Goal: Task Accomplishment & Management: Use online tool/utility

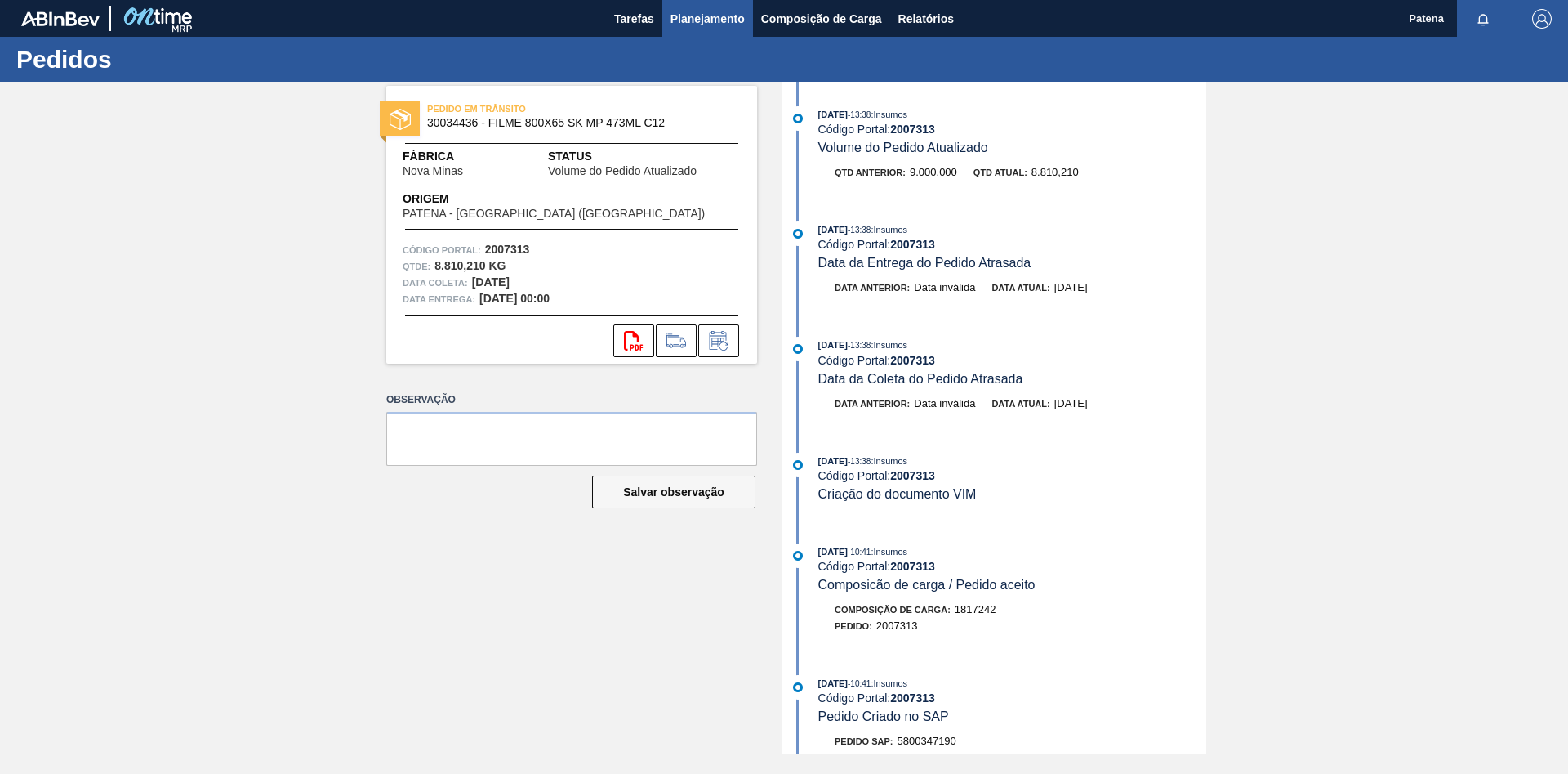
click at [700, 20] on span "Planejamento" at bounding box center [708, 19] width 74 height 20
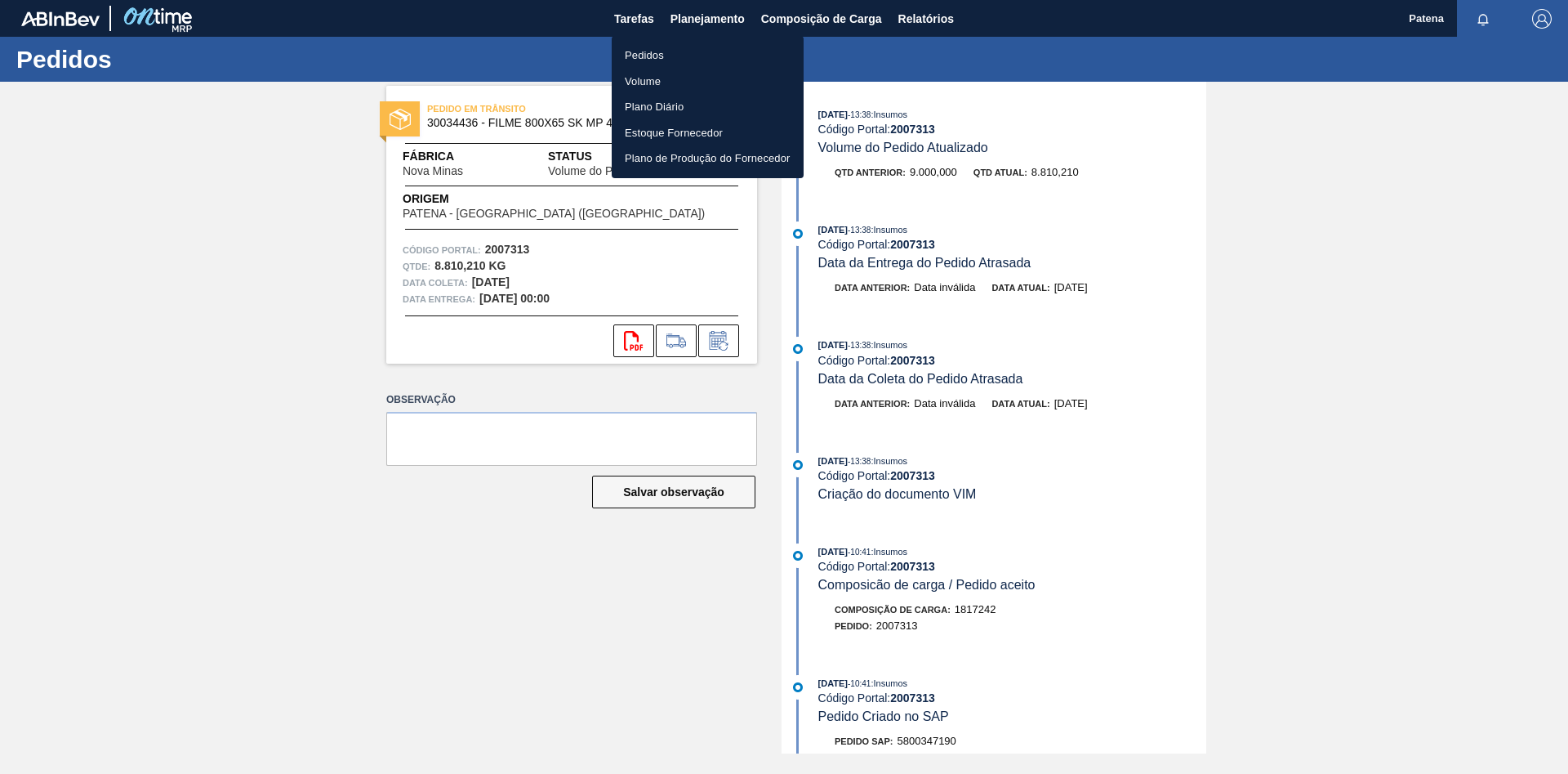
click at [647, 49] on li "Pedidos" at bounding box center [708, 56] width 192 height 26
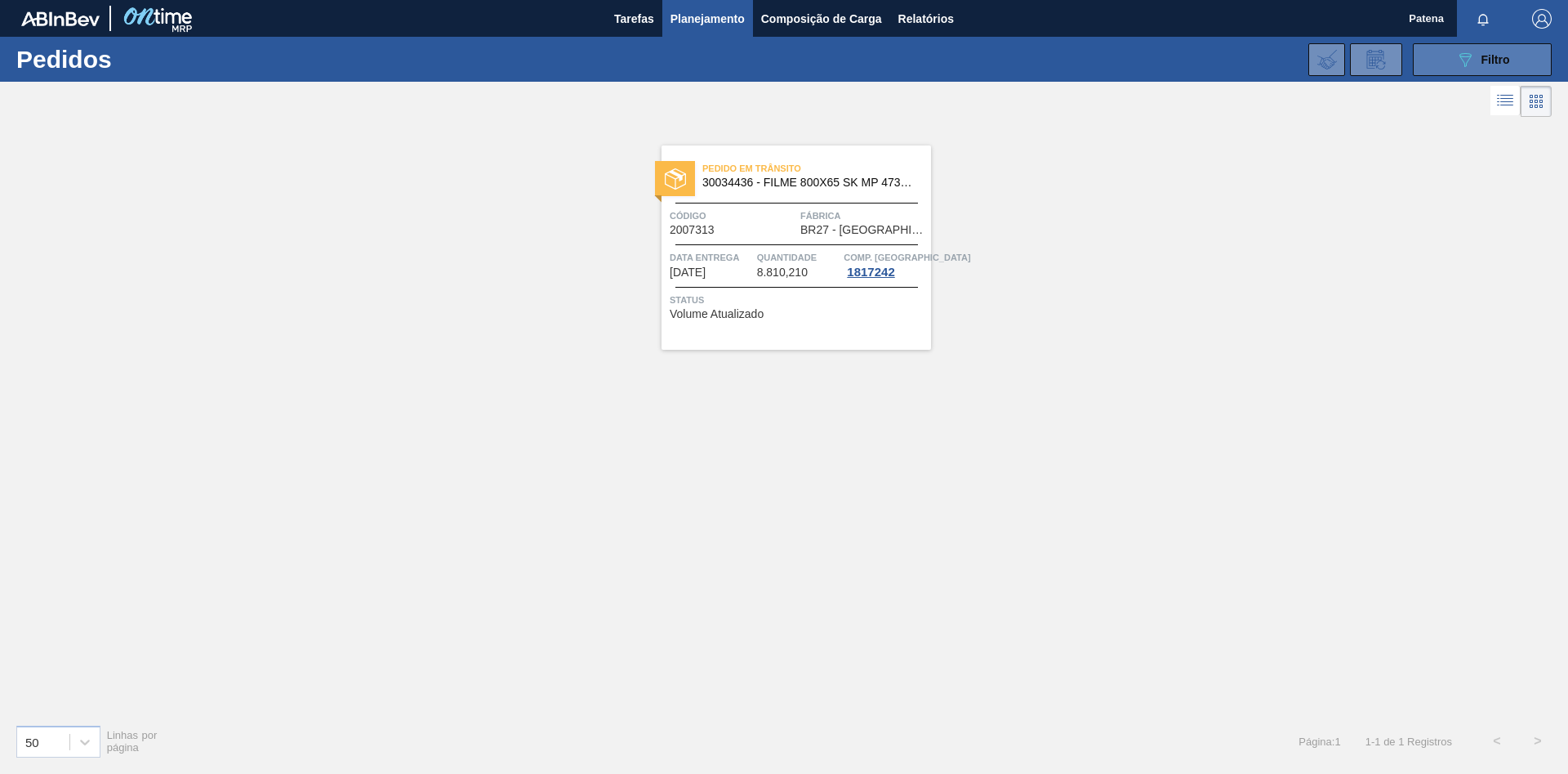
click at [1472, 58] on icon "089F7B8B-B2A5-4AFE-B5C0-19BA573D28AC" at bounding box center [1466, 59] width 20 height 20
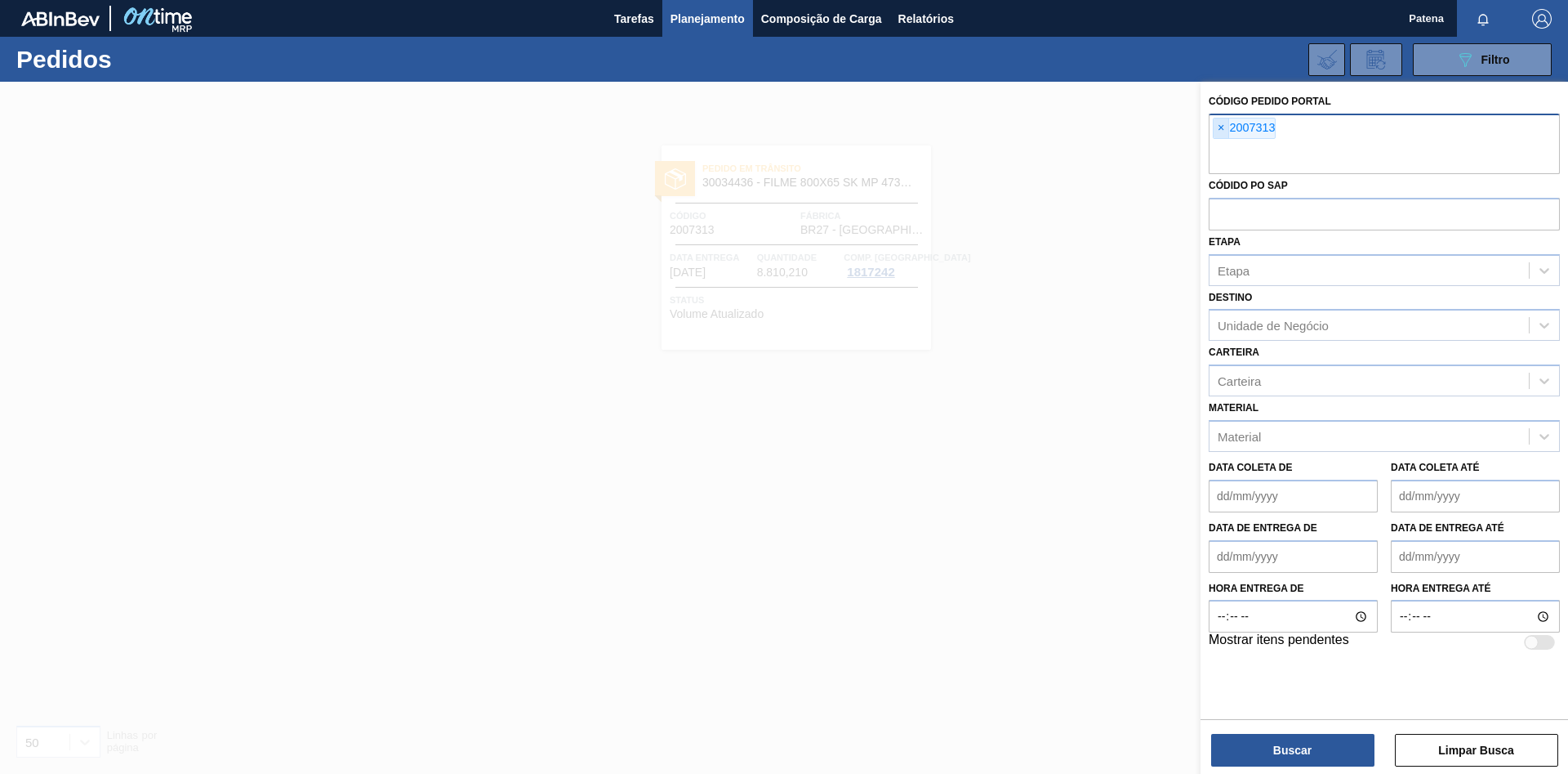
click at [1219, 124] on span "×" at bounding box center [1221, 129] width 16 height 20
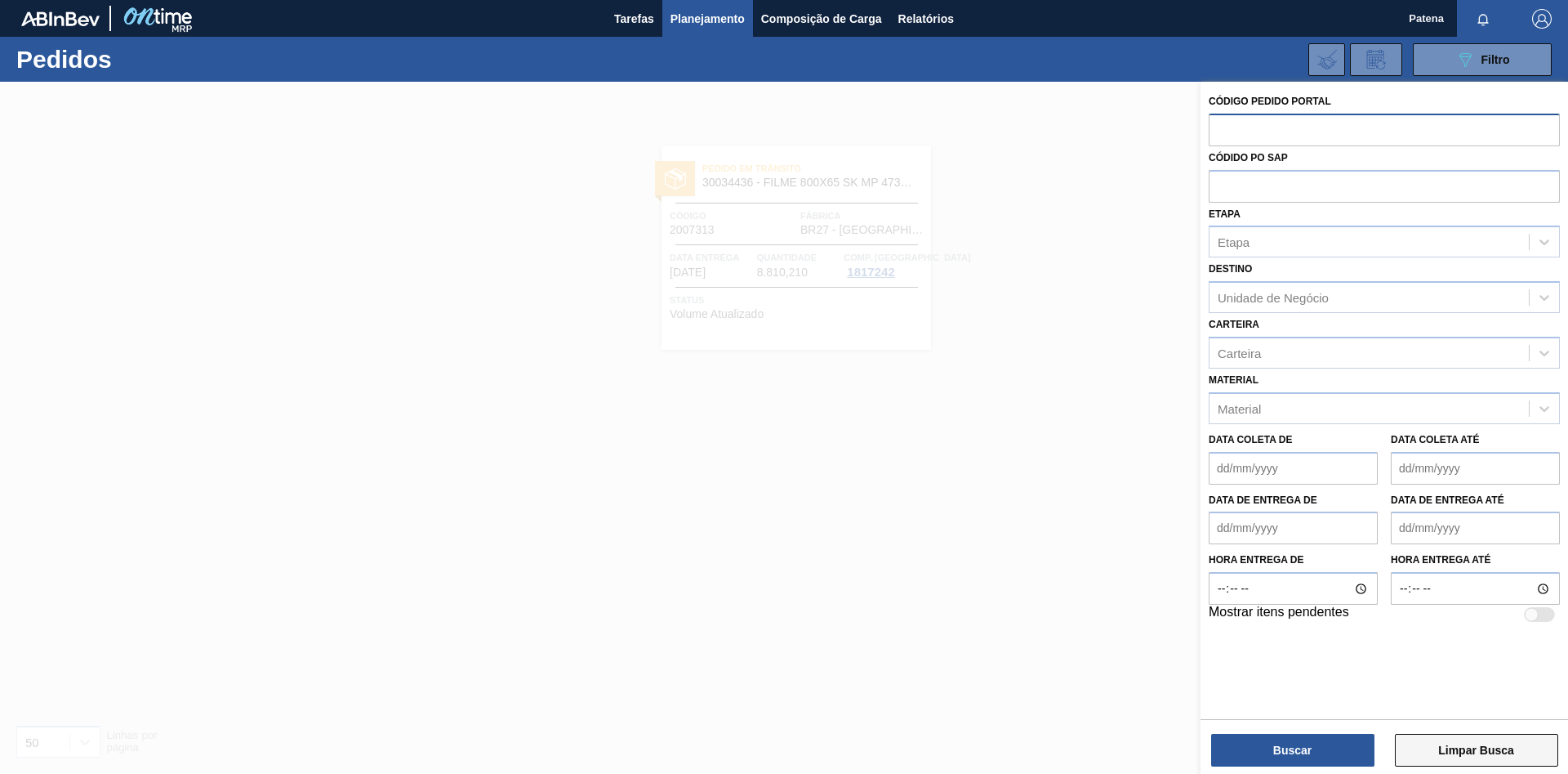
click at [1475, 744] on button "Limpar Busca" at bounding box center [1477, 750] width 163 height 33
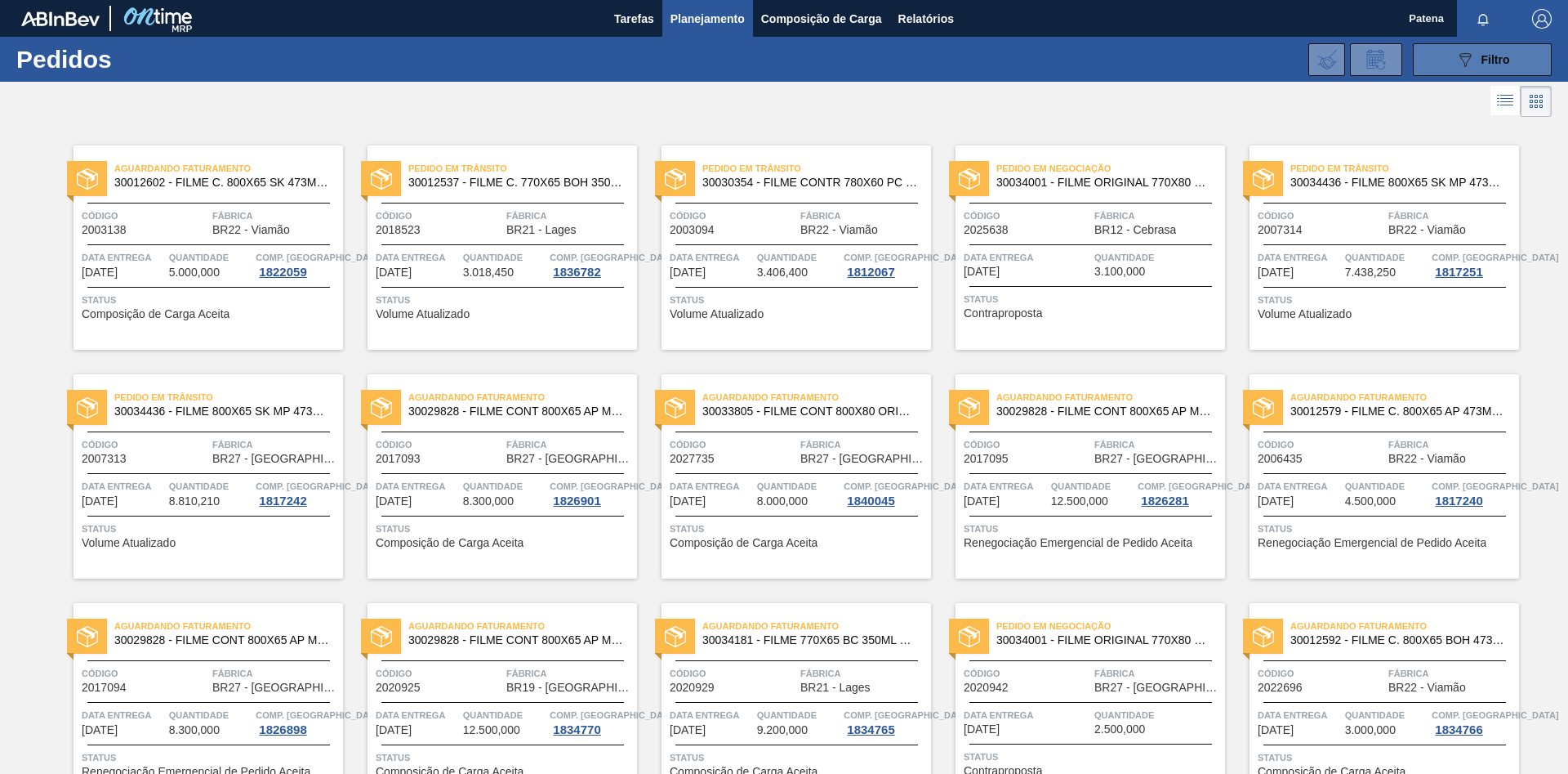
click at [1479, 60] on div "089F7B8B-B2A5-4AFE-B5C0-19BA573D28AC Filtro" at bounding box center [1483, 59] width 54 height 20
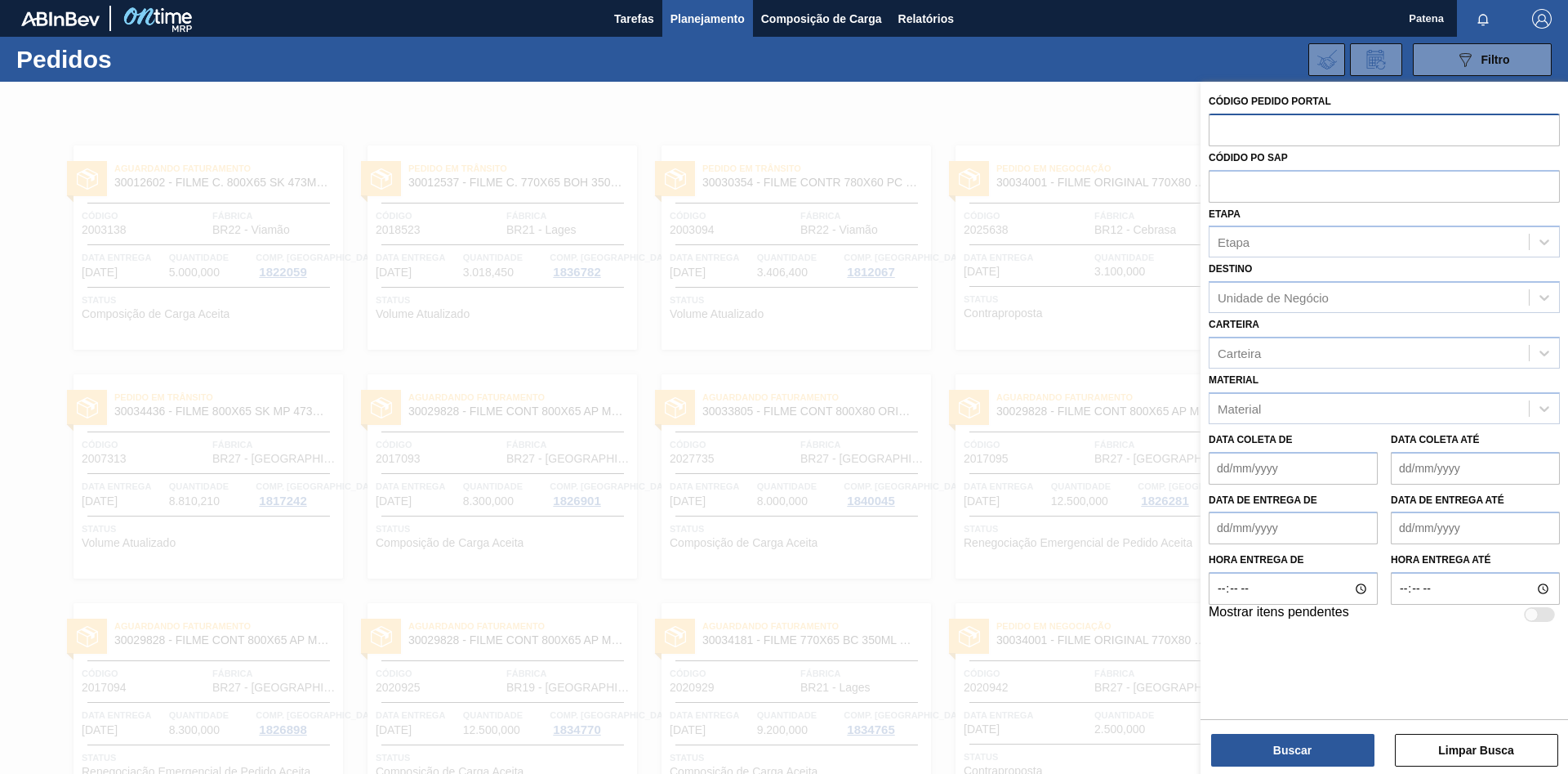
click at [1328, 129] on input "text" at bounding box center [1384, 129] width 351 height 31
type input "2025638"
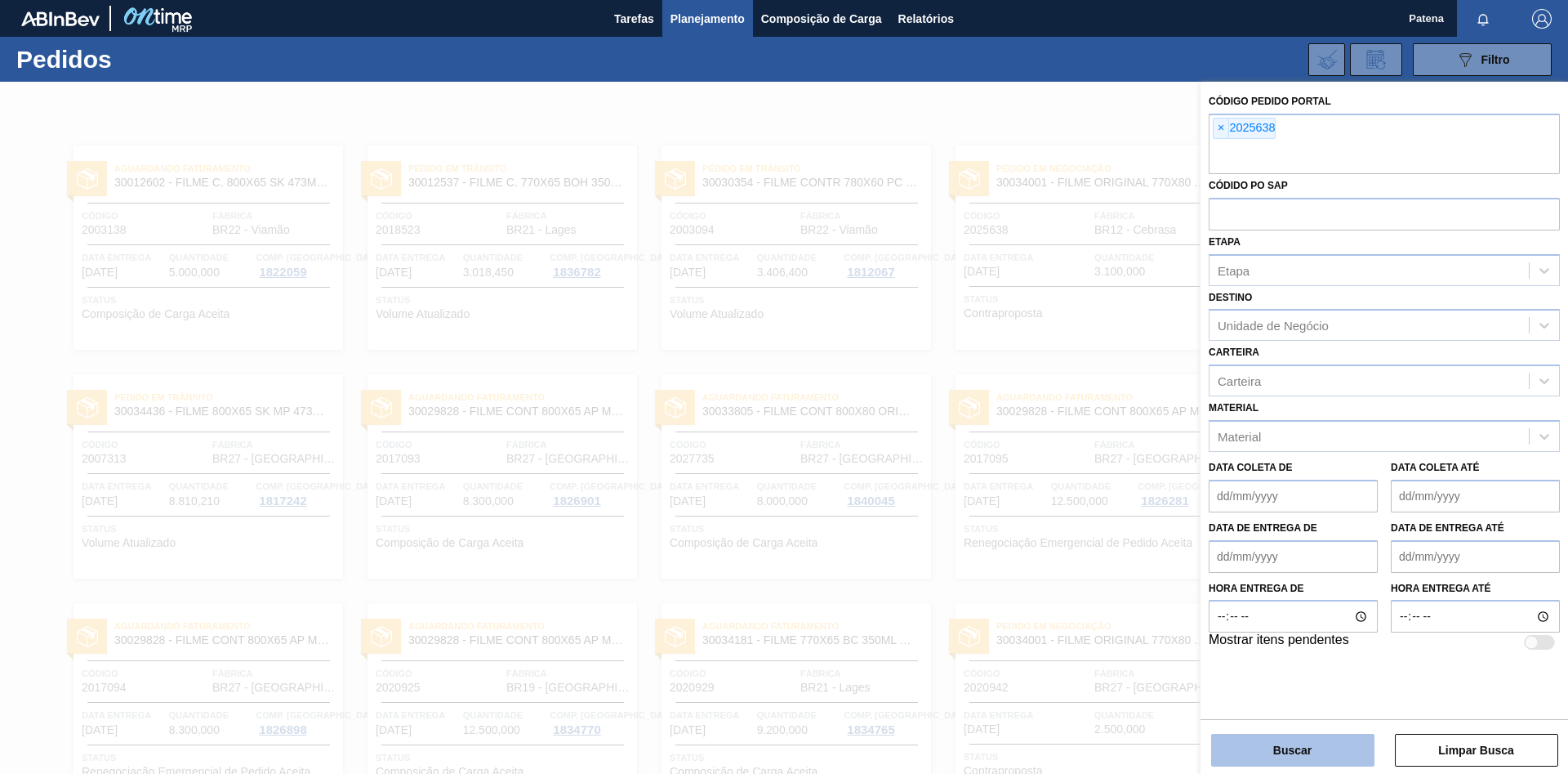
click at [1295, 747] on button "Buscar" at bounding box center [1293, 750] width 163 height 33
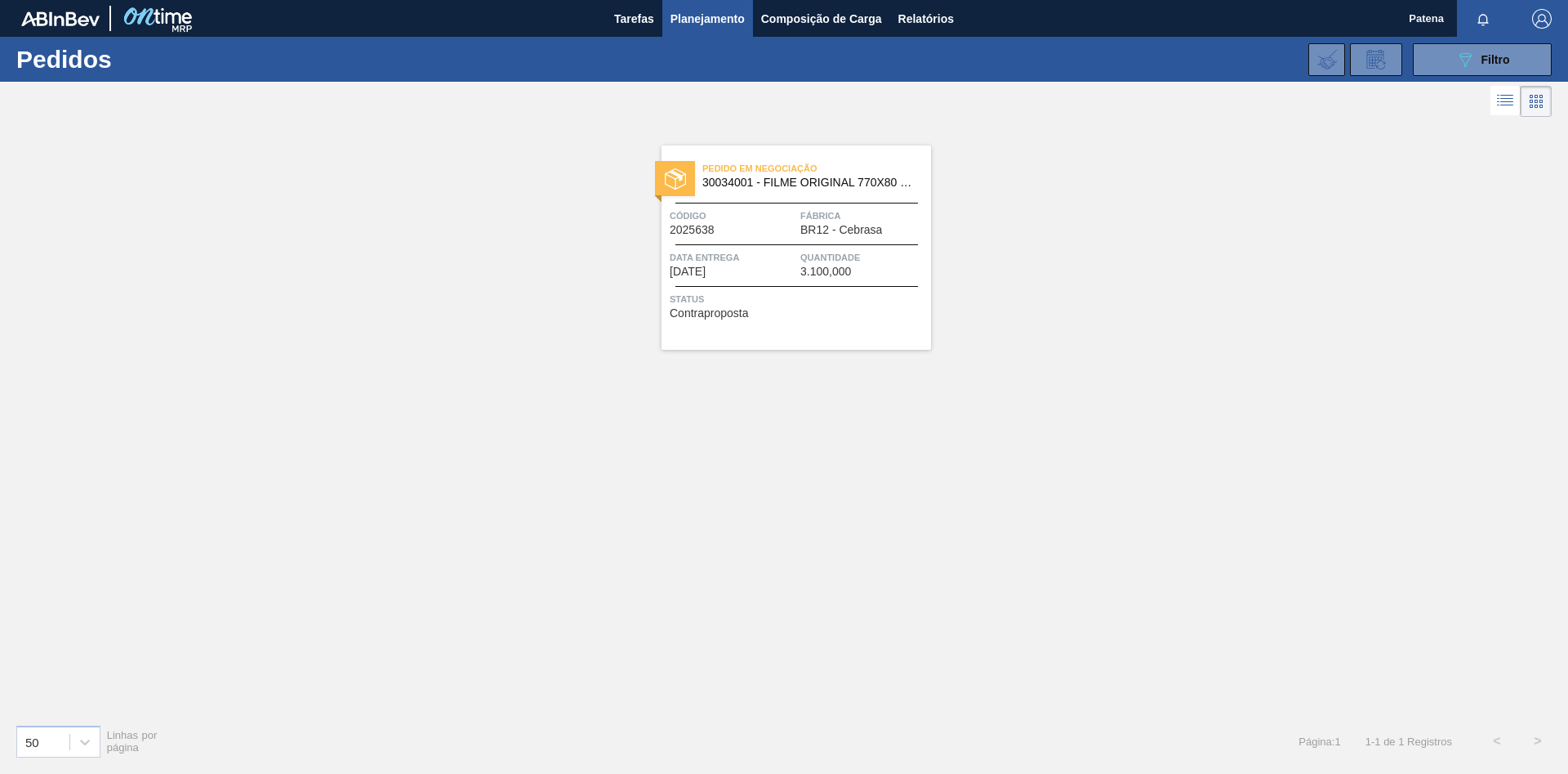
drag, startPoint x: 1440, startPoint y: 59, endPoint x: 1439, endPoint y: 76, distance: 17.0
click at [1442, 61] on button "089F7B8B-B2A5-4AFE-B5C0-19BA573D28AC Filtro" at bounding box center [1482, 60] width 139 height 33
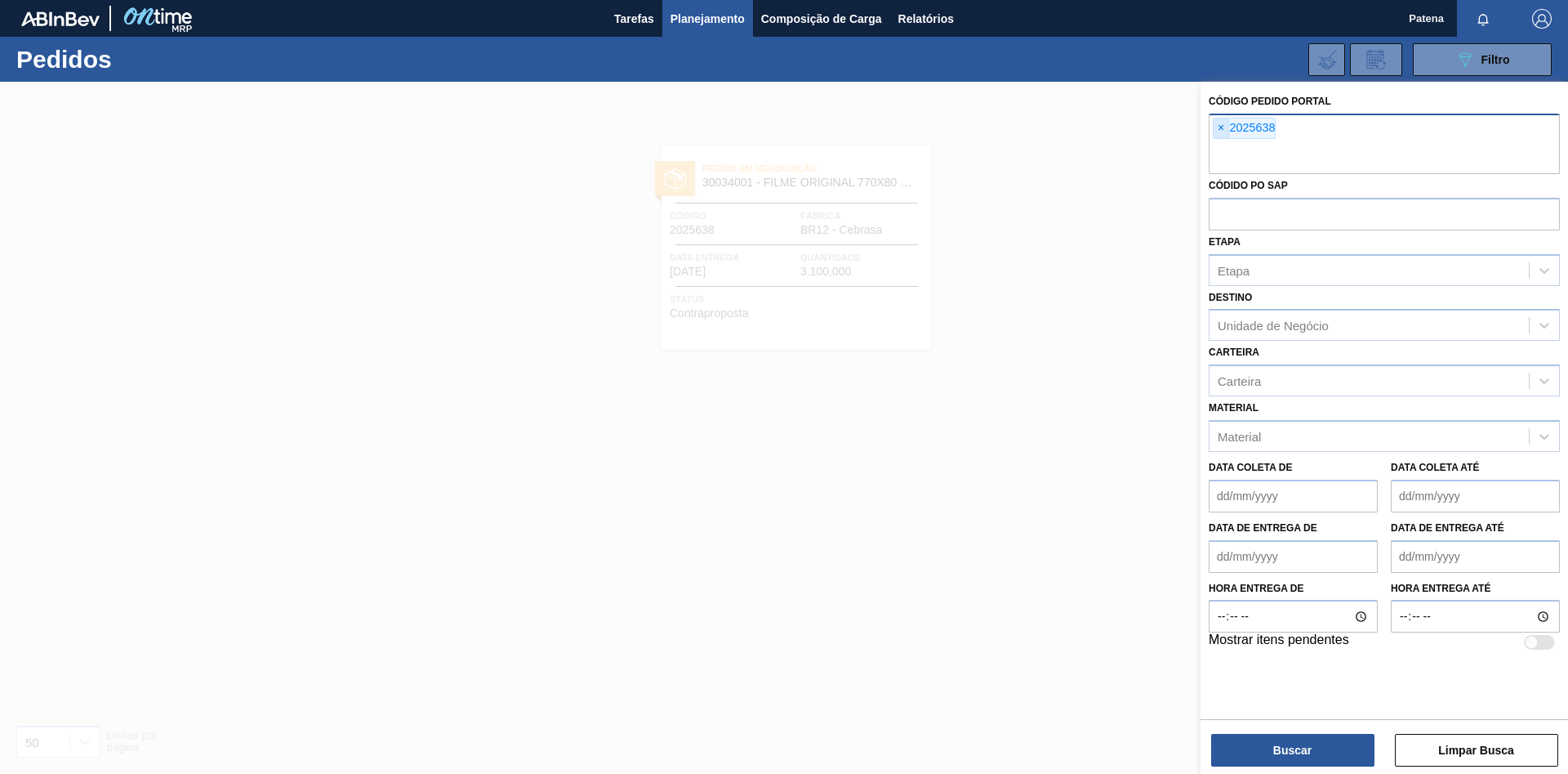
click at [1219, 129] on span "×" at bounding box center [1221, 129] width 16 height 20
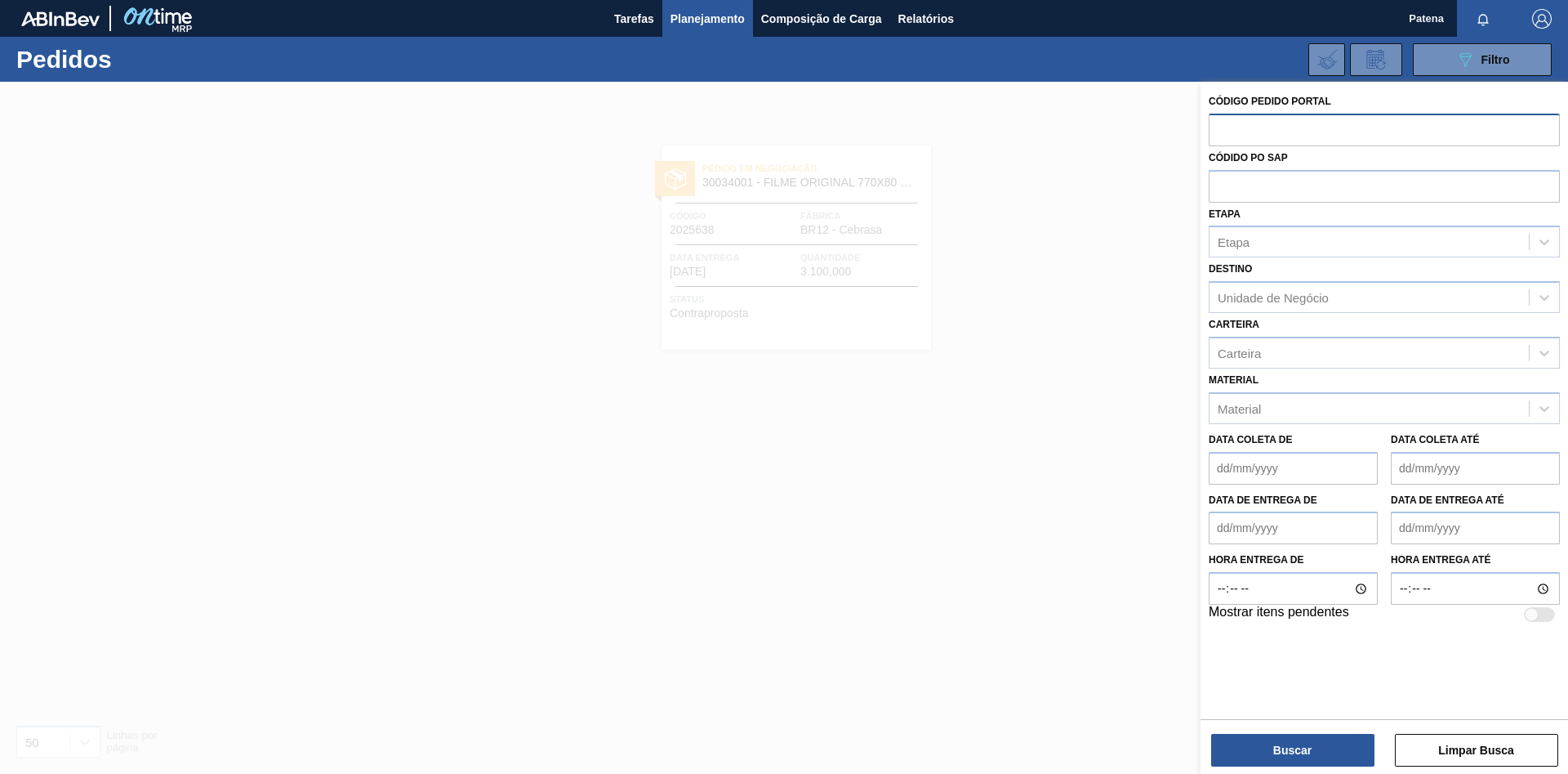
click at [1241, 134] on input "text" at bounding box center [1384, 129] width 351 height 31
type input "2032612"
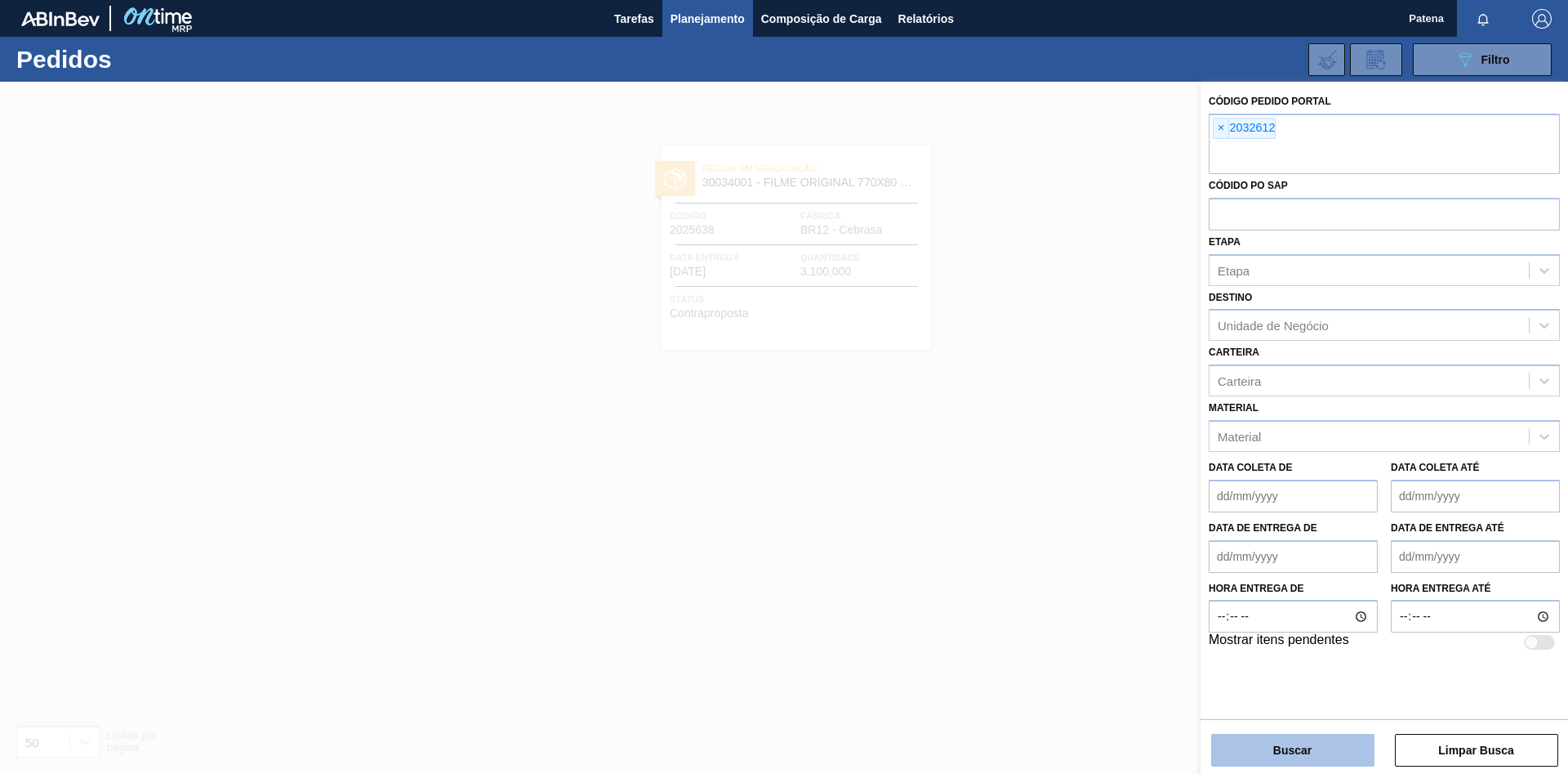
click at [1290, 749] on button "Buscar" at bounding box center [1293, 750] width 163 height 33
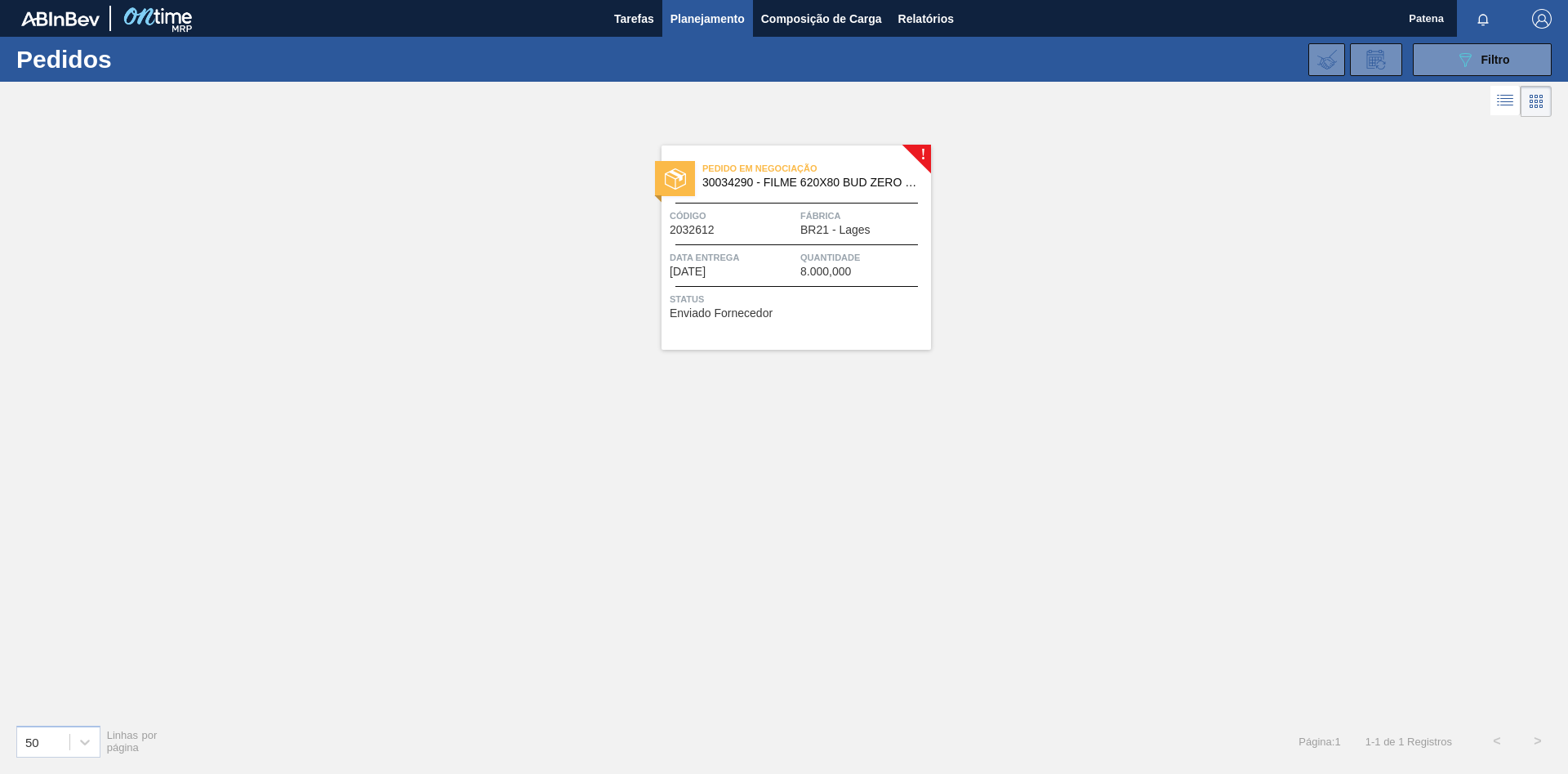
click at [787, 270] on div "Data entrega [DATE]" at bounding box center [733, 263] width 127 height 29
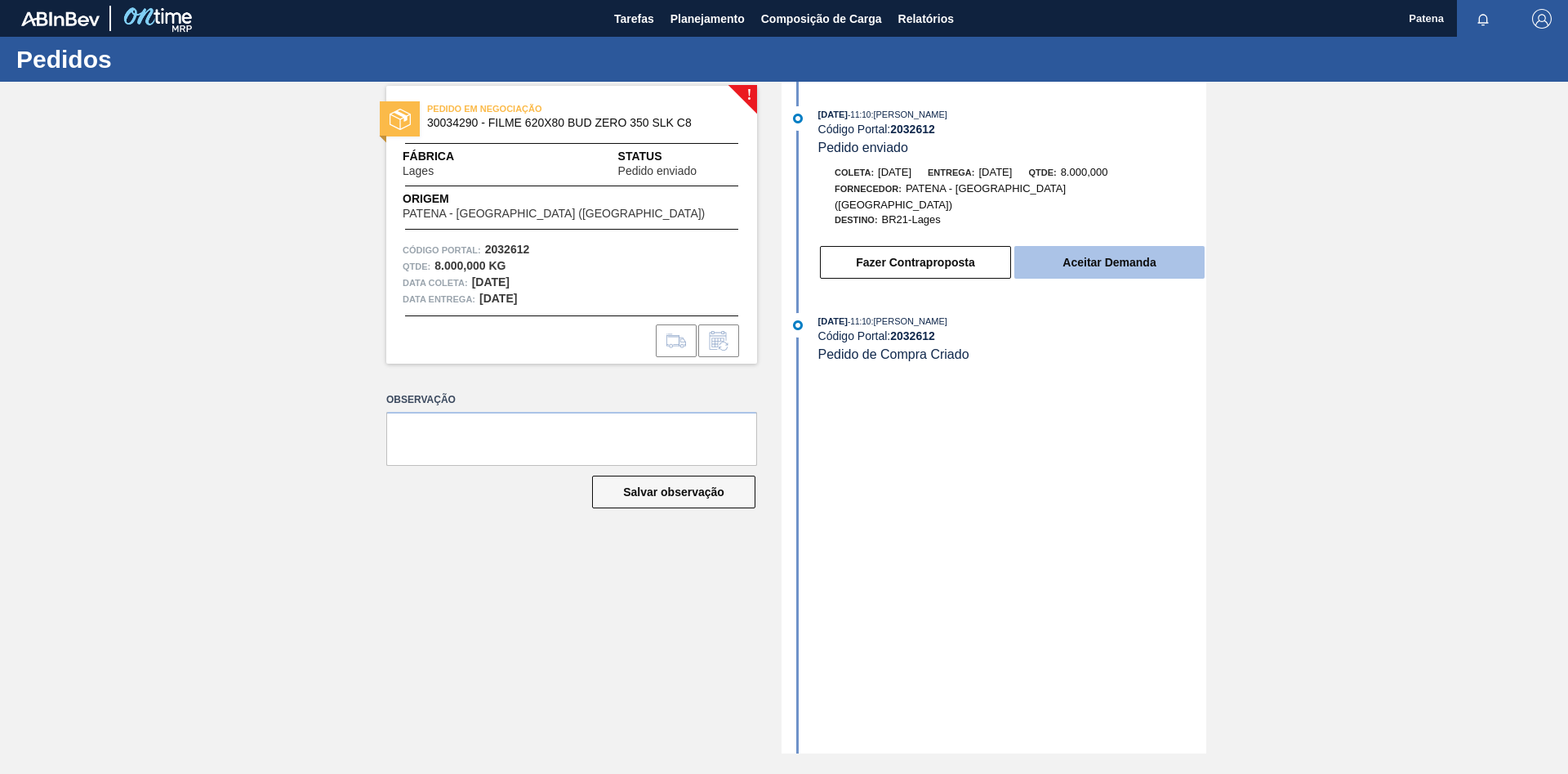
click at [1130, 251] on button "Aceitar Demanda" at bounding box center [1109, 262] width 190 height 33
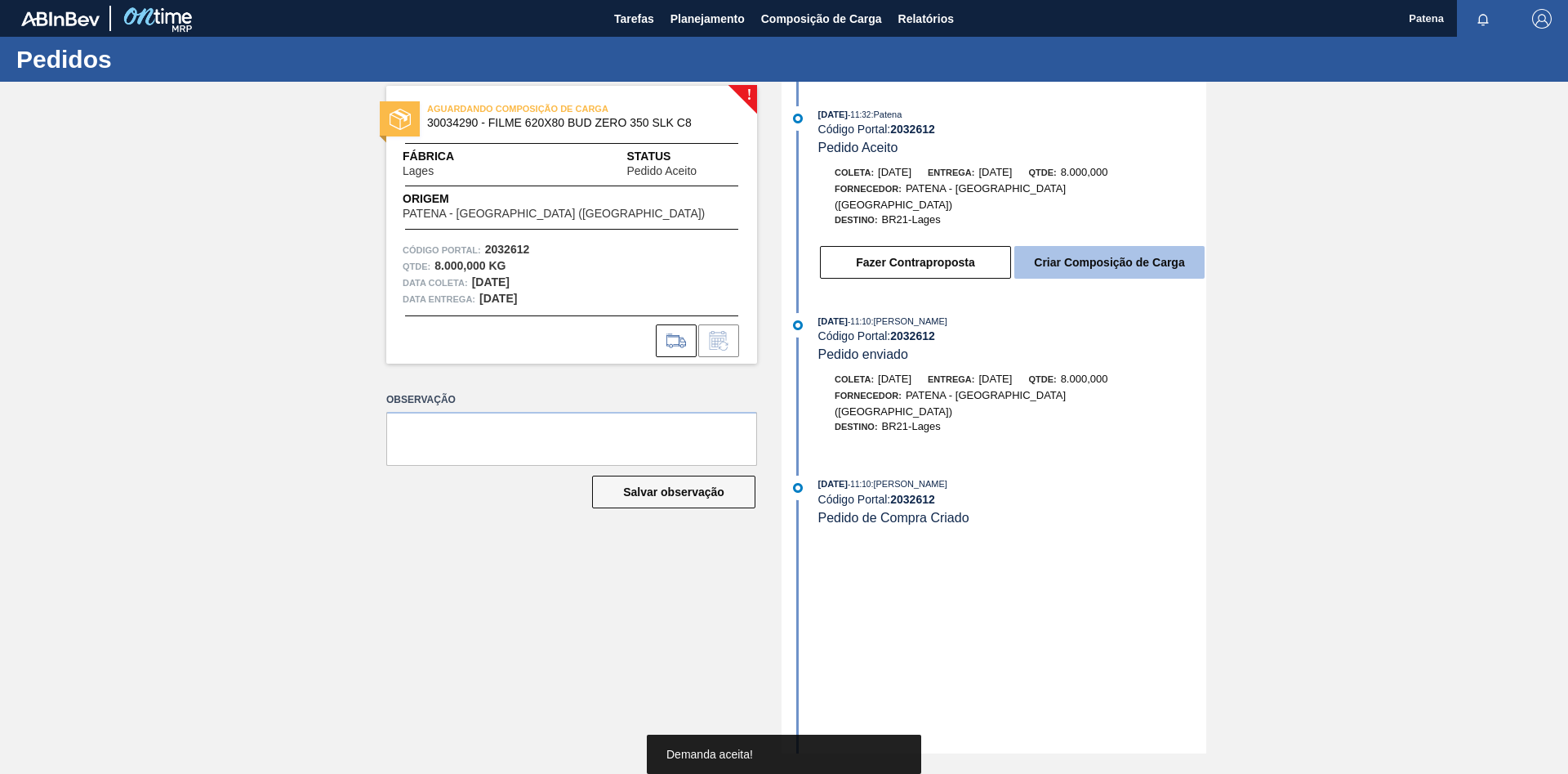
click at [1089, 248] on button "Criar Composição de Carga" at bounding box center [1109, 262] width 190 height 33
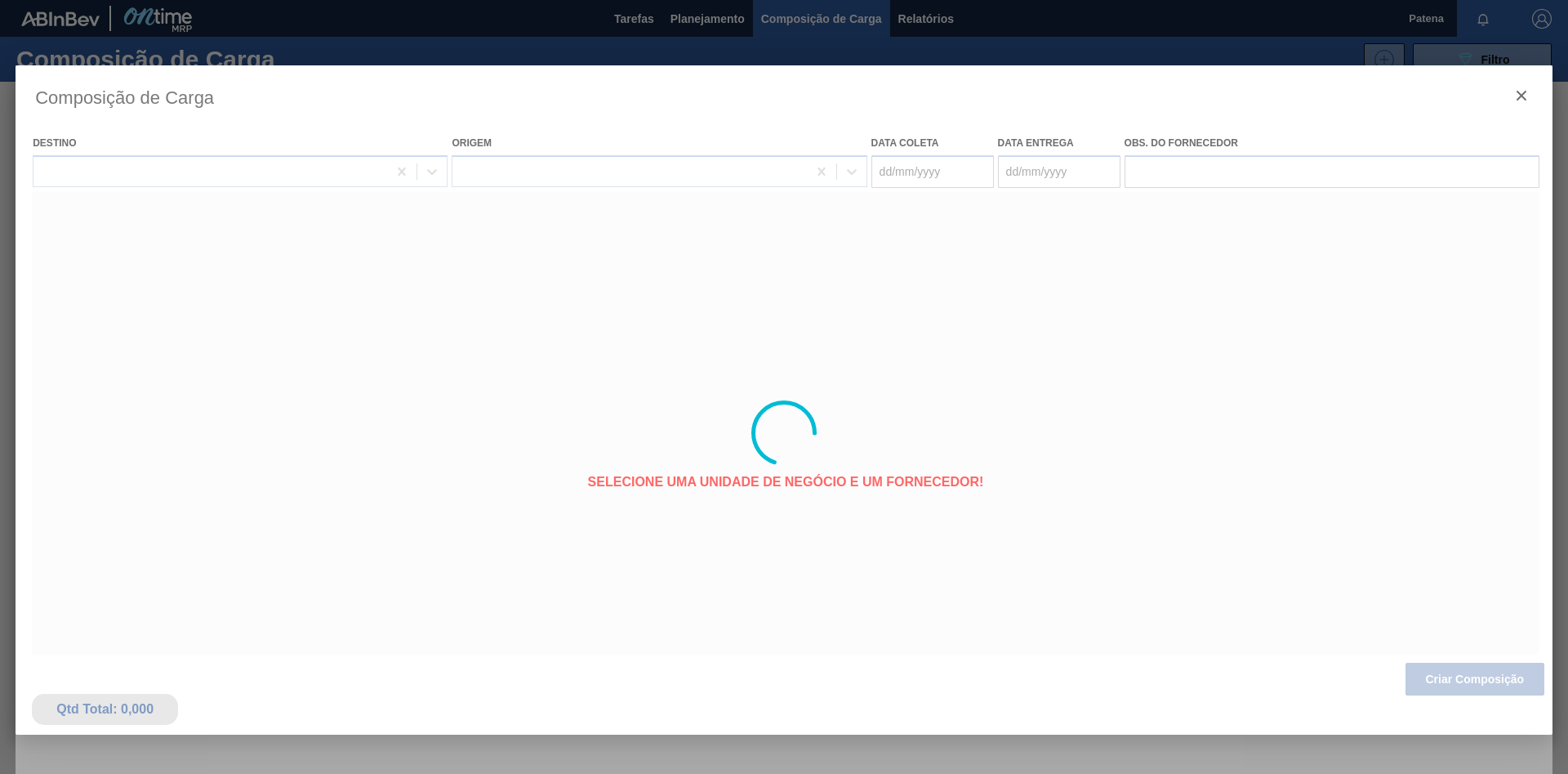
type coleta "[DATE]"
type entrega "[DATE]"
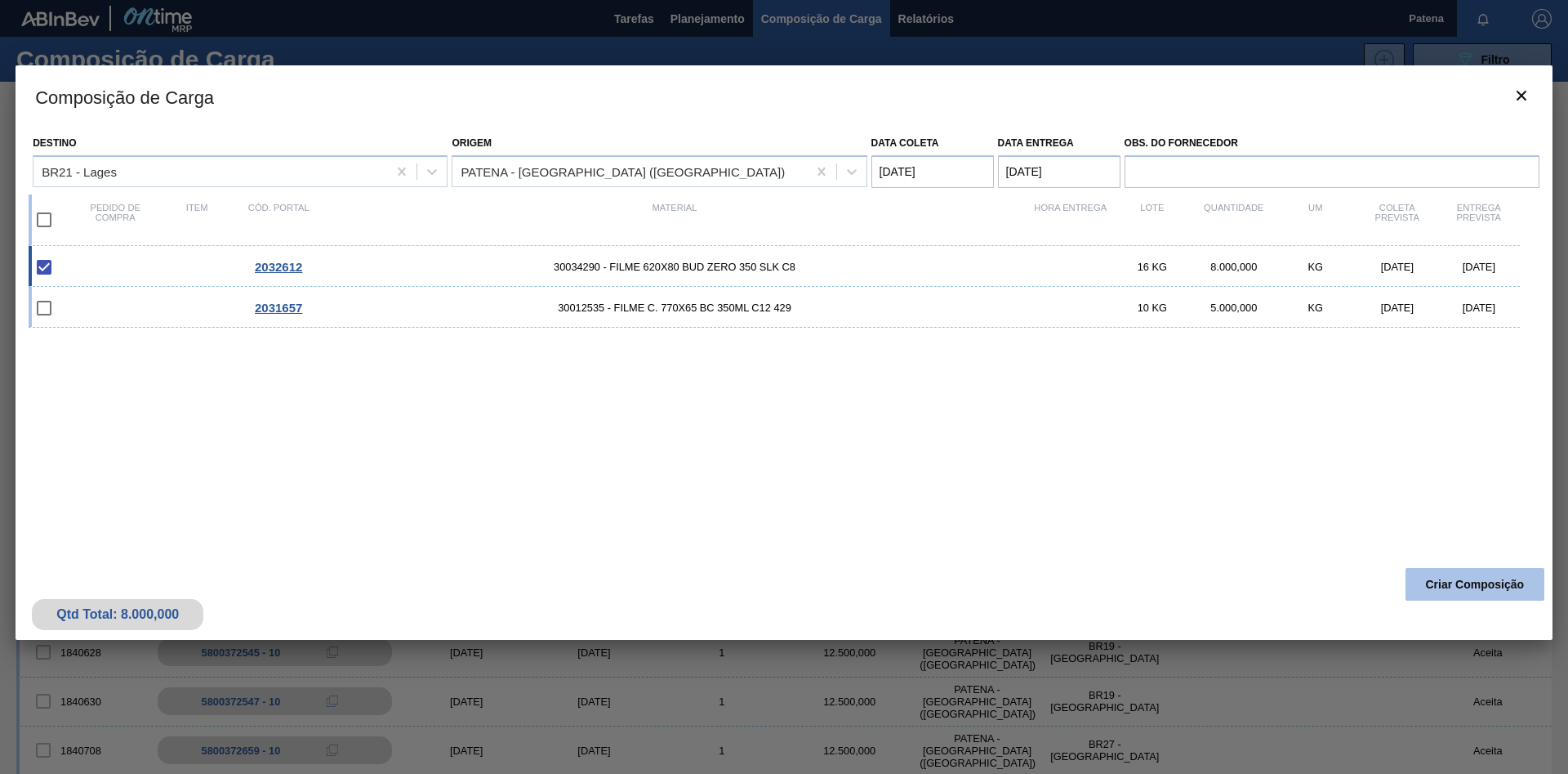
click at [1469, 590] on button "Criar Composição" at bounding box center [1475, 584] width 139 height 33
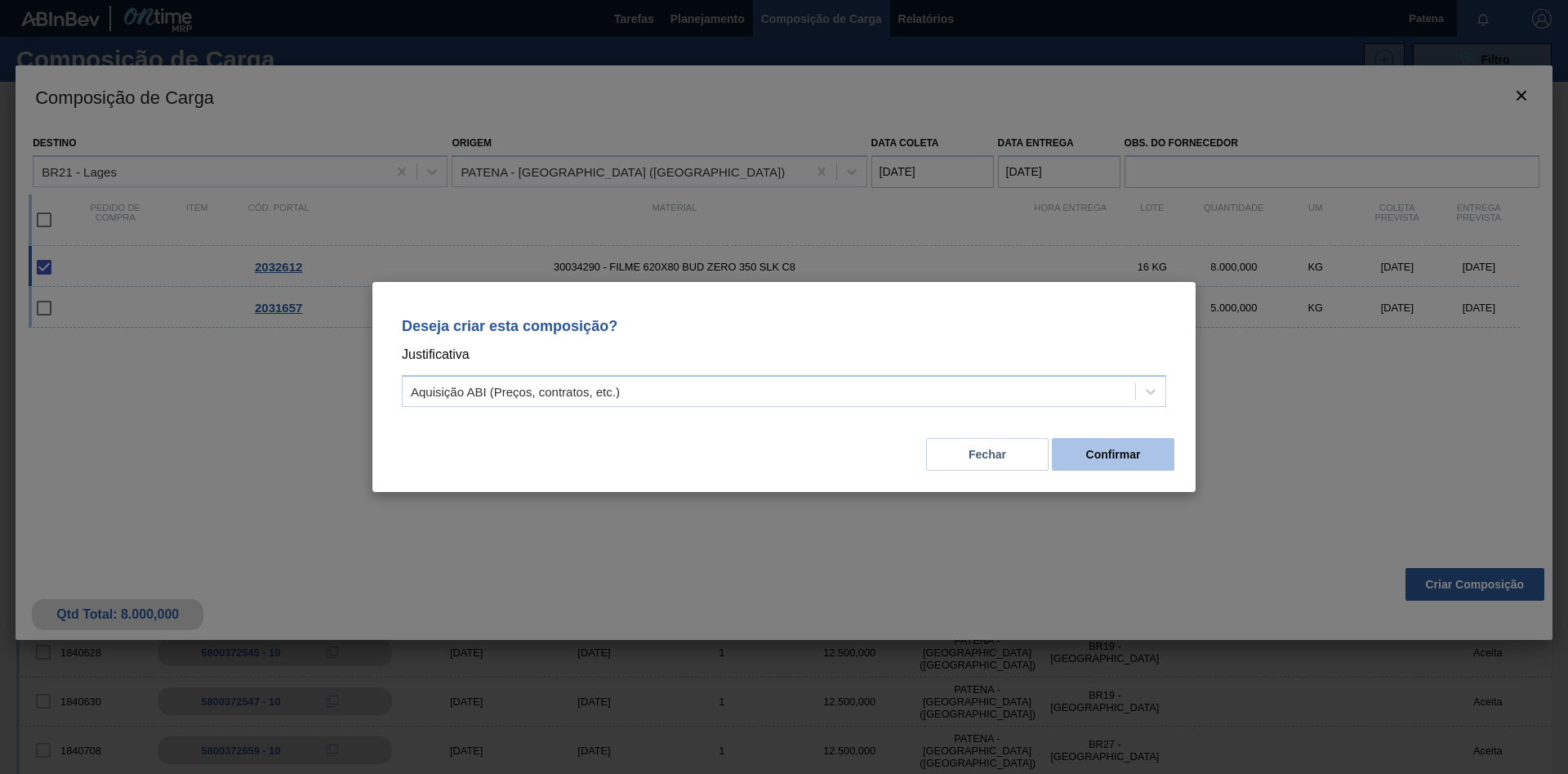
click at [1127, 467] on button "Confirmar" at bounding box center [1113, 454] width 123 height 33
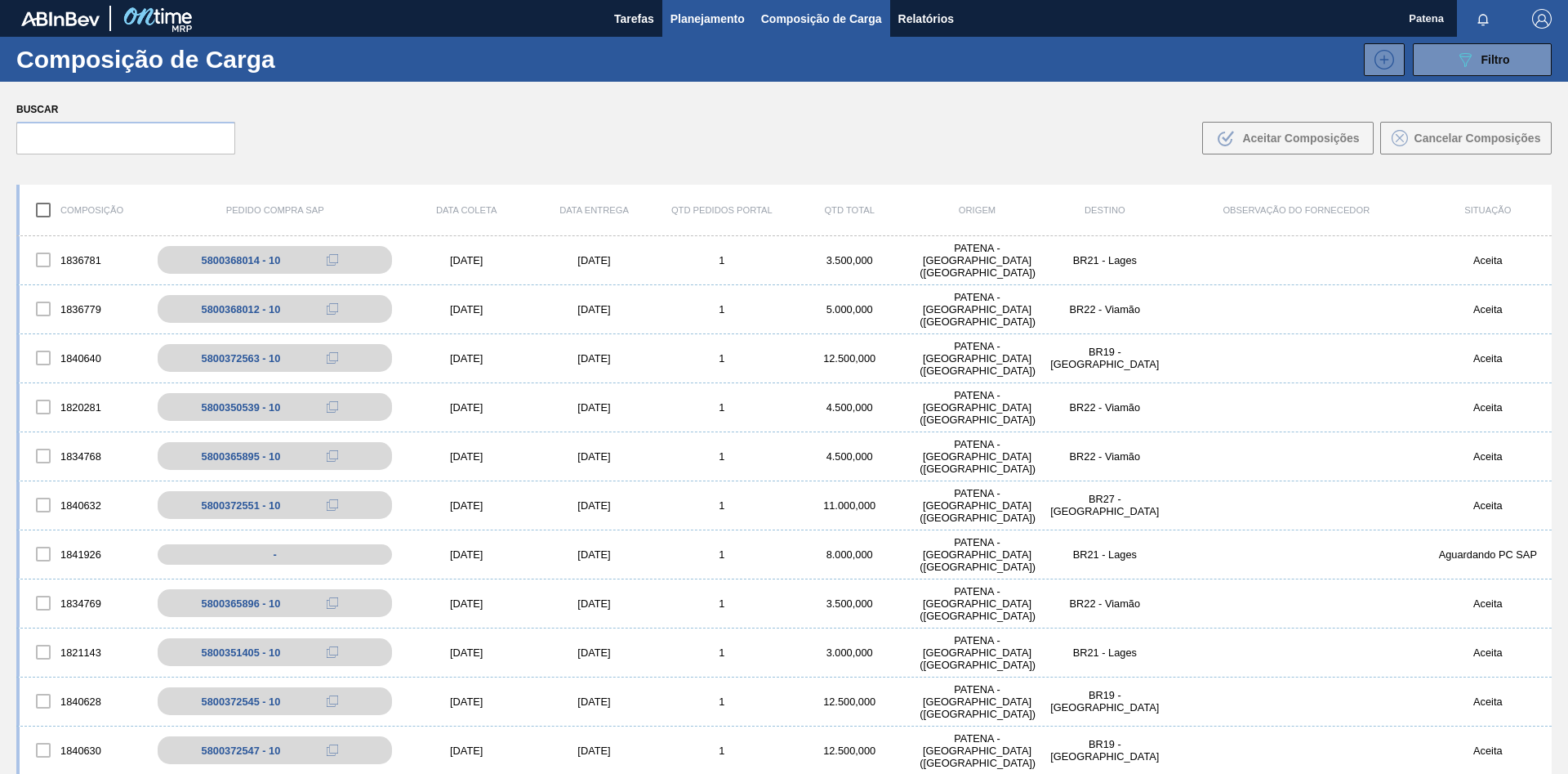
click at [709, 15] on span "Planejamento" at bounding box center [708, 19] width 74 height 20
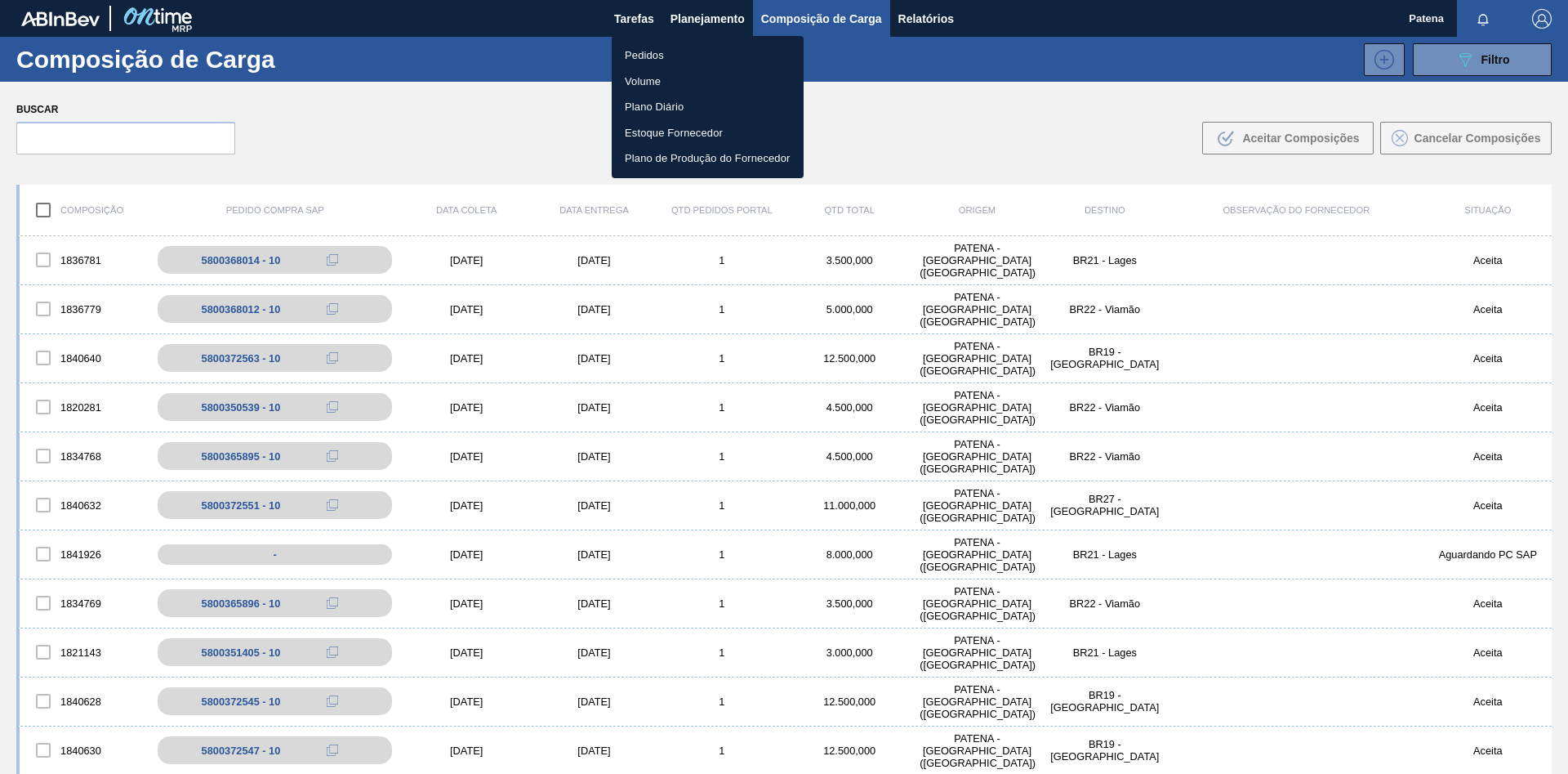
click at [681, 51] on li "Pedidos" at bounding box center [708, 56] width 192 height 26
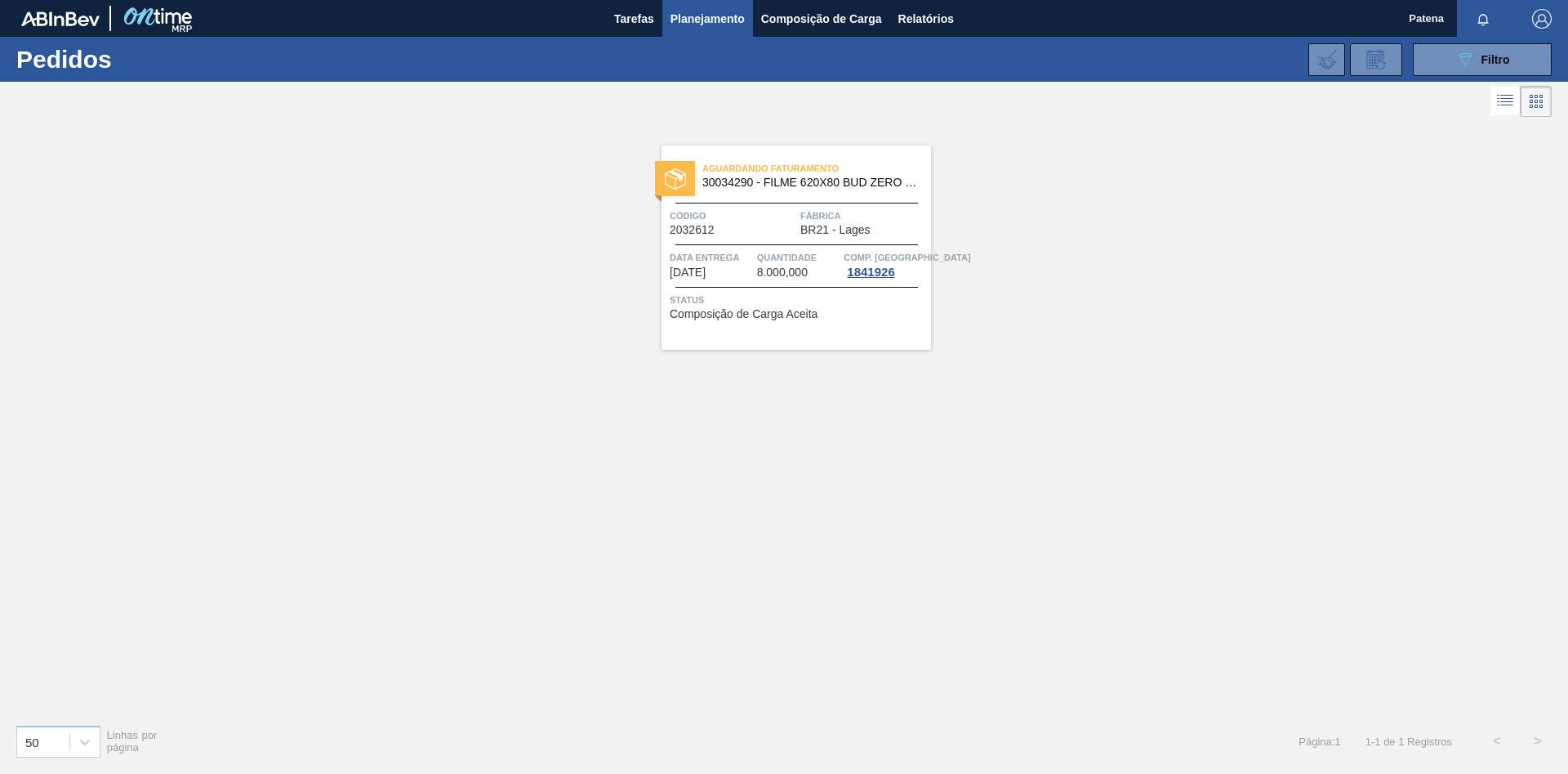
click at [735, 220] on span "Código" at bounding box center [733, 216] width 127 height 16
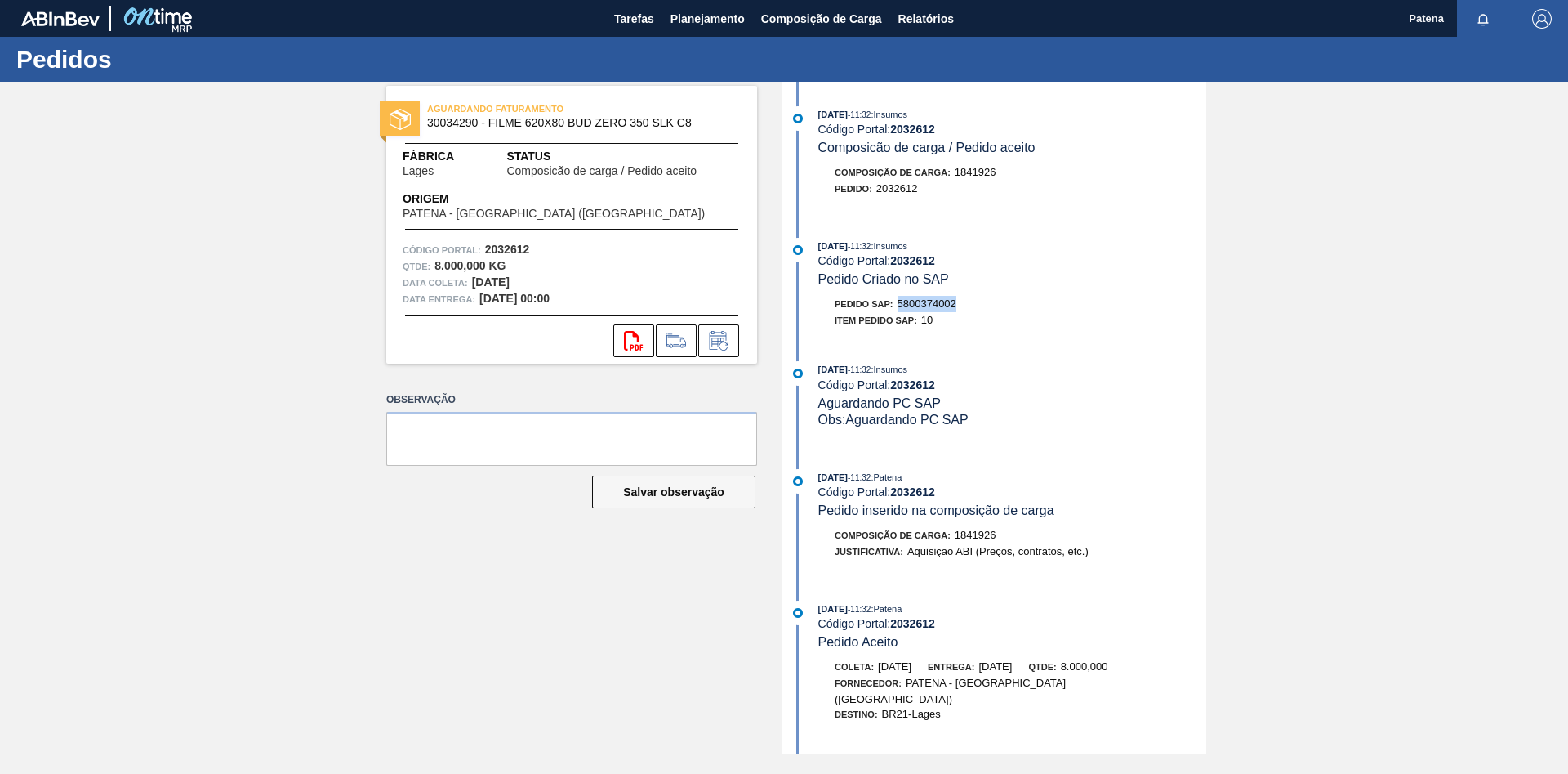
drag, startPoint x: 960, startPoint y: 306, endPoint x: 900, endPoint y: 307, distance: 60.0
click at [900, 307] on div "Pedido SAP: 5800374002" at bounding box center [1012, 304] width 388 height 16
copy span "5800374002"
click at [723, 13] on span "Planejamento" at bounding box center [708, 19] width 74 height 20
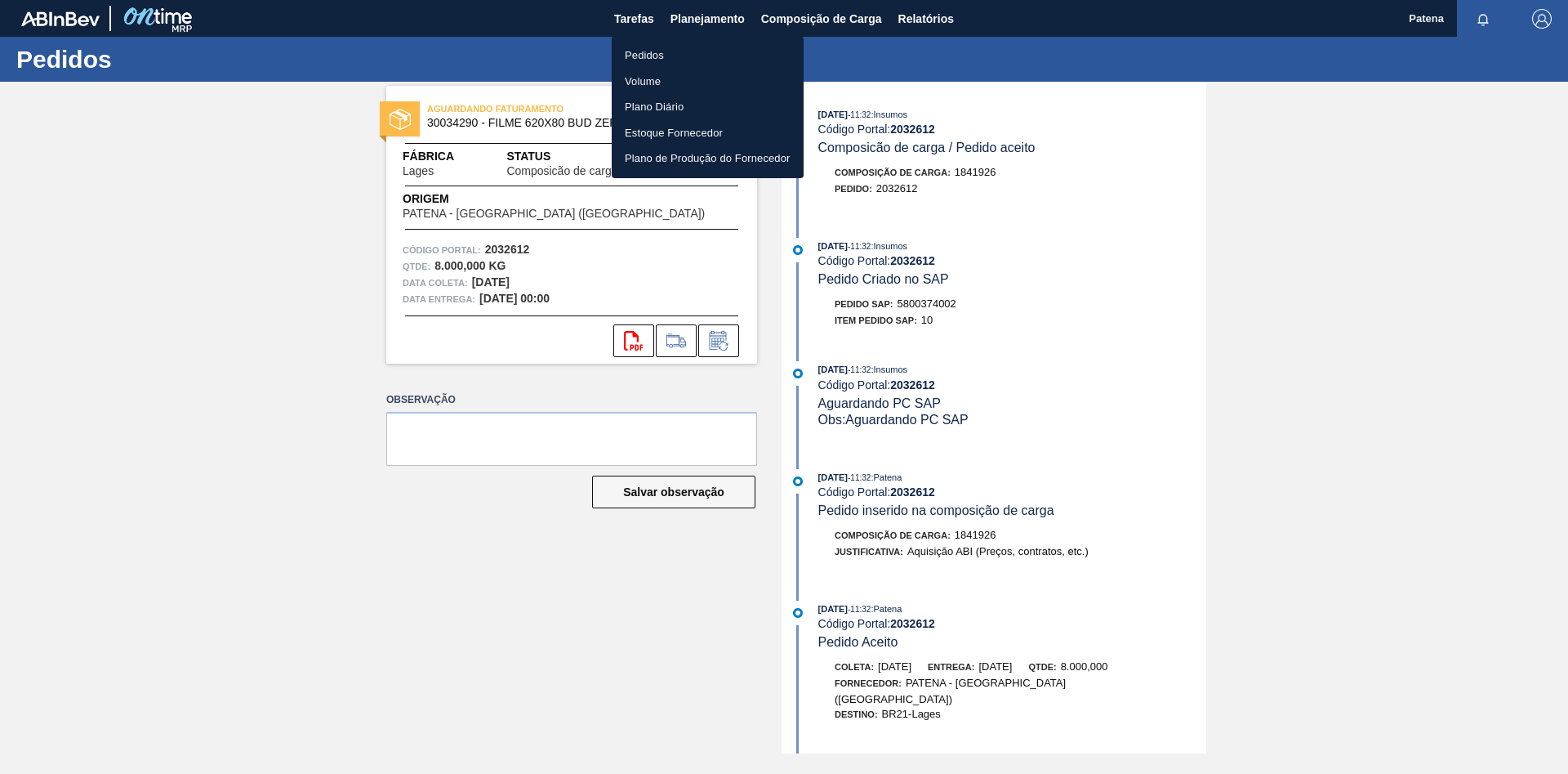
click at [720, 54] on li "Pedidos" at bounding box center [708, 56] width 192 height 26
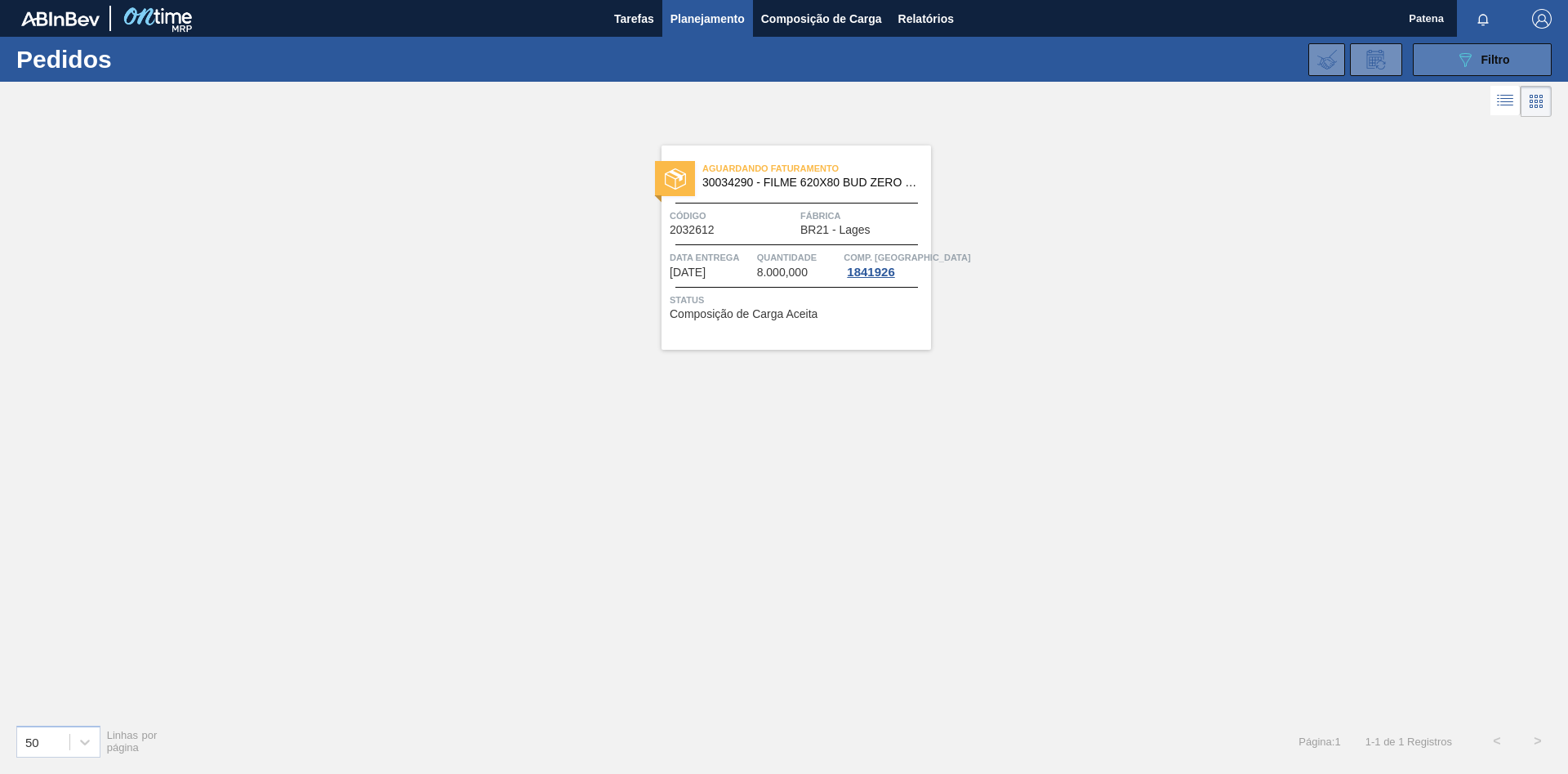
click at [1467, 55] on icon "089F7B8B-B2A5-4AFE-B5C0-19BA573D28AC" at bounding box center [1466, 59] width 20 height 20
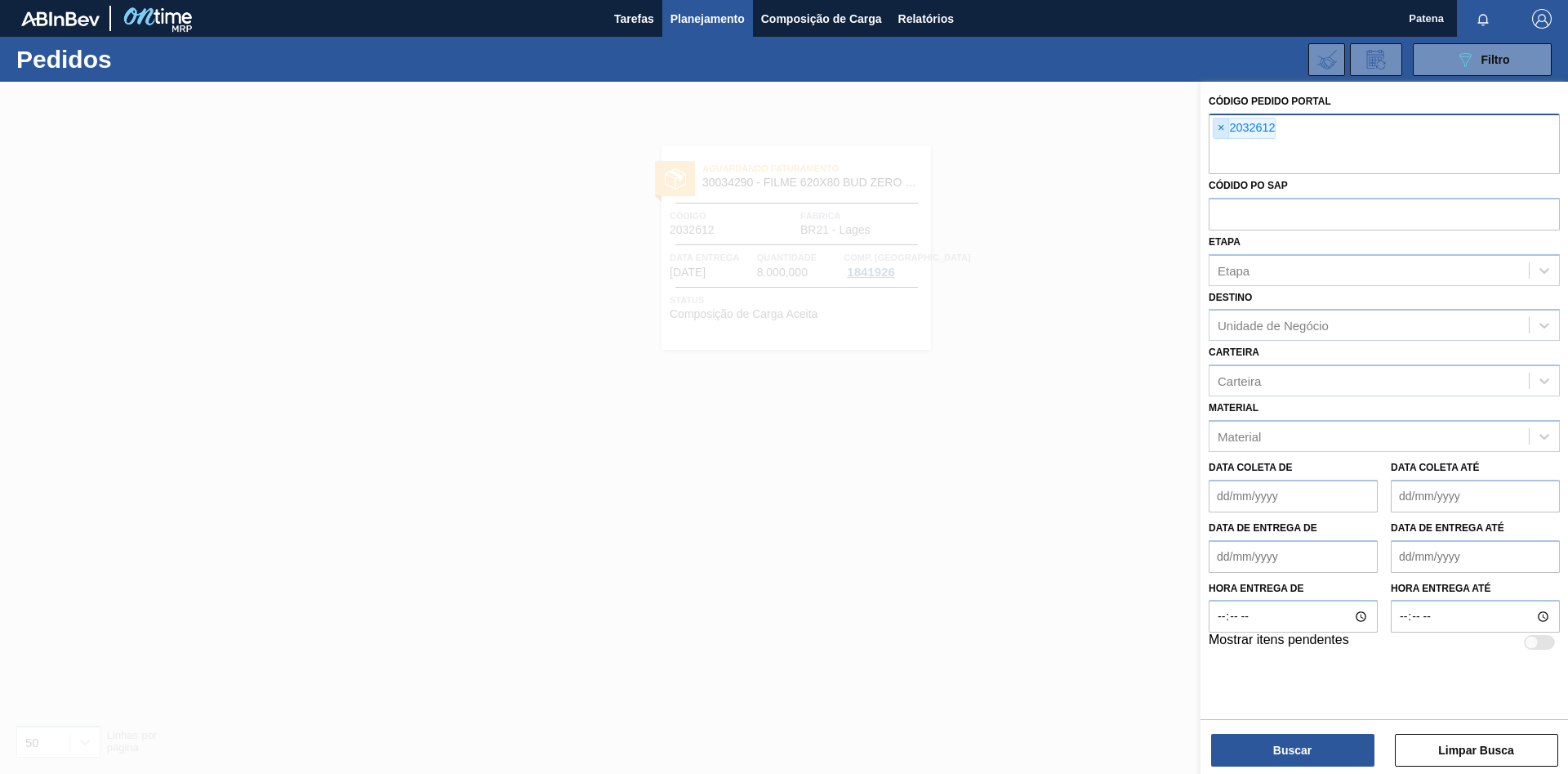
click at [1223, 128] on span "×" at bounding box center [1221, 129] width 16 height 20
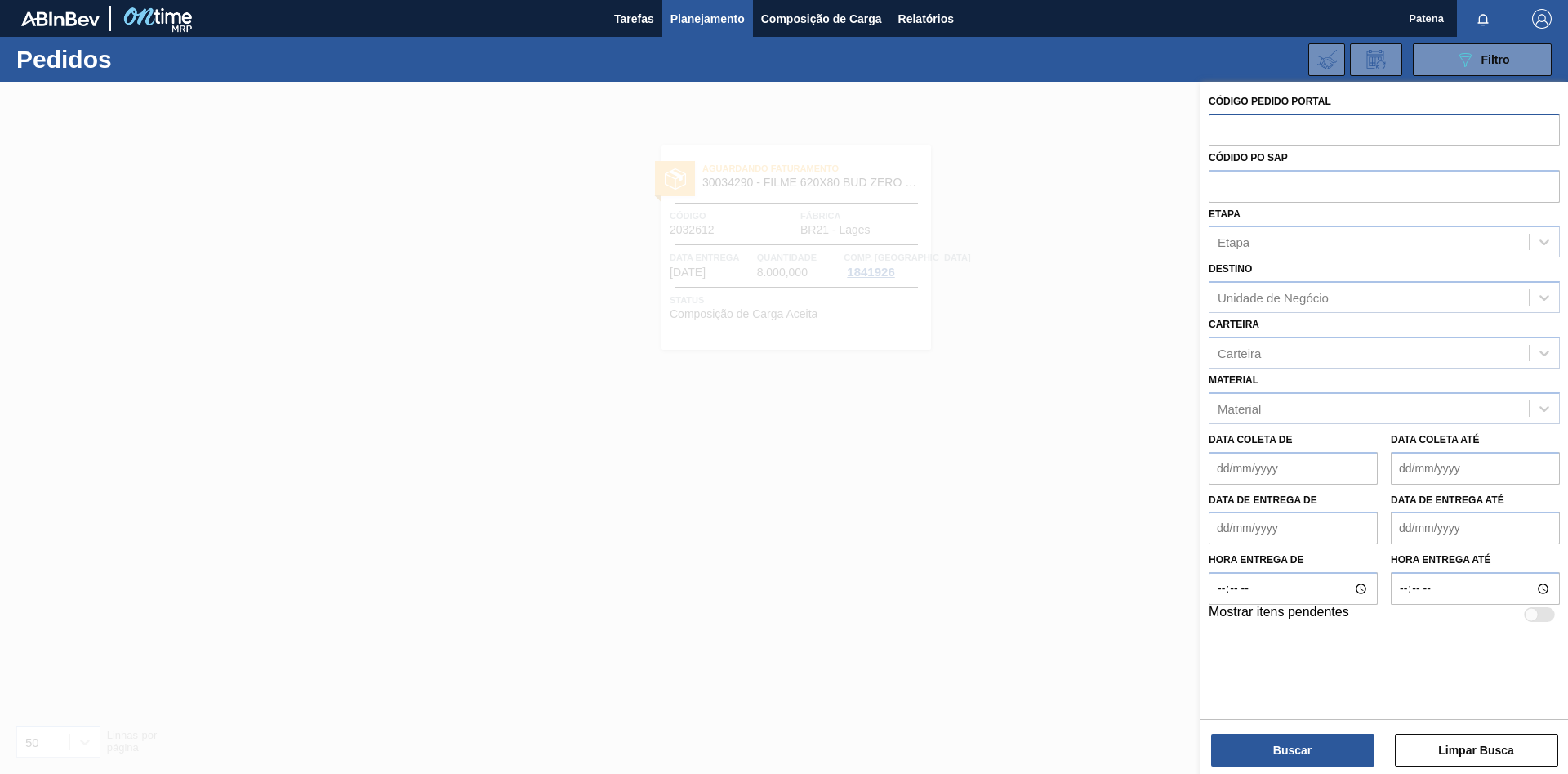
click at [1252, 135] on input "text" at bounding box center [1384, 129] width 351 height 31
type input "2031657"
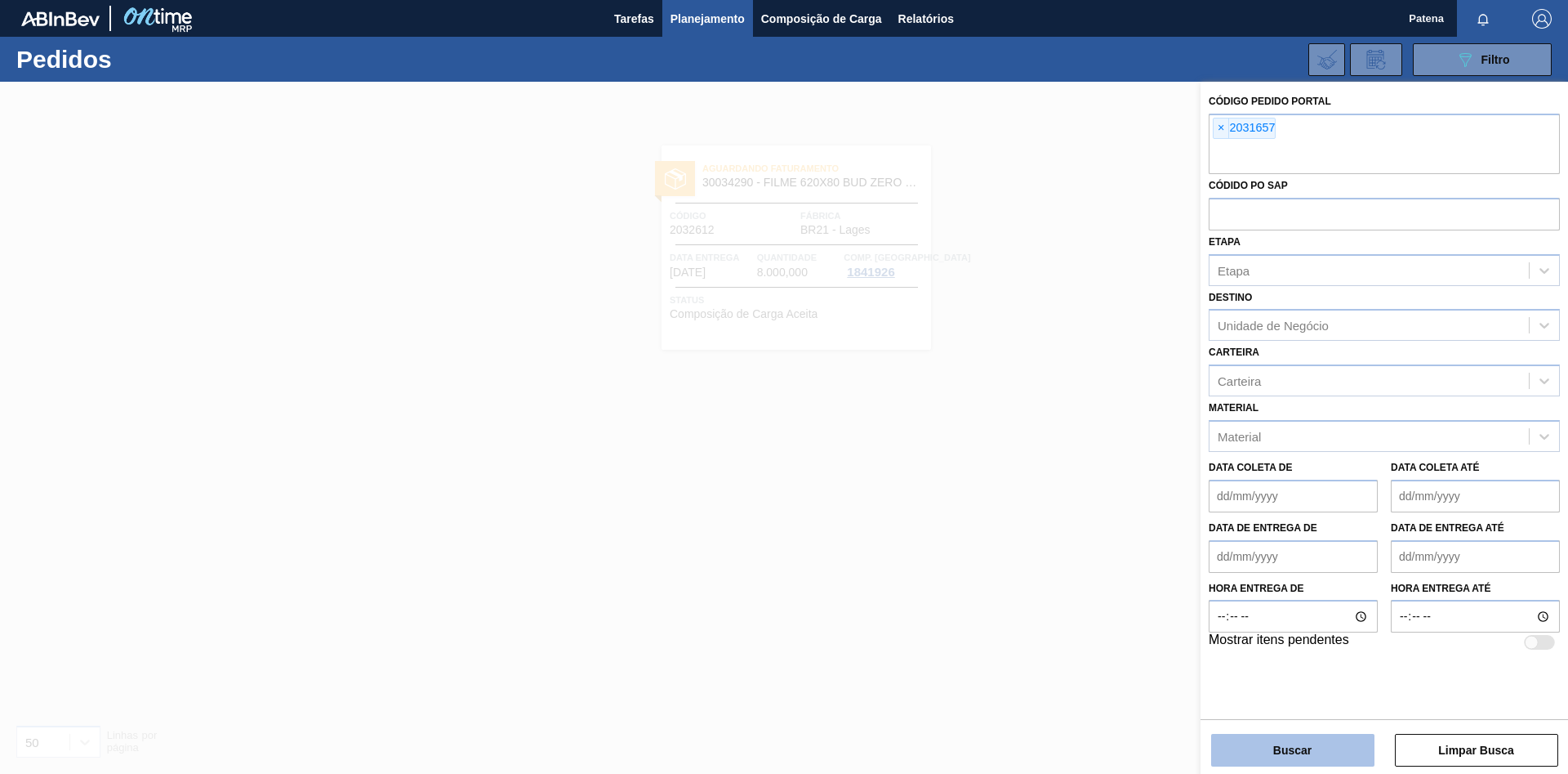
click at [1342, 757] on button "Buscar" at bounding box center [1293, 750] width 163 height 33
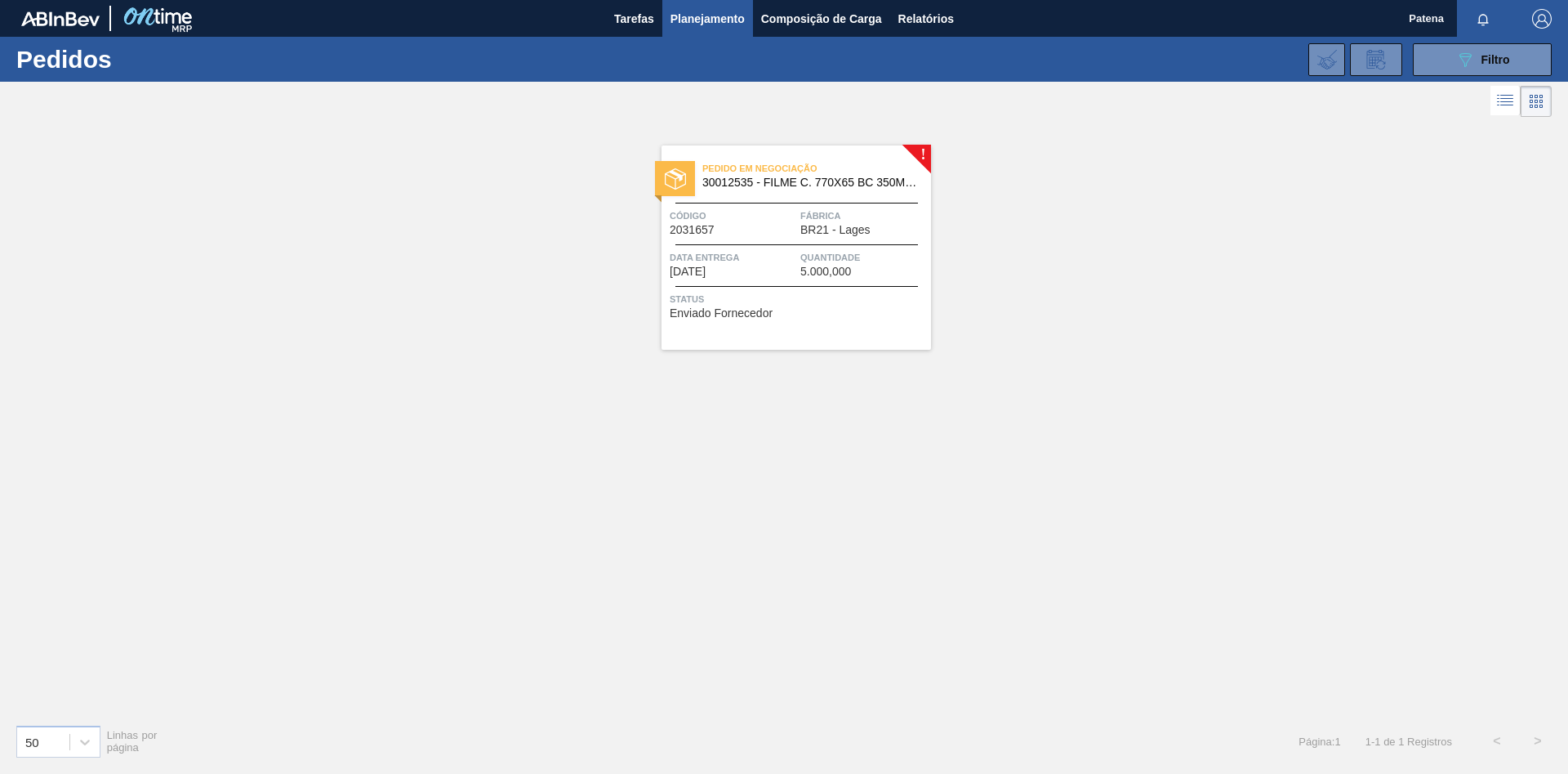
click at [769, 244] on div at bounding box center [797, 244] width 242 height 1
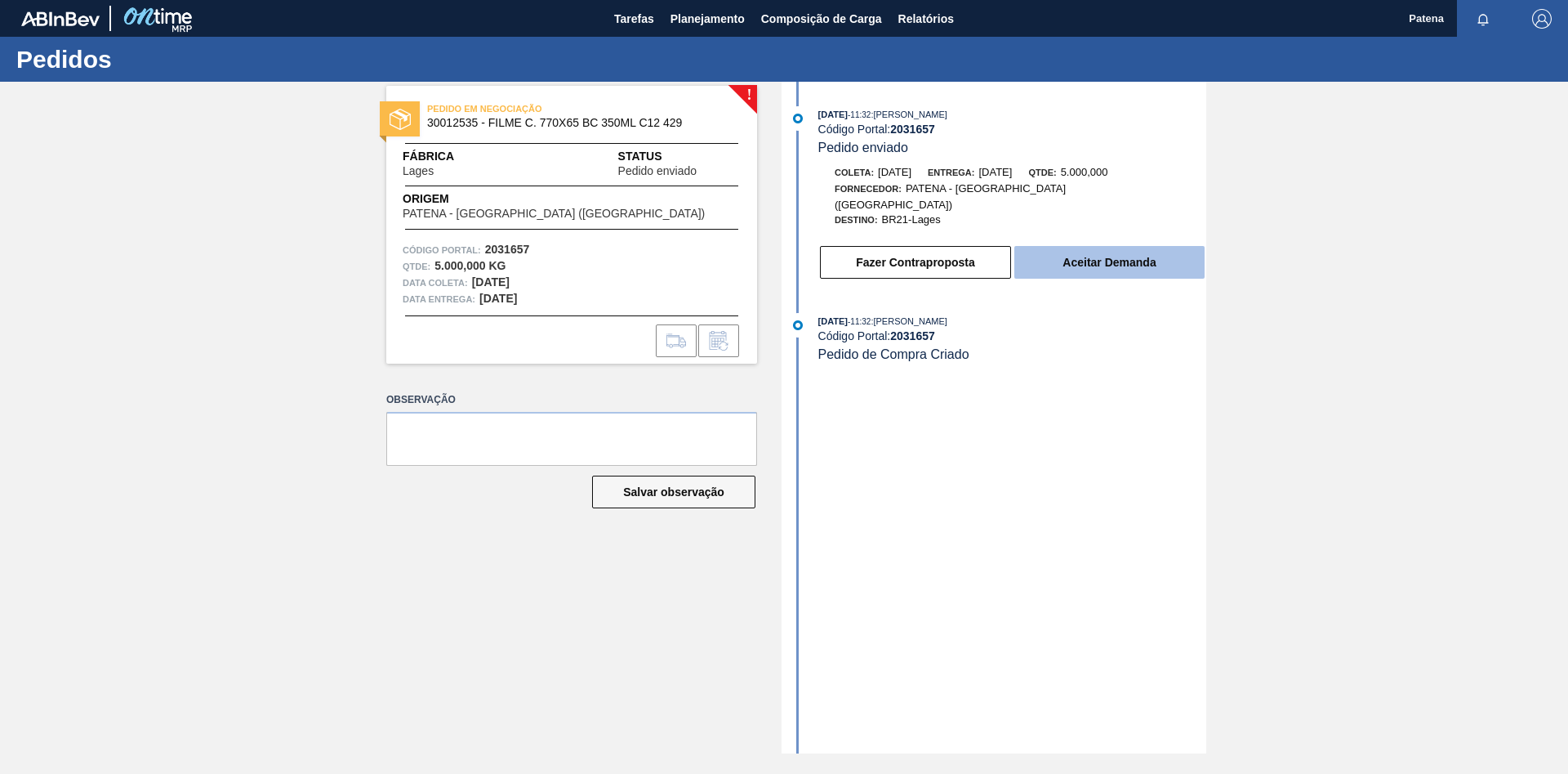
click at [1147, 253] on button "Aceitar Demanda" at bounding box center [1109, 262] width 190 height 33
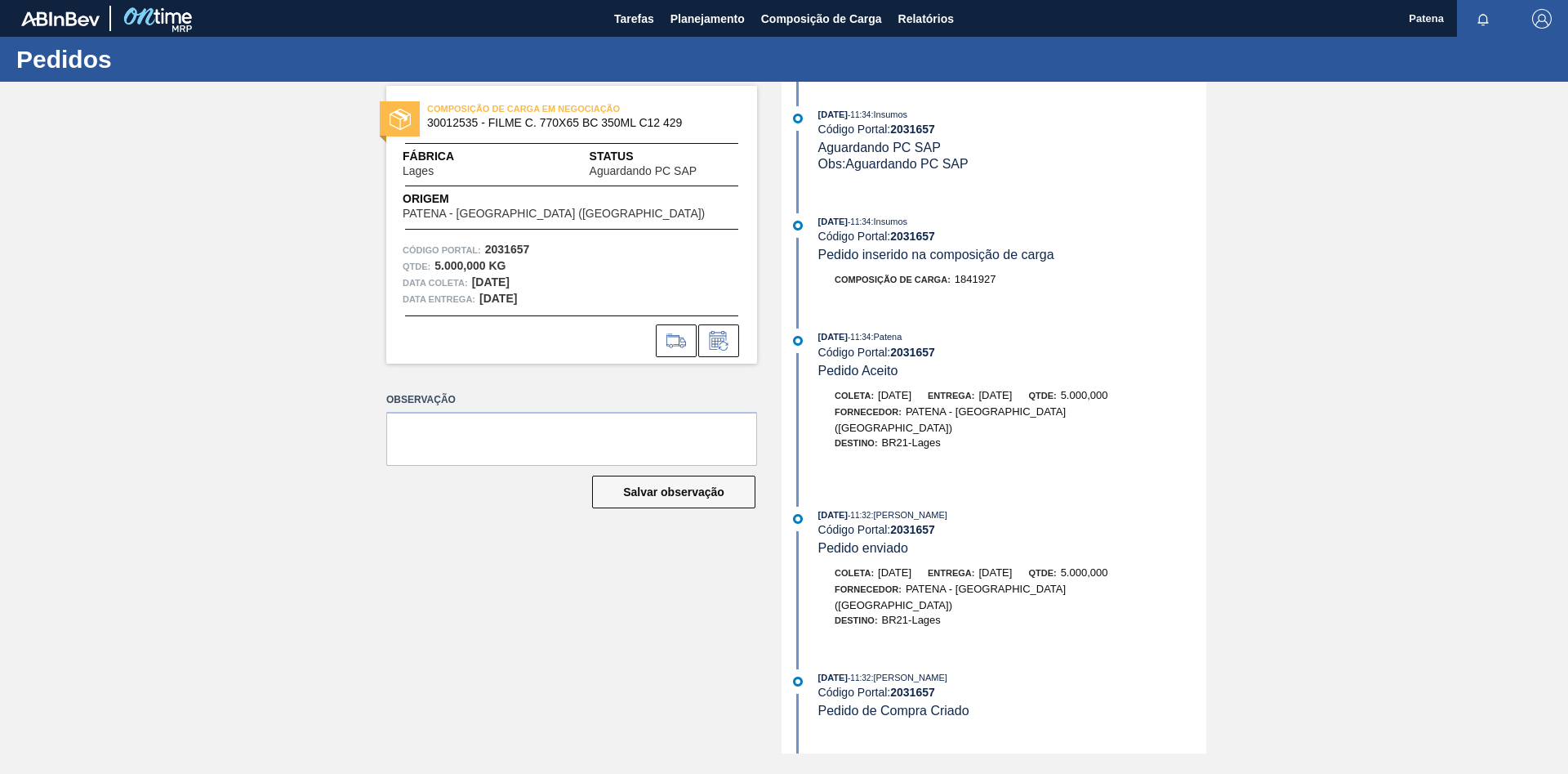
click at [560, 535] on div "Observação Salvar observação" at bounding box center [572, 463] width 371 height 151
click at [709, 25] on span "Planejamento" at bounding box center [708, 19] width 74 height 20
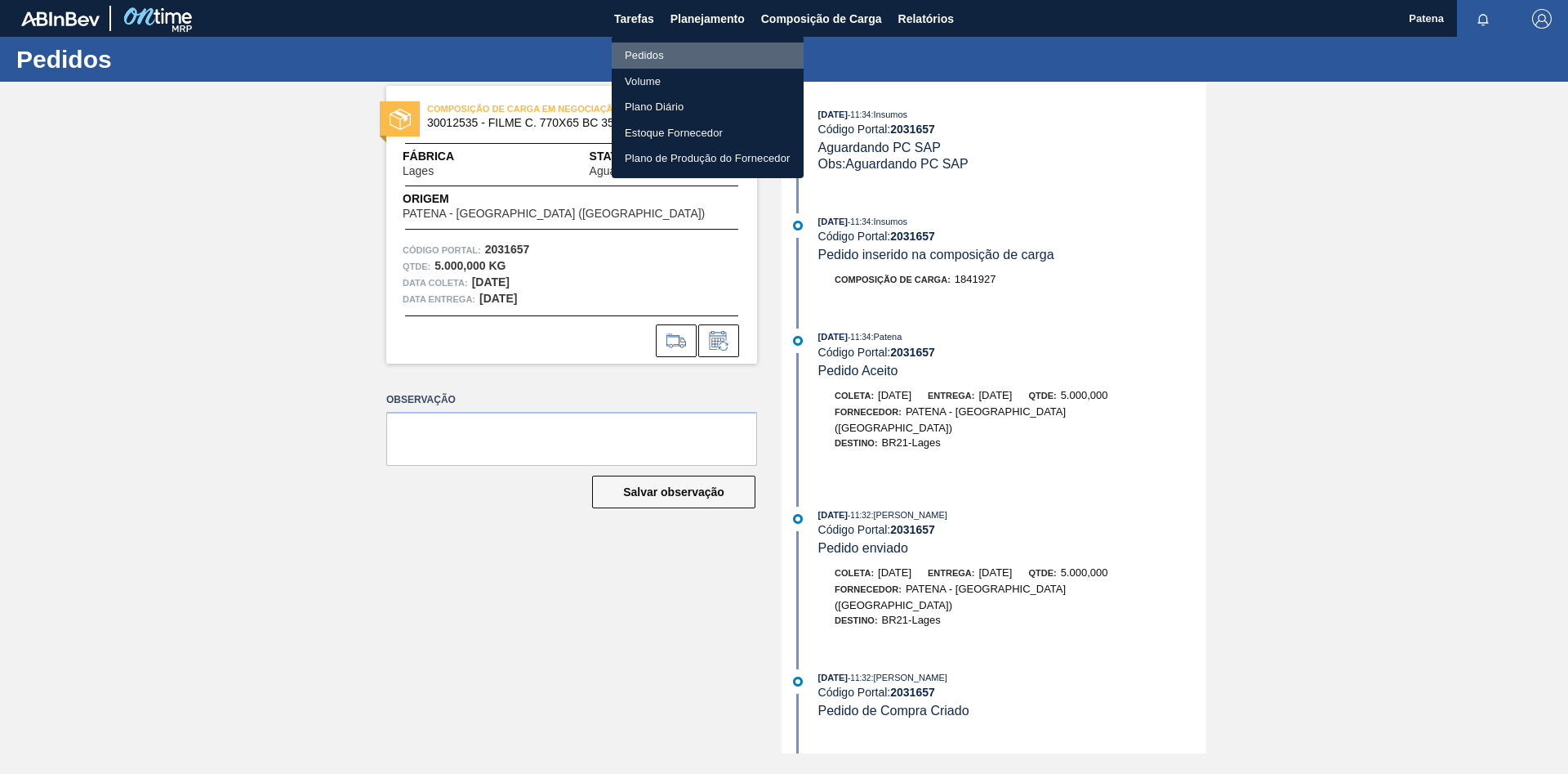
click at [687, 60] on li "Pedidos" at bounding box center [708, 56] width 192 height 26
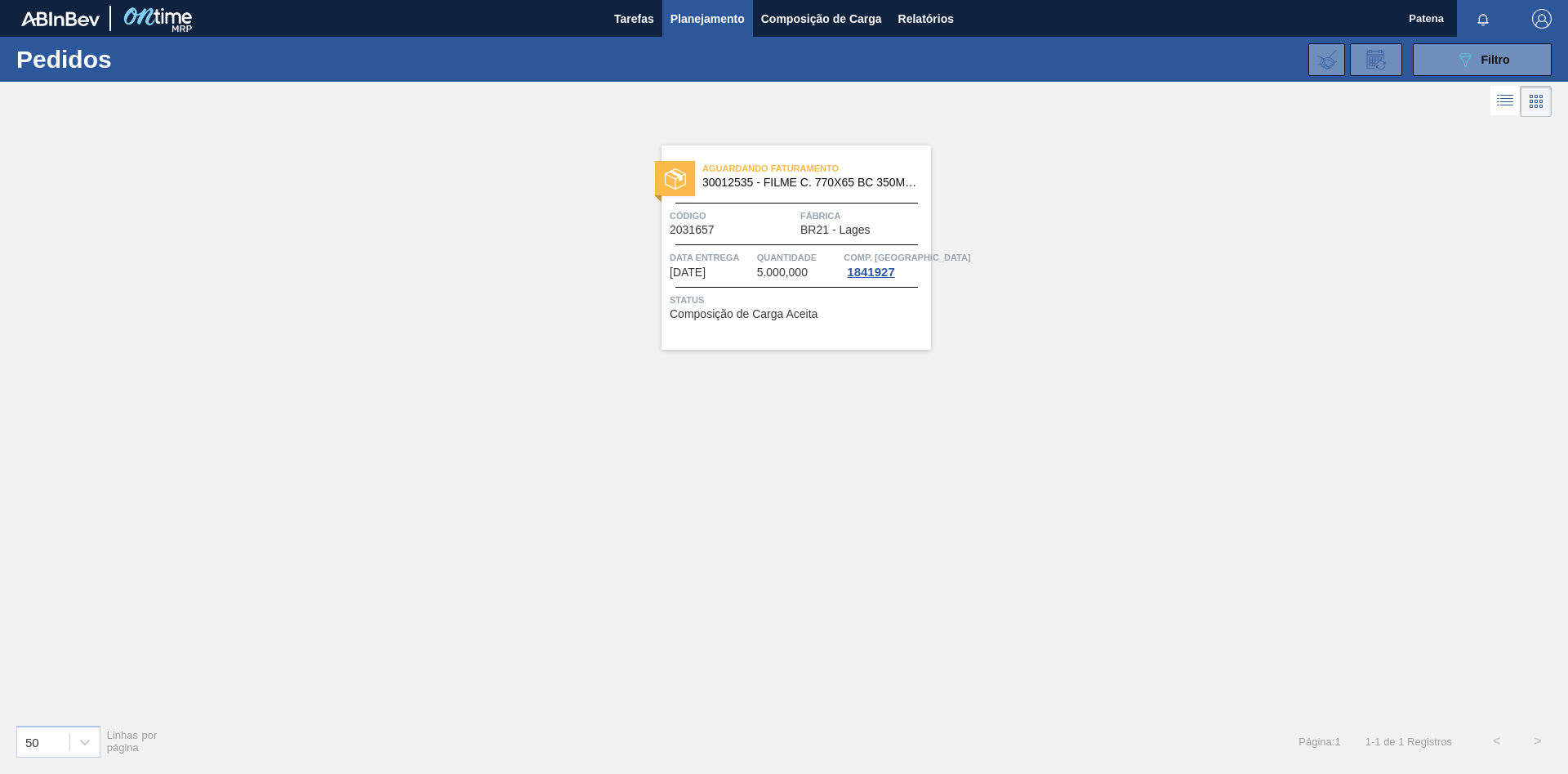
click at [732, 260] on span "Data entrega" at bounding box center [711, 257] width 83 height 16
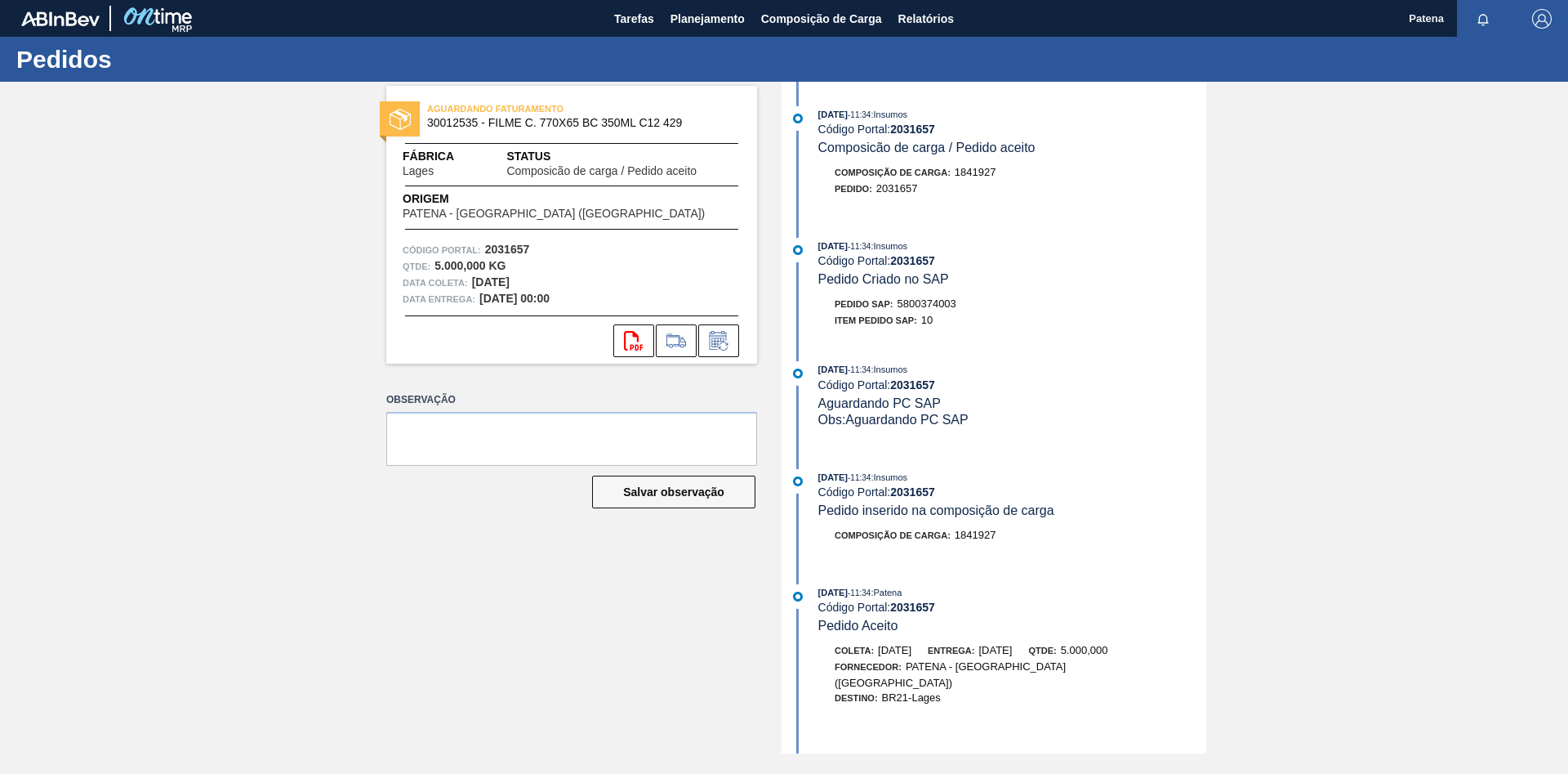
drag, startPoint x: 960, startPoint y: 309, endPoint x: 898, endPoint y: 310, distance: 62.0
click at [898, 310] on div "Pedido SAP: 5800374003" at bounding box center [1012, 304] width 388 height 16
copy div "5800374003"
click at [699, 12] on span "Planejamento" at bounding box center [708, 19] width 74 height 20
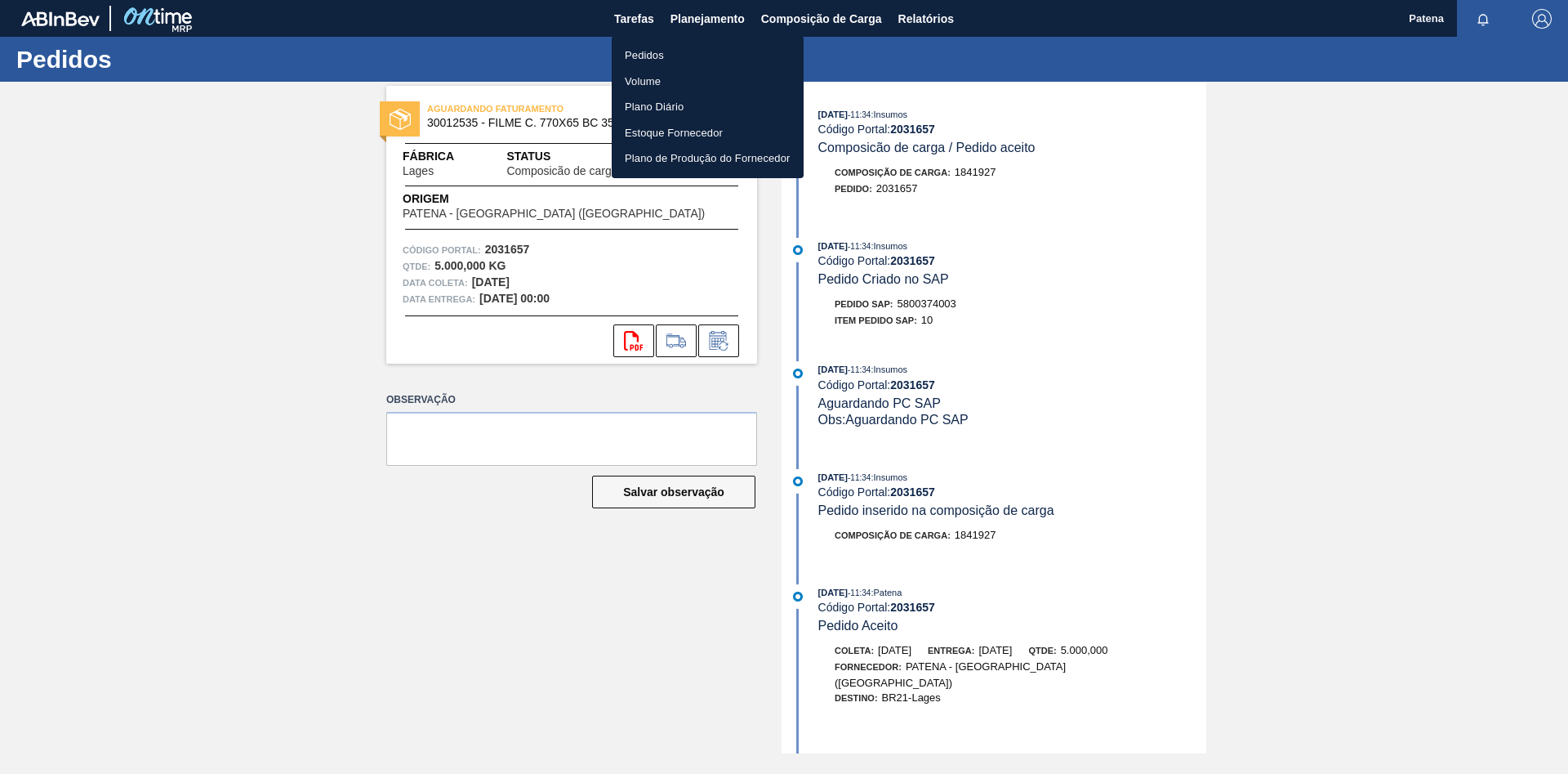
click at [694, 55] on li "Pedidos" at bounding box center [708, 56] width 192 height 26
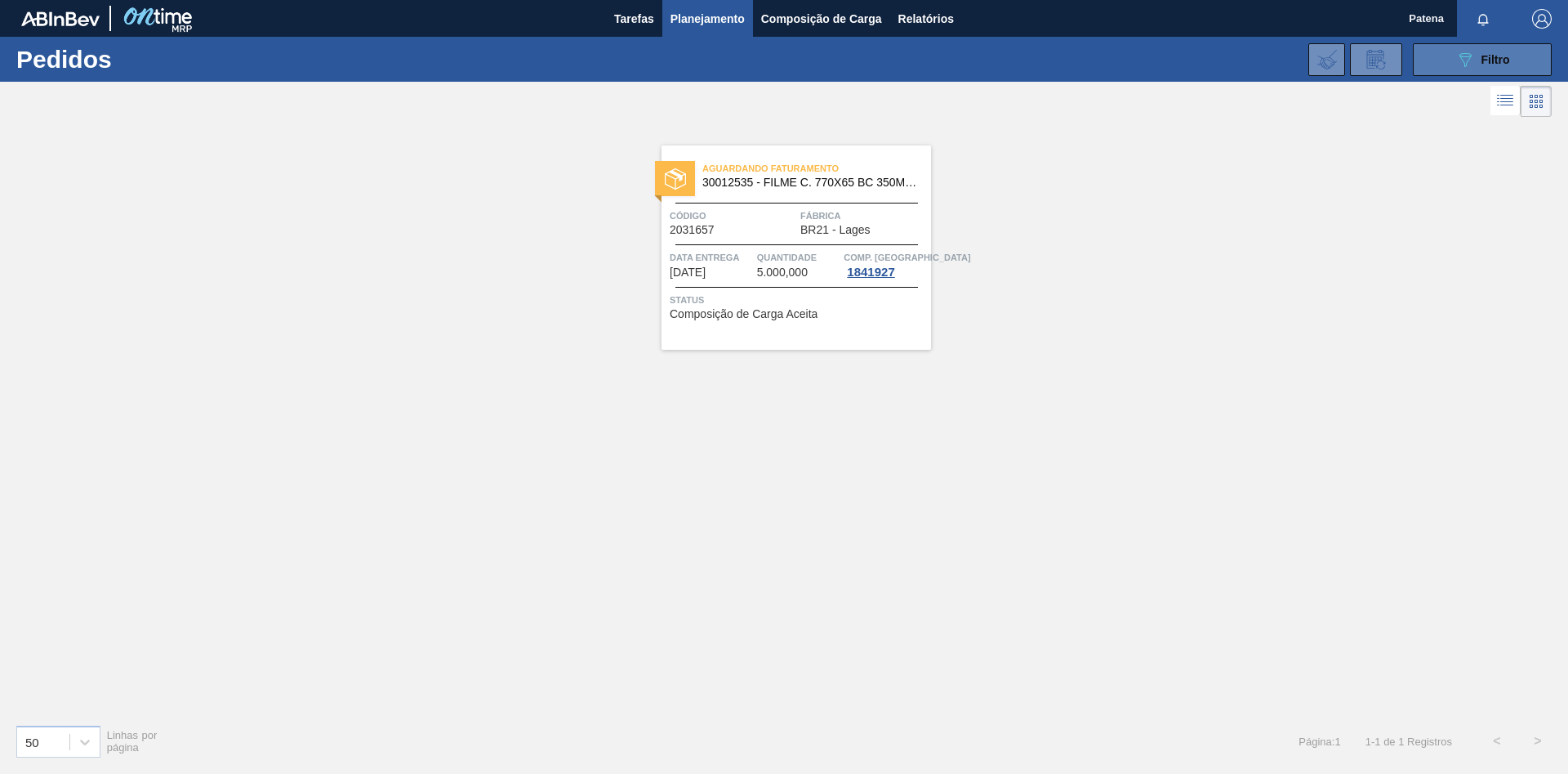
click at [1476, 64] on div "089F7B8B-B2A5-4AFE-B5C0-19BA573D28AC Filtro" at bounding box center [1483, 59] width 54 height 20
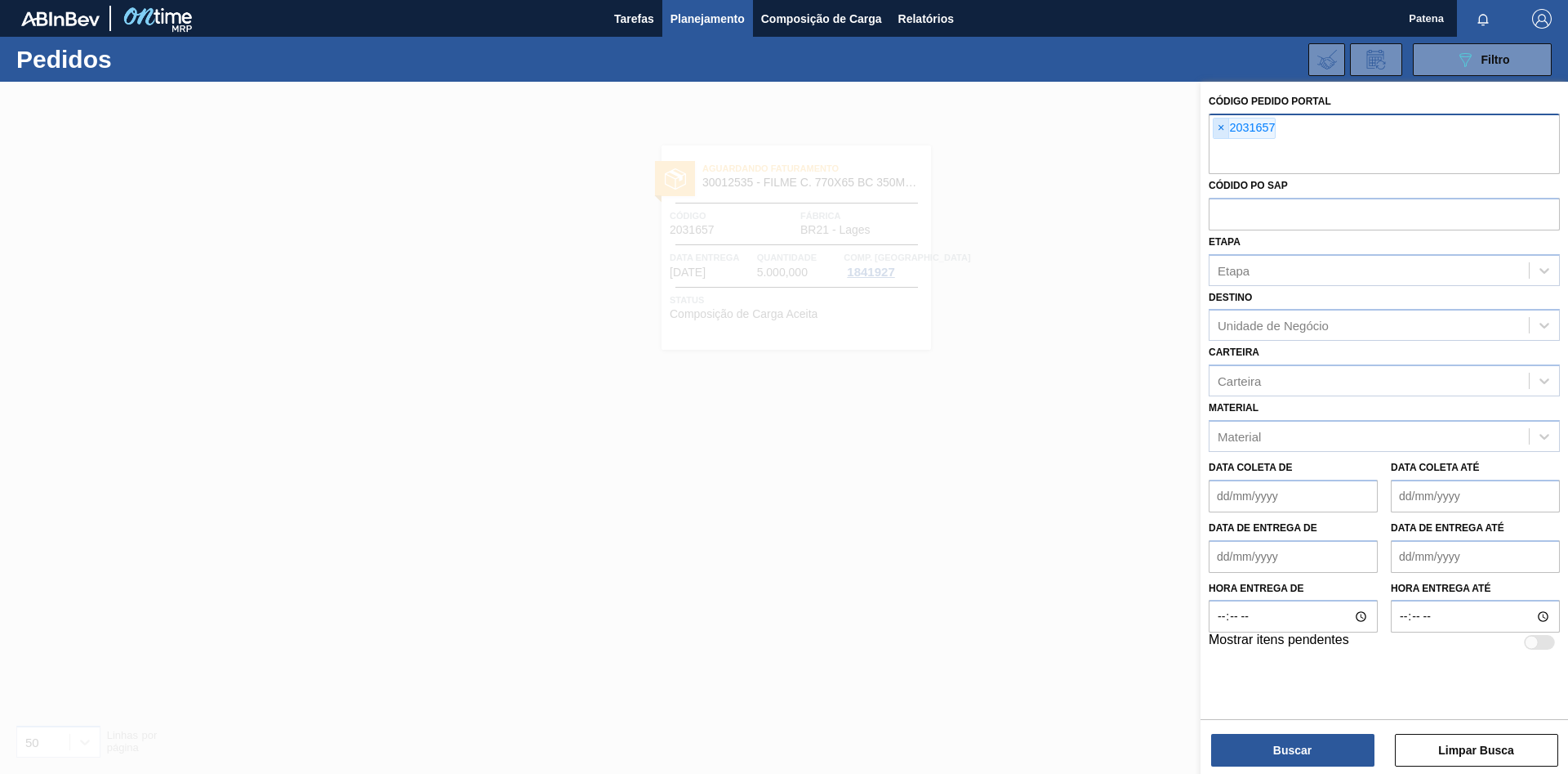
click at [1219, 125] on span "×" at bounding box center [1221, 129] width 16 height 20
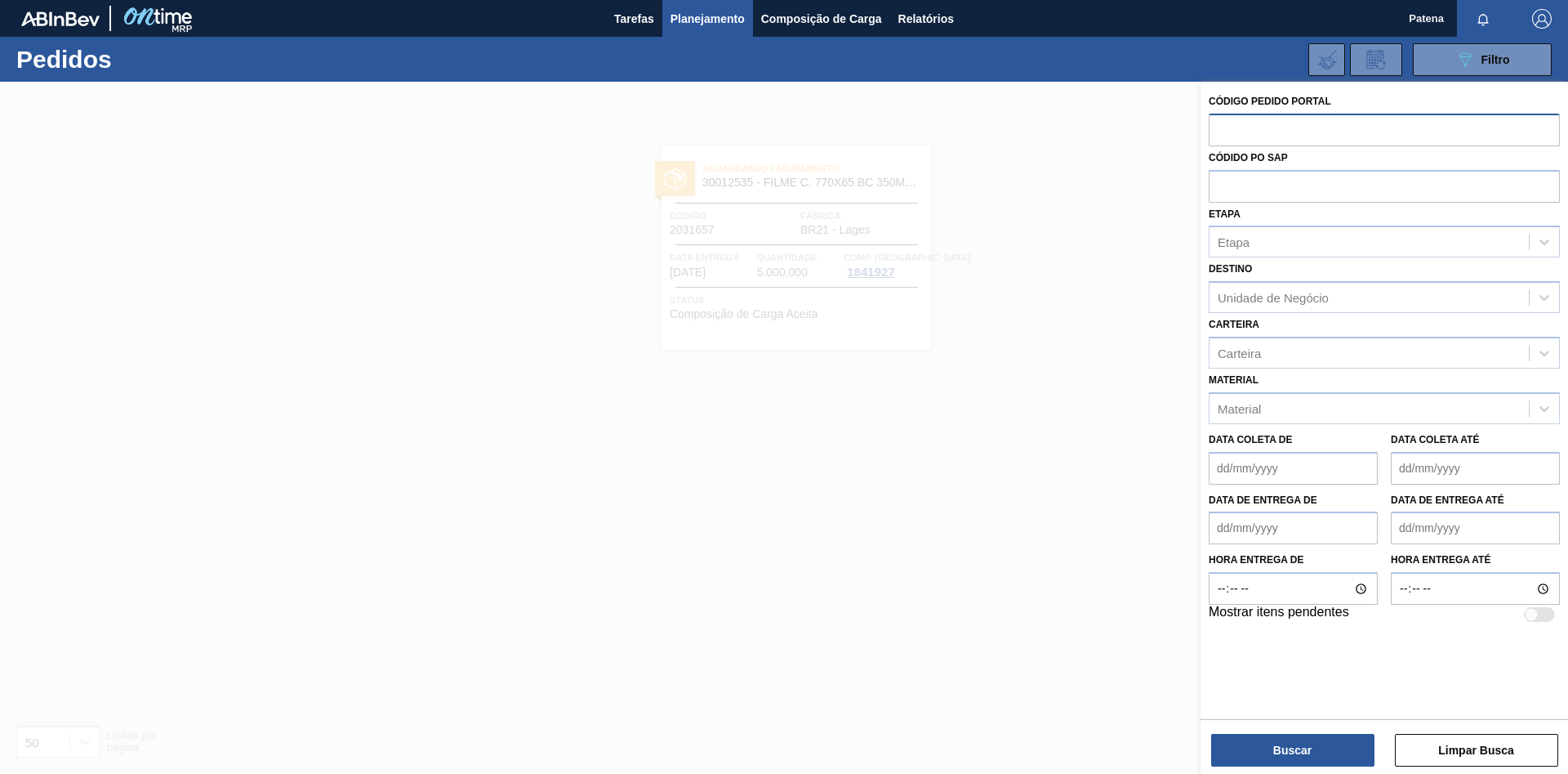
click at [1232, 135] on input "text" at bounding box center [1384, 129] width 351 height 31
type input "2031638"
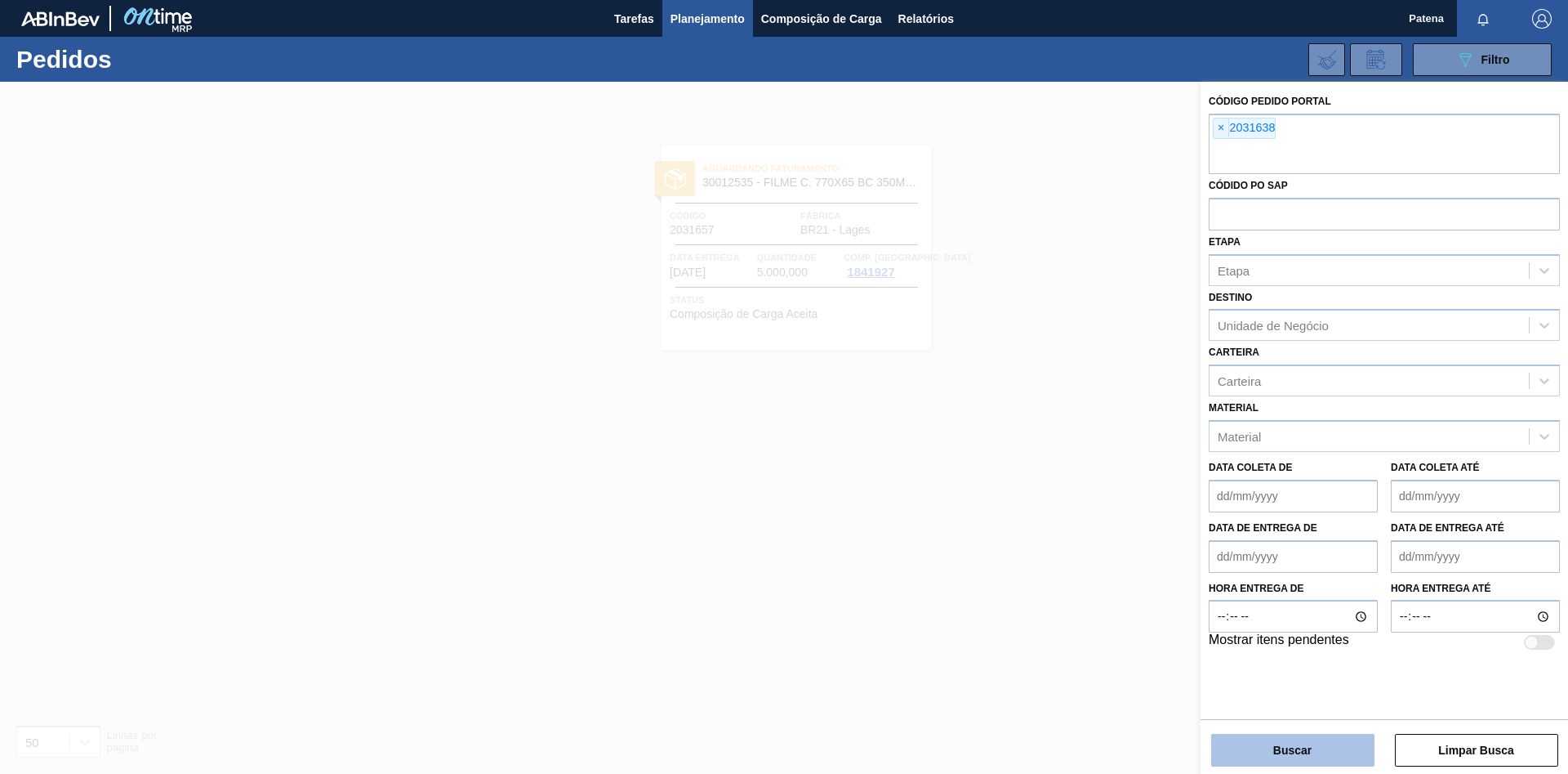
click at [1284, 748] on button "Buscar" at bounding box center [1293, 750] width 163 height 33
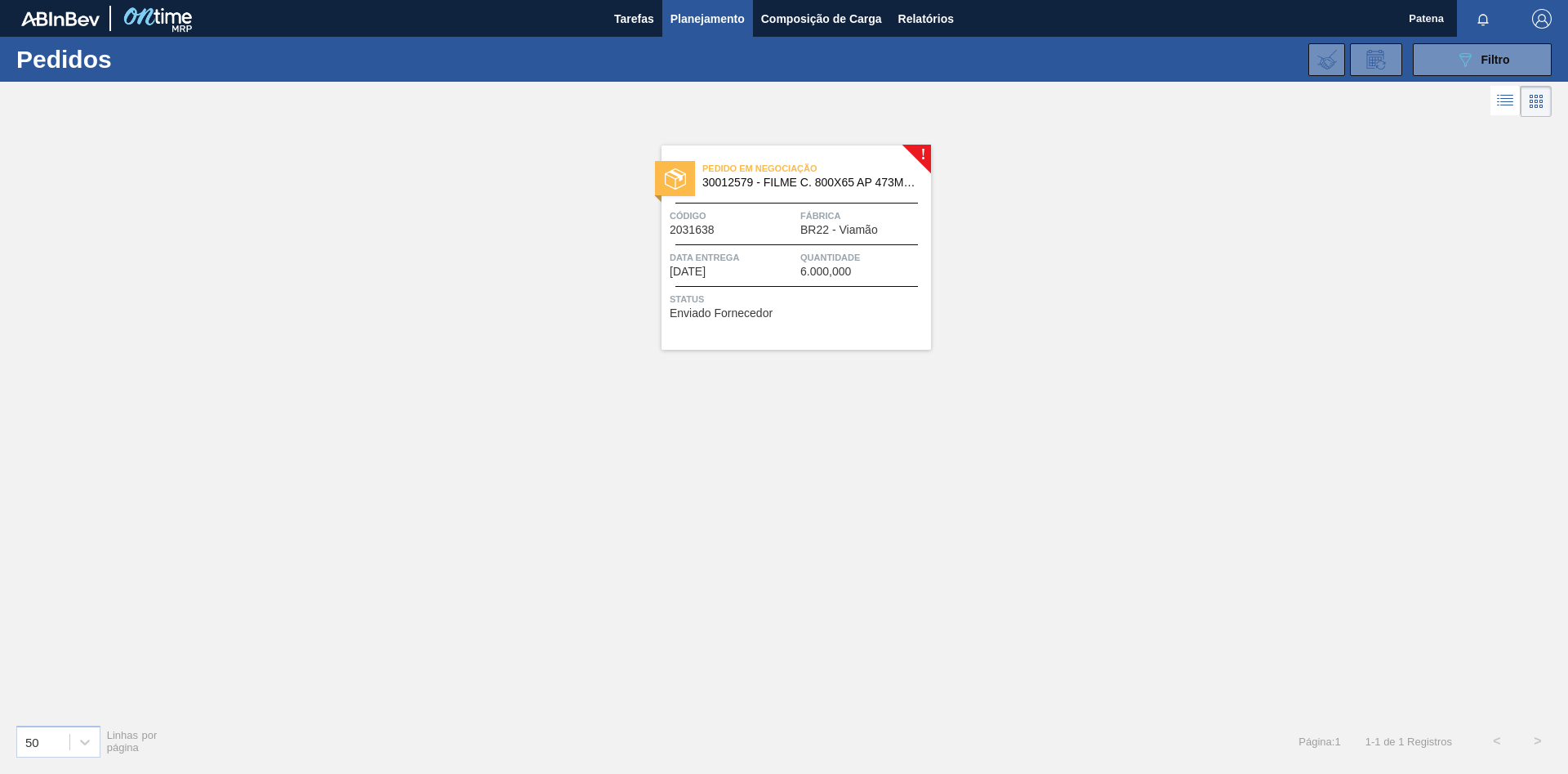
click at [744, 252] on span "Data entrega" at bounding box center [733, 257] width 127 height 16
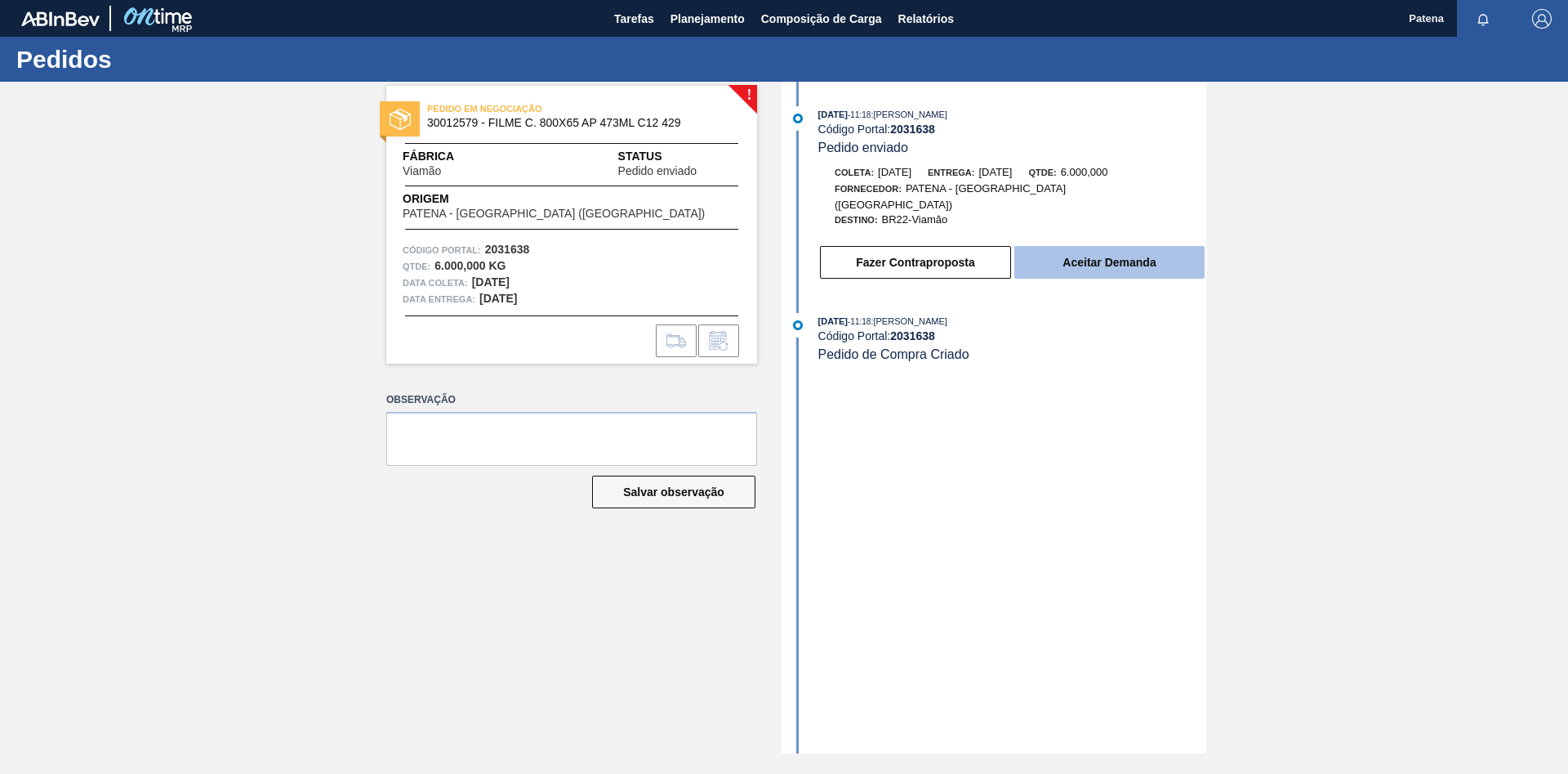
click at [1124, 252] on button "Aceitar Demanda" at bounding box center [1109, 262] width 190 height 33
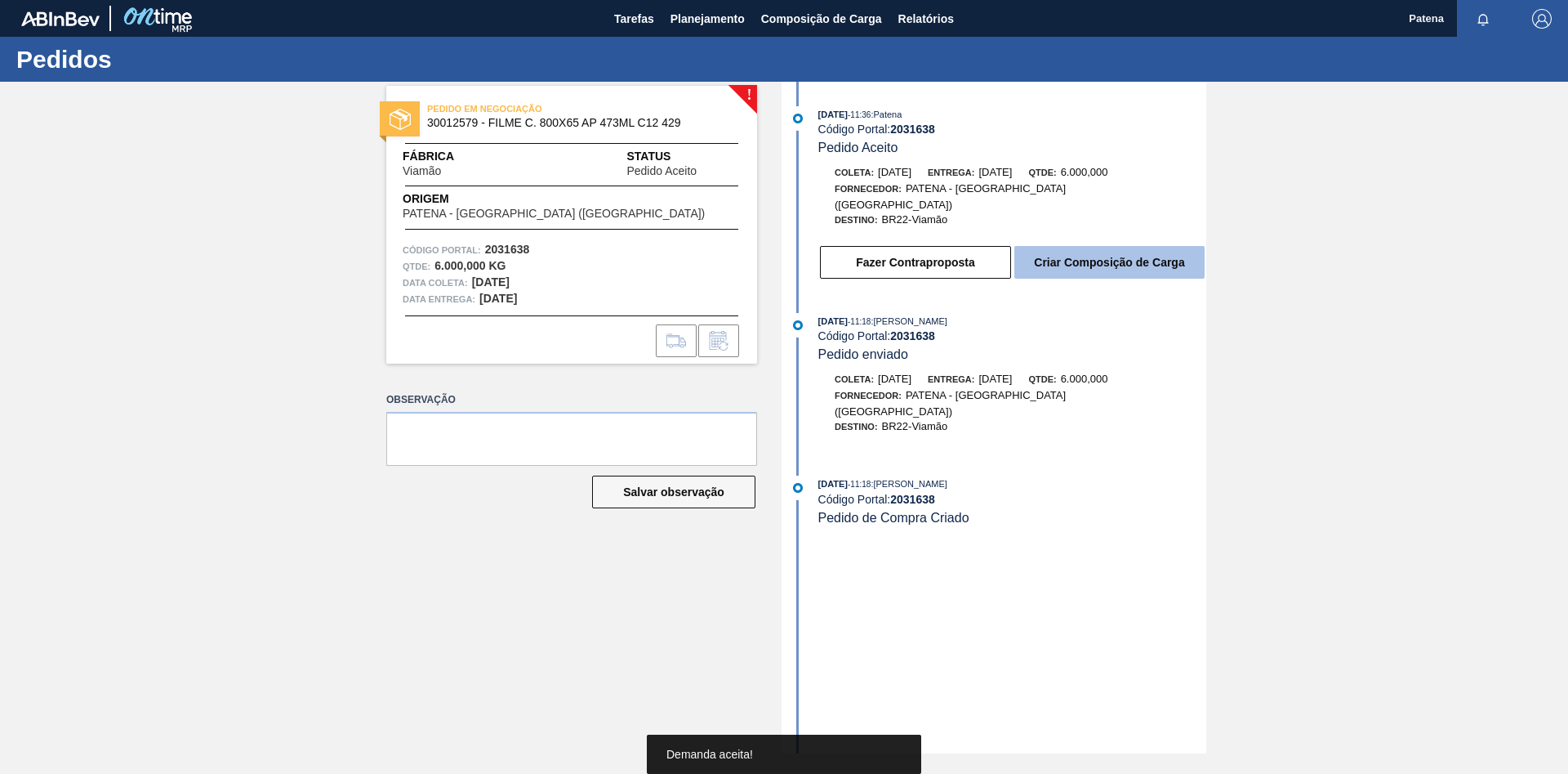
click at [1116, 259] on button "Criar Composição de Carga" at bounding box center [1109, 262] width 190 height 33
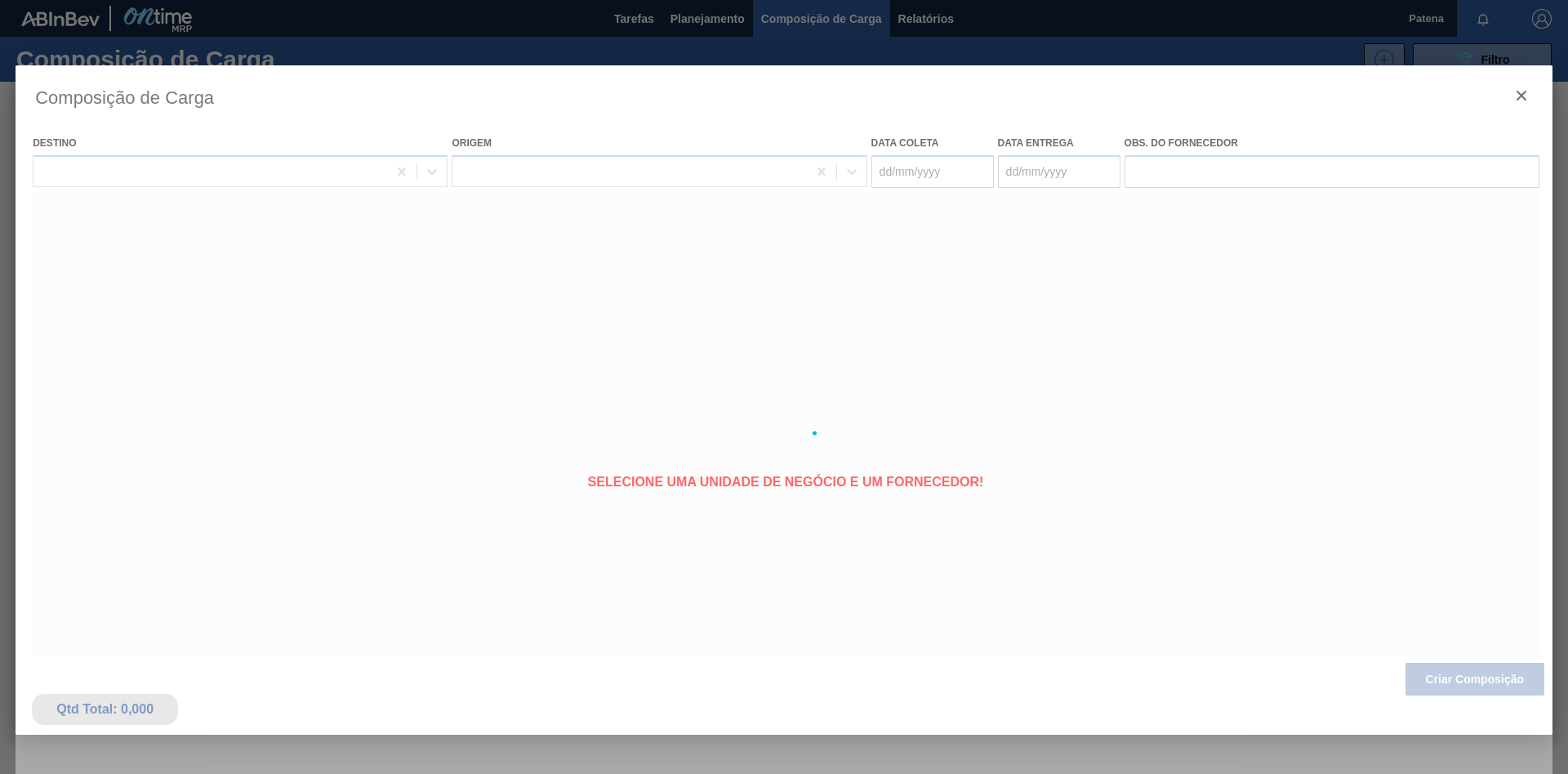
type coleta "[DATE]"
type entrega "[DATE]"
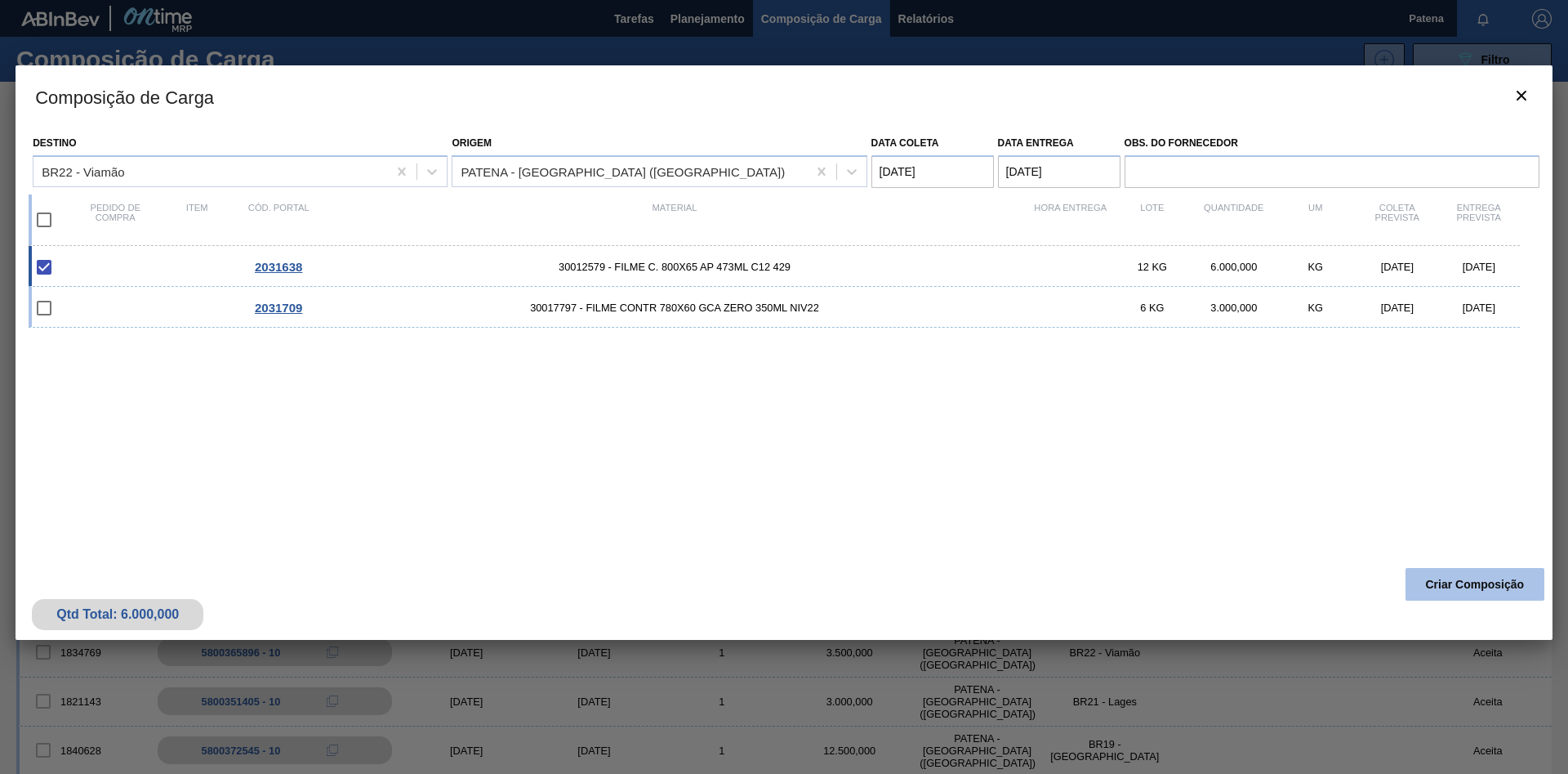
click at [1462, 576] on button "Criar Composição" at bounding box center [1475, 584] width 139 height 33
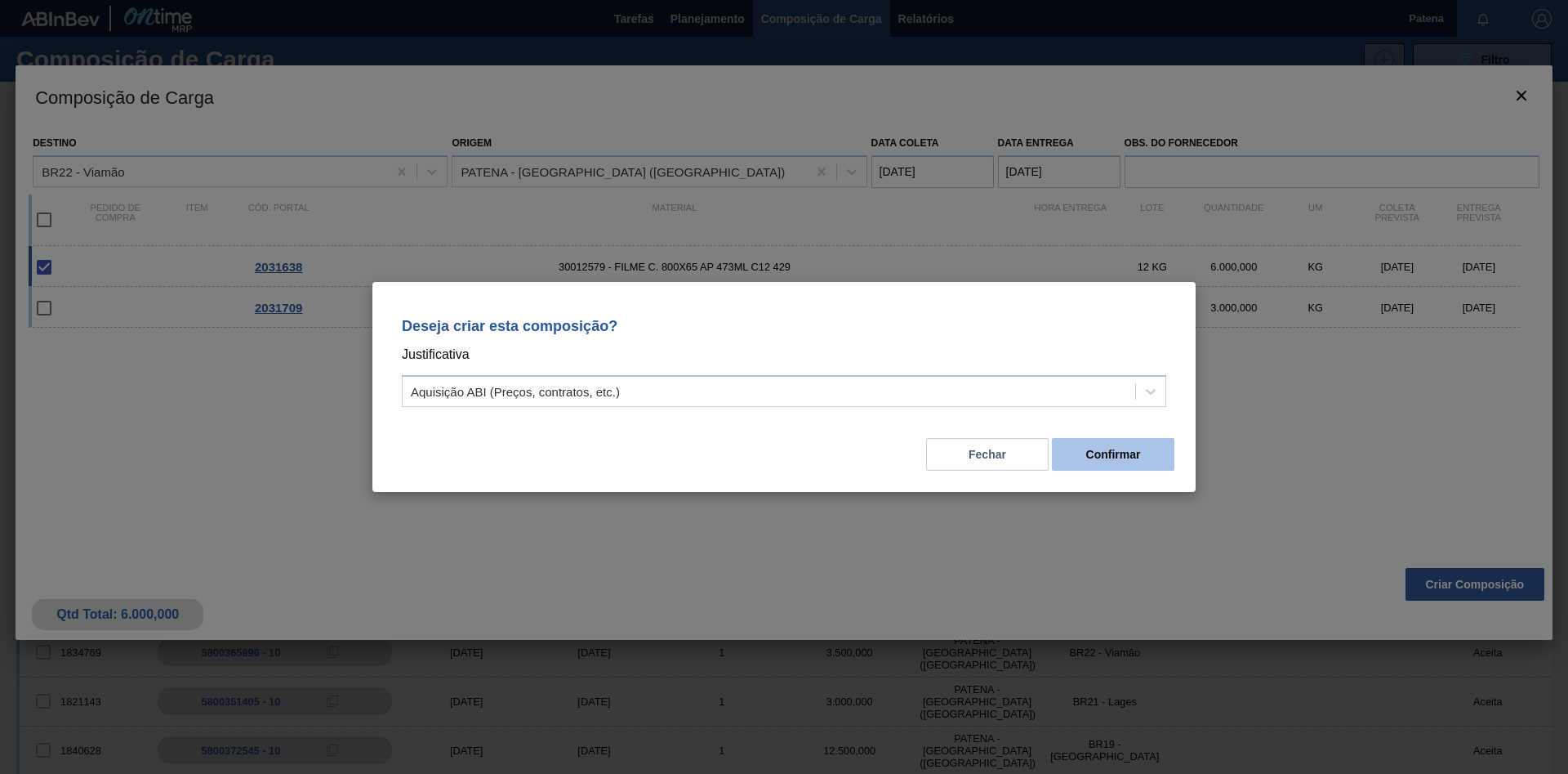
click at [1123, 464] on button "Confirmar" at bounding box center [1113, 454] width 123 height 33
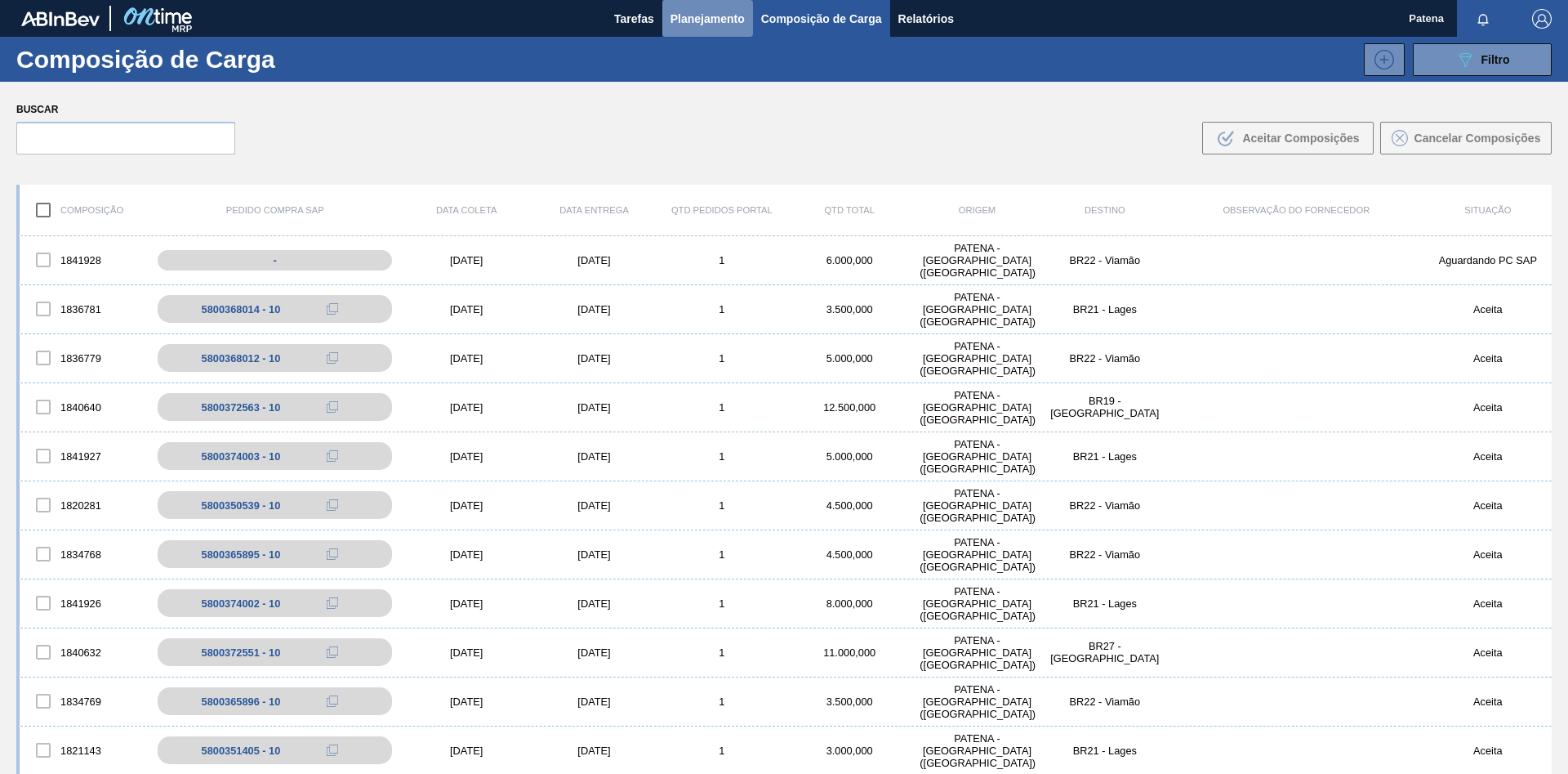
click at [715, 21] on span "Planejamento" at bounding box center [708, 19] width 74 height 20
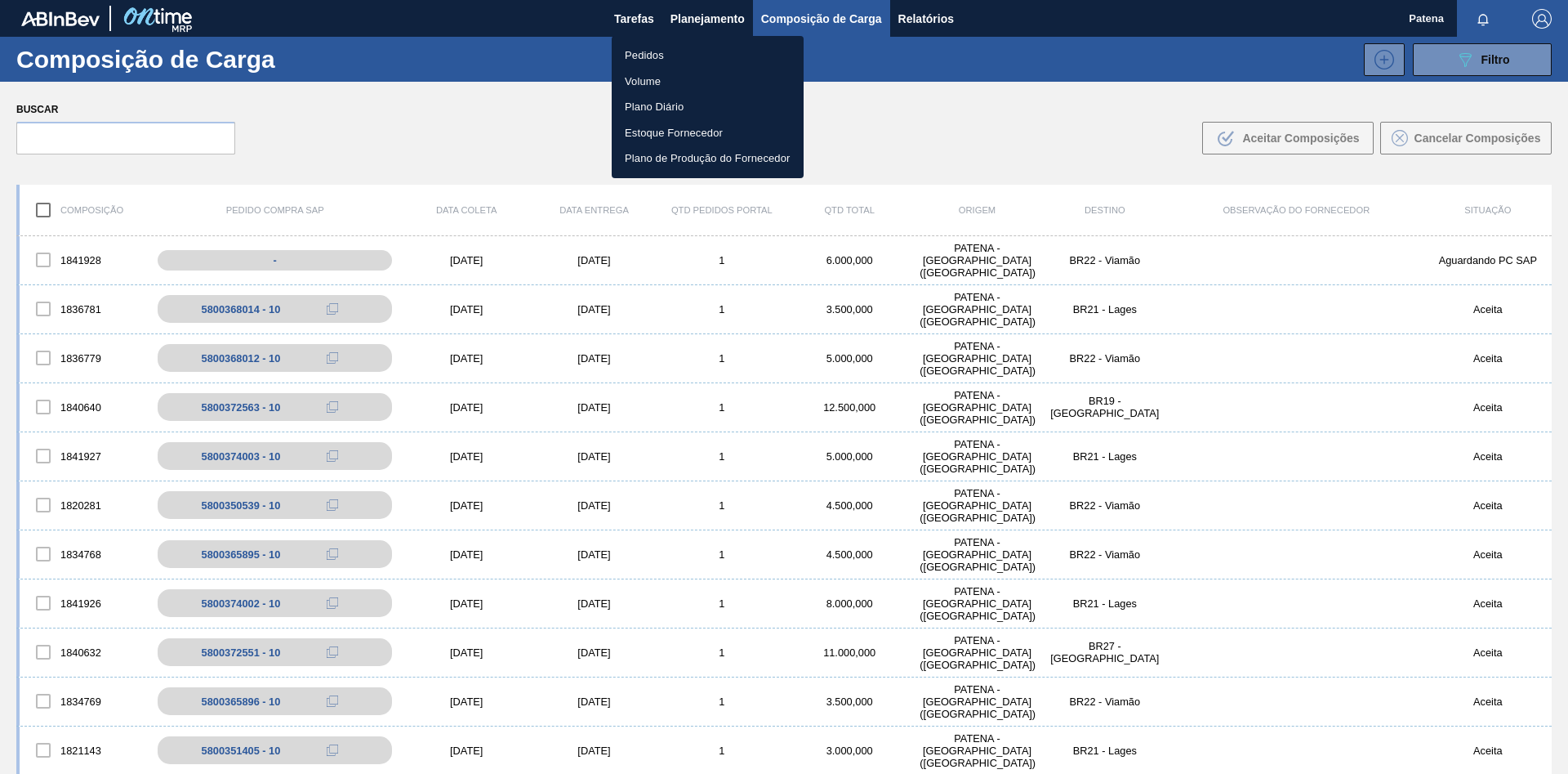
click at [700, 49] on li "Pedidos" at bounding box center [708, 56] width 192 height 26
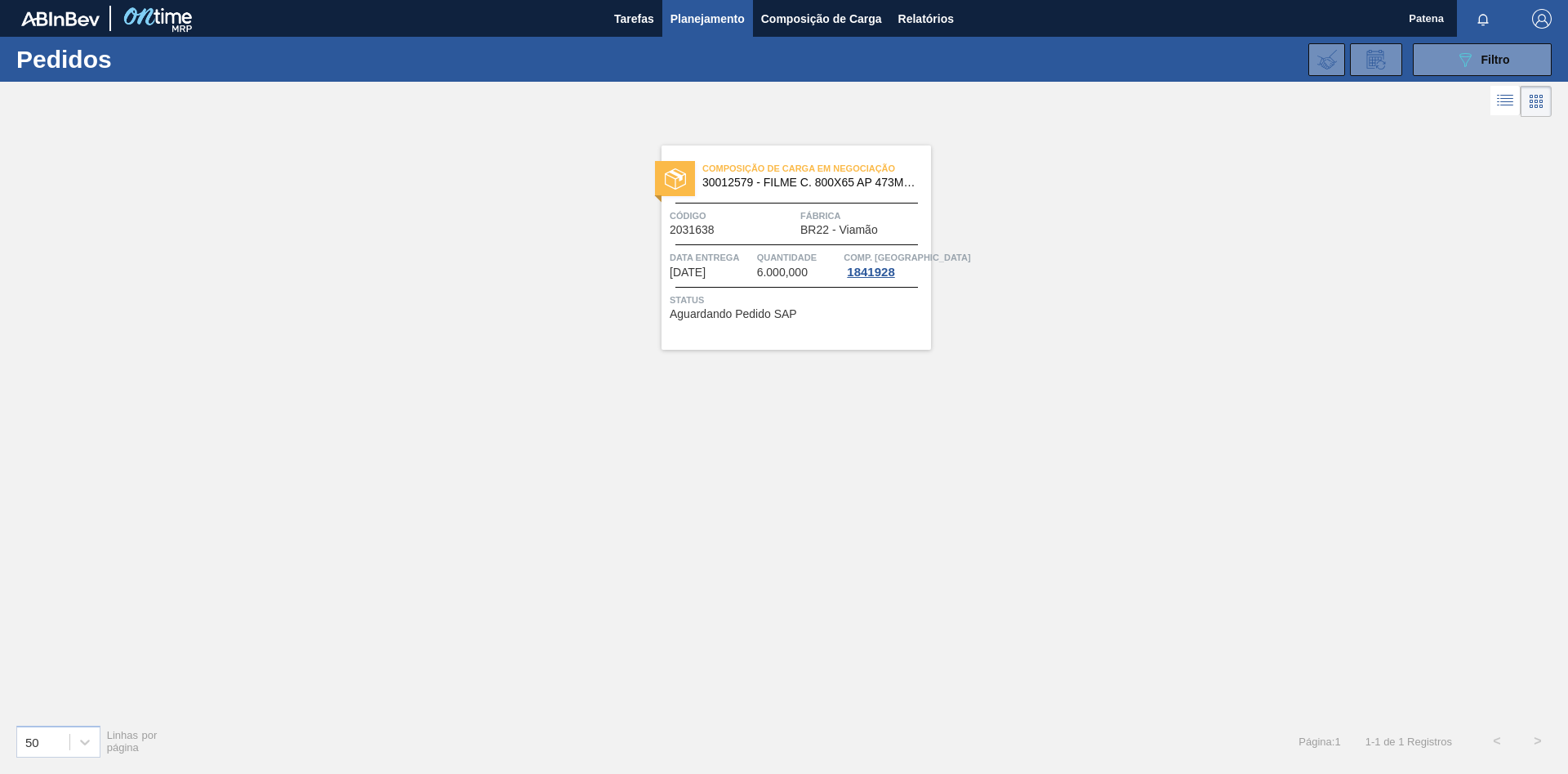
click at [746, 232] on div "Código 2031638" at bounding box center [733, 222] width 127 height 29
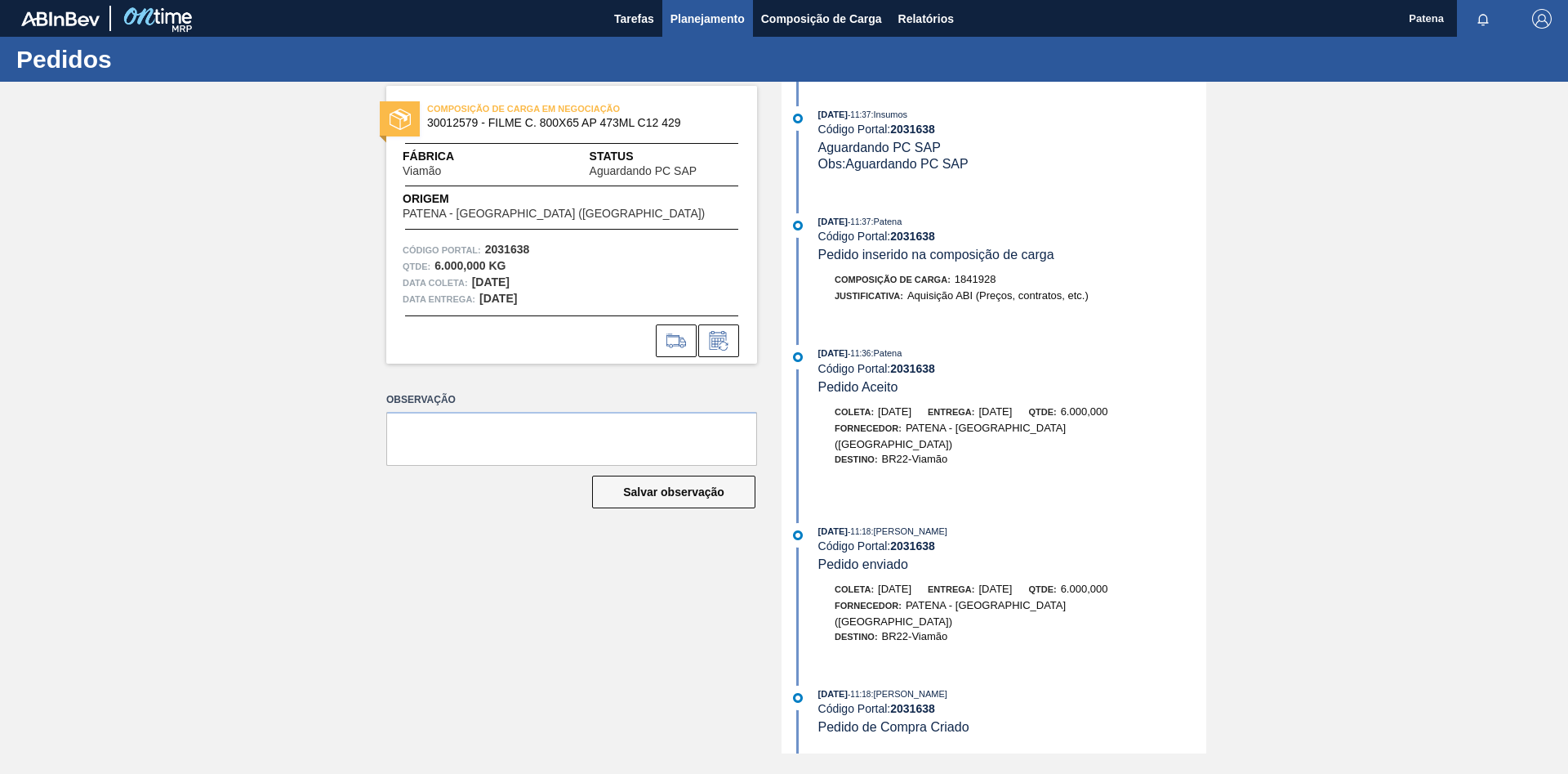
click at [688, 13] on span "Planejamento" at bounding box center [708, 19] width 74 height 20
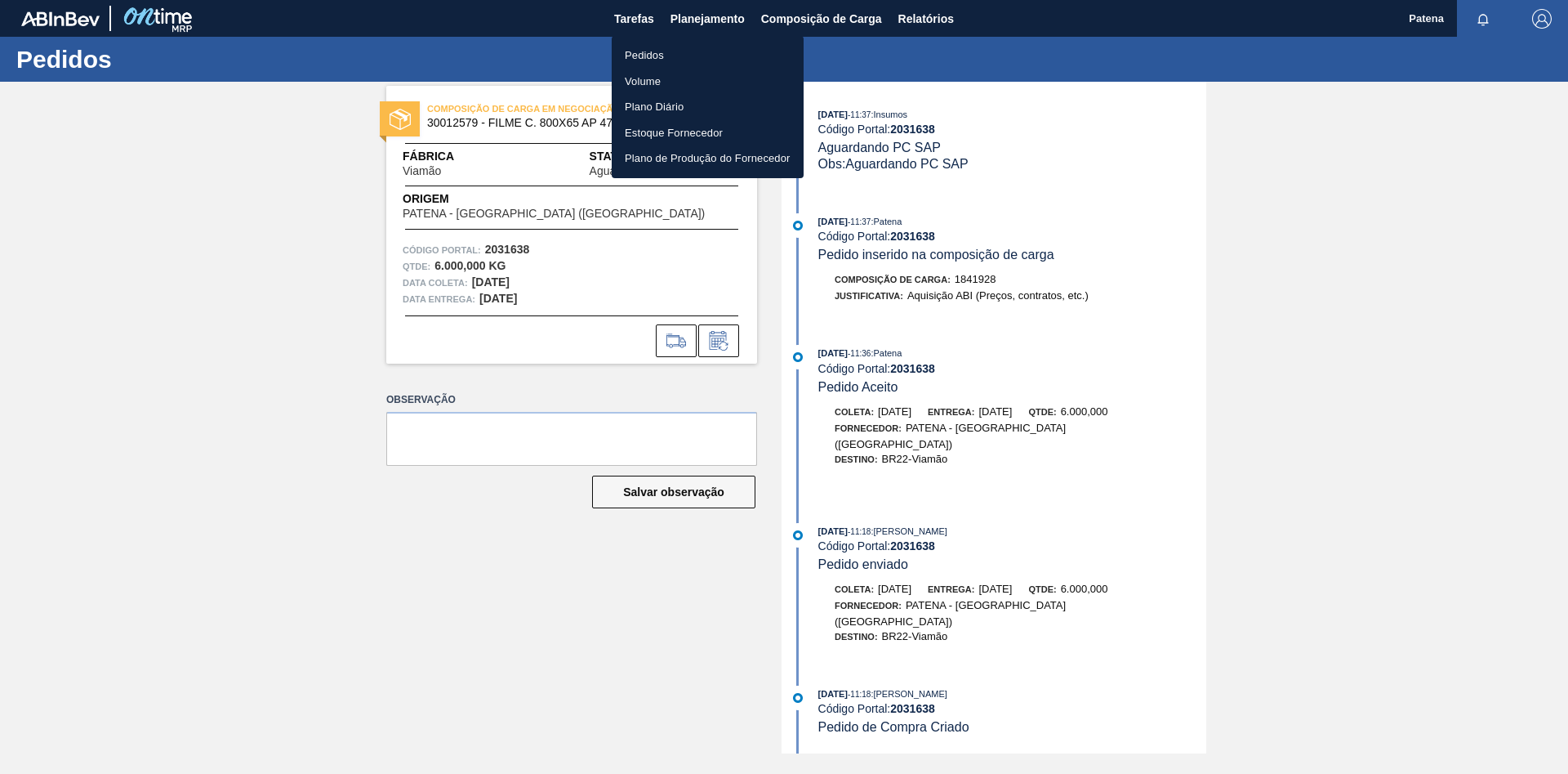
click at [653, 51] on li "Pedidos" at bounding box center [708, 56] width 192 height 26
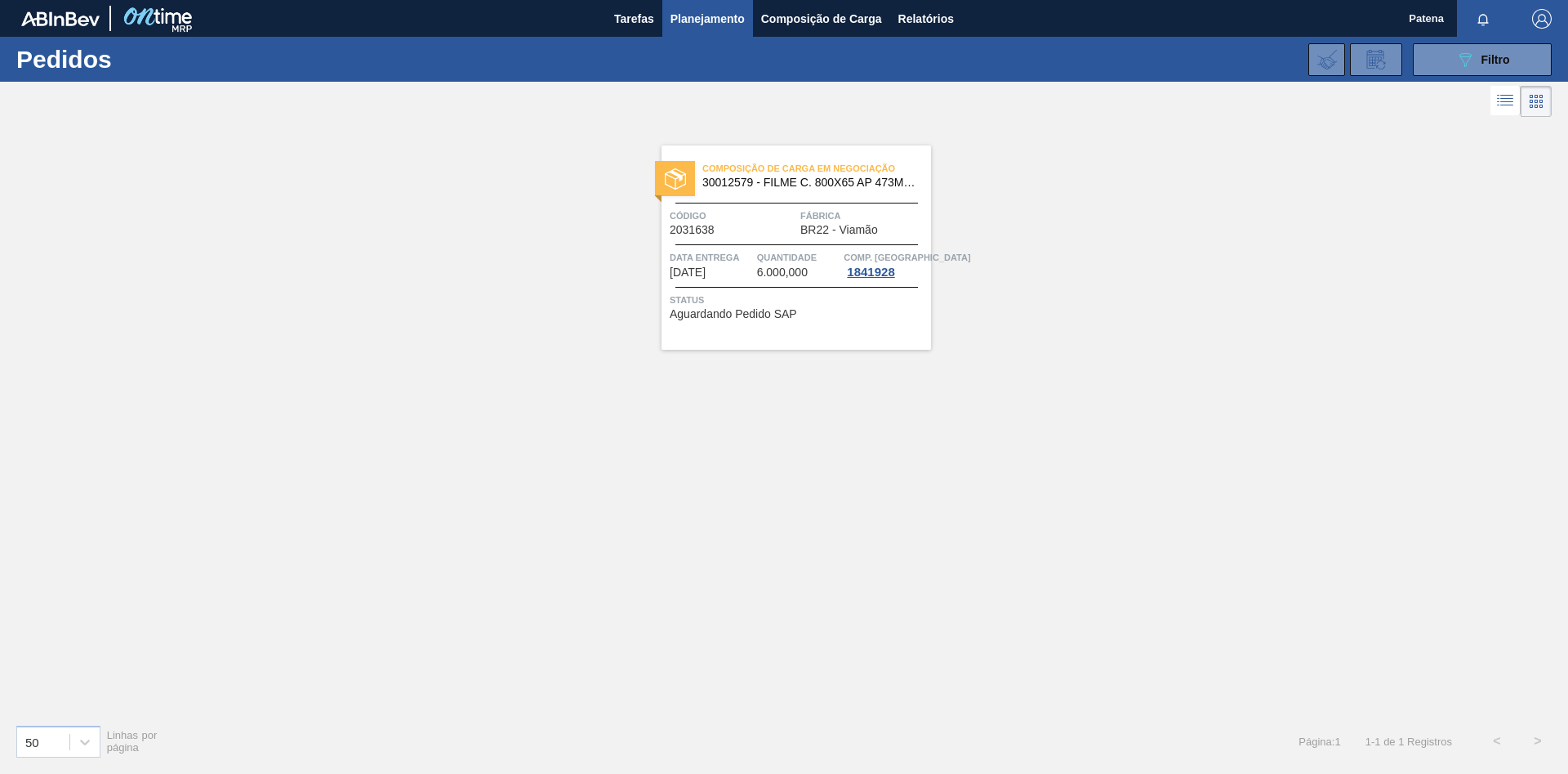
click at [728, 256] on span "Data entrega" at bounding box center [711, 257] width 83 height 16
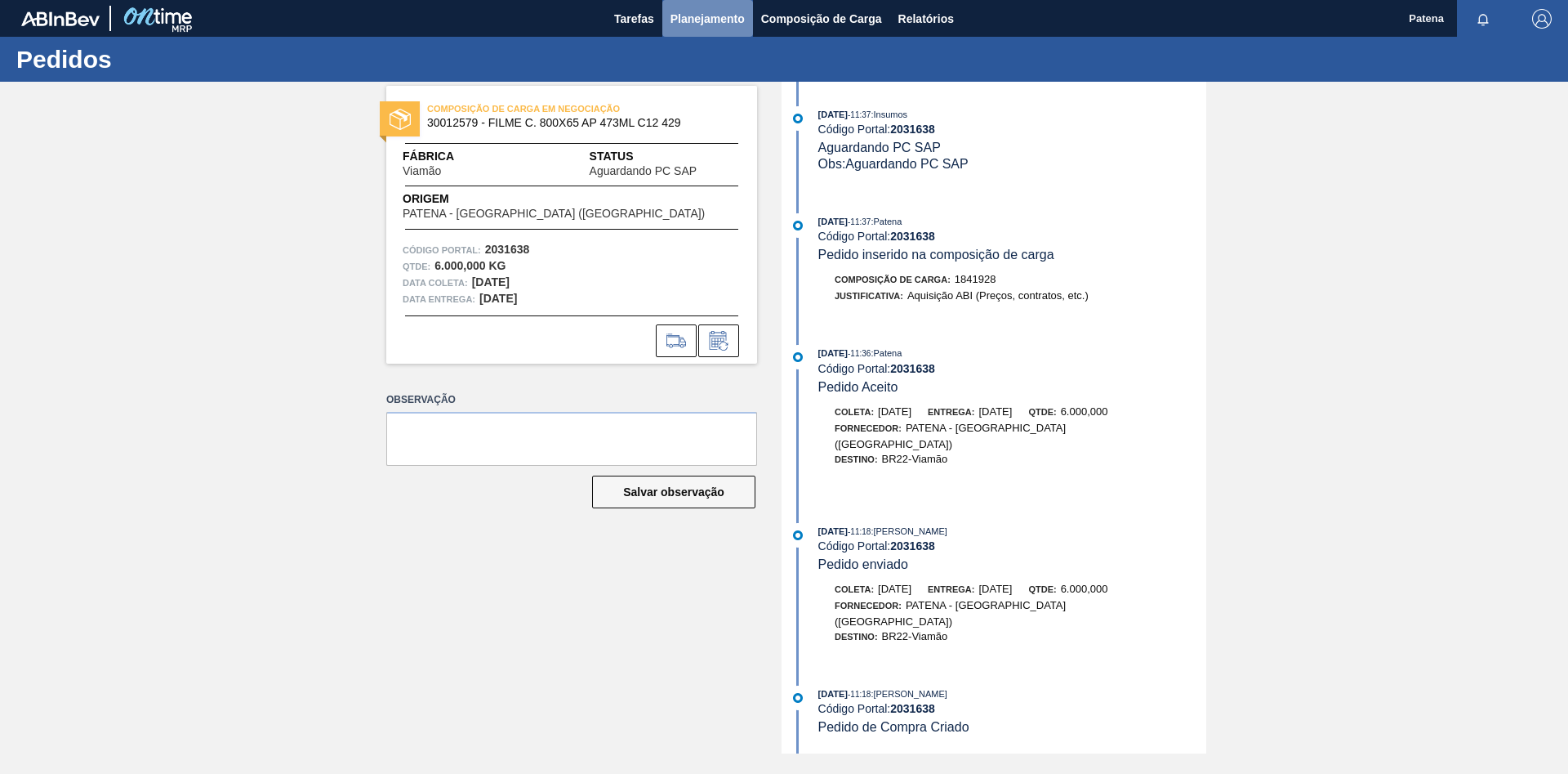
click at [734, 22] on span "Planejamento" at bounding box center [708, 19] width 74 height 20
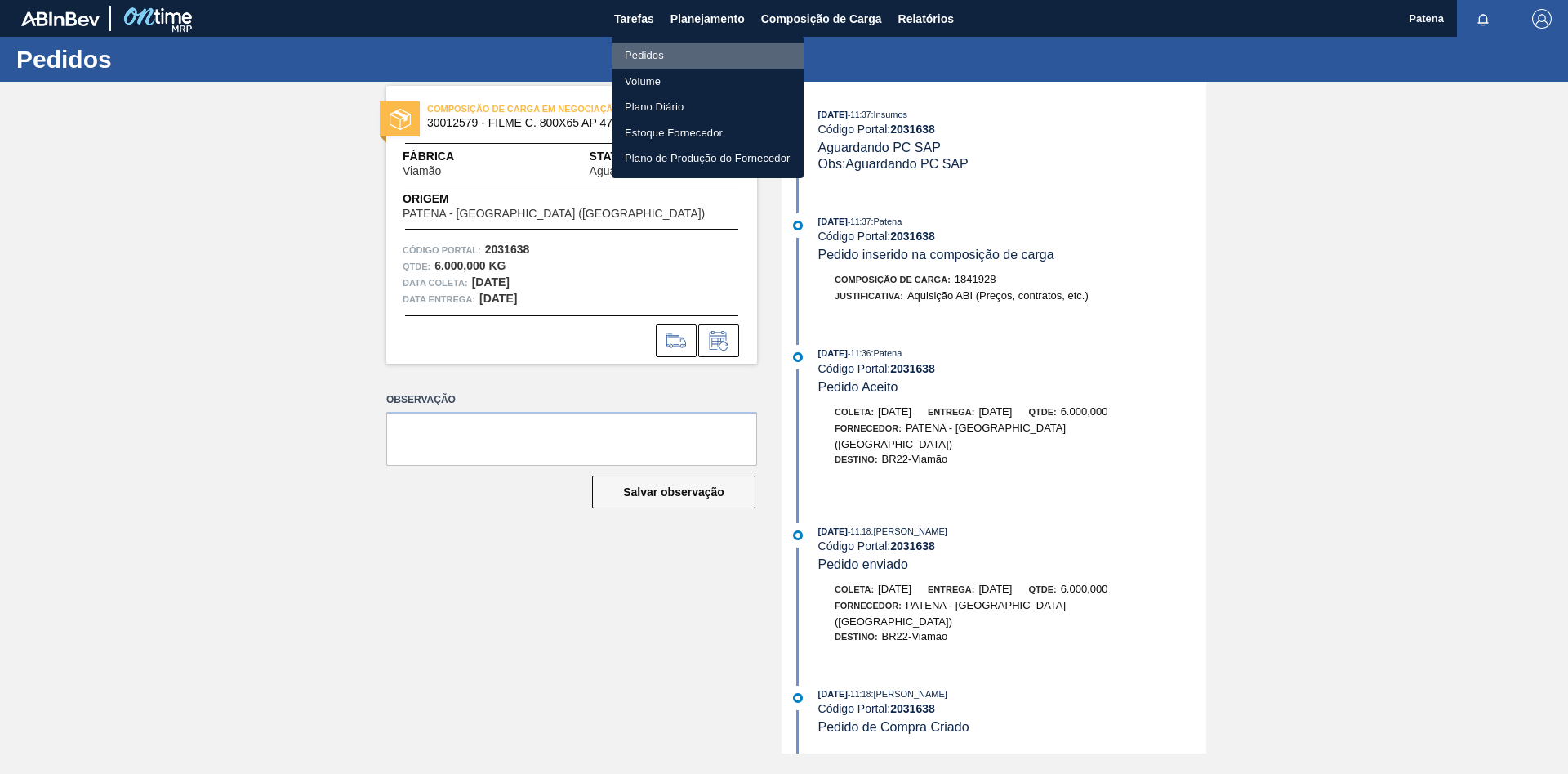
click at [711, 50] on li "Pedidos" at bounding box center [708, 56] width 192 height 26
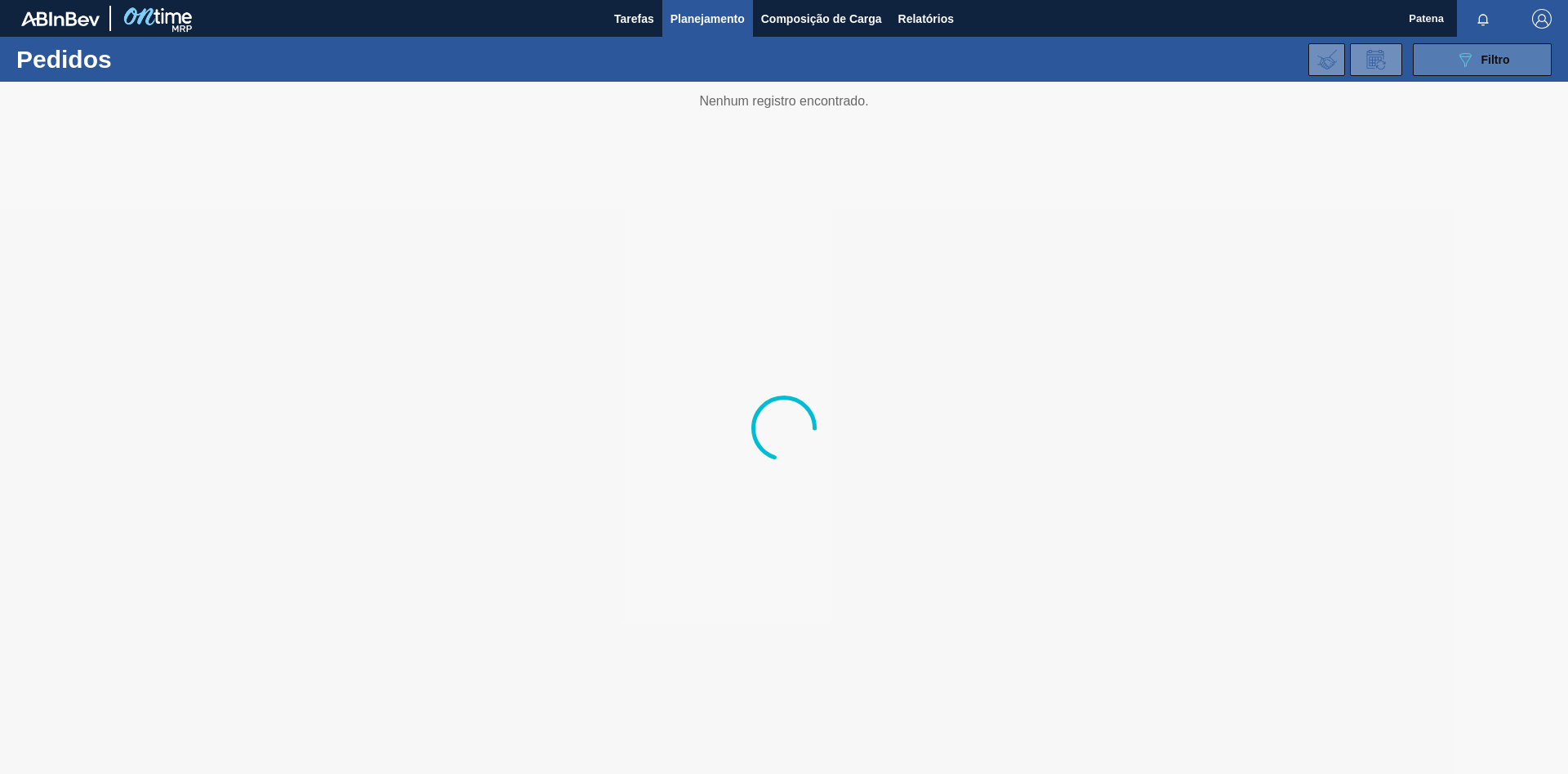
click at [1465, 65] on icon at bounding box center [1466, 59] width 12 height 14
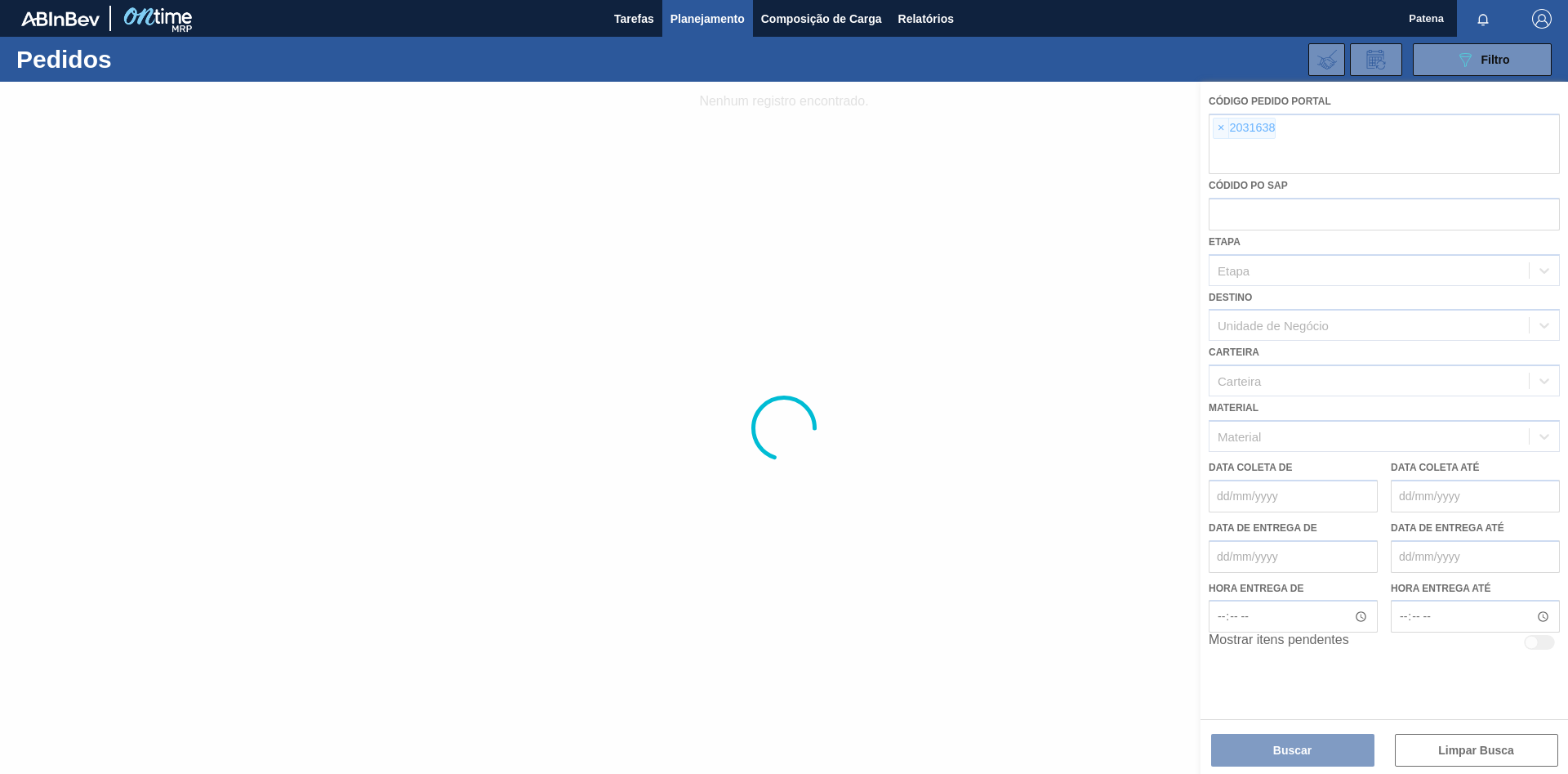
click at [1223, 132] on div at bounding box center [784, 428] width 1568 height 692
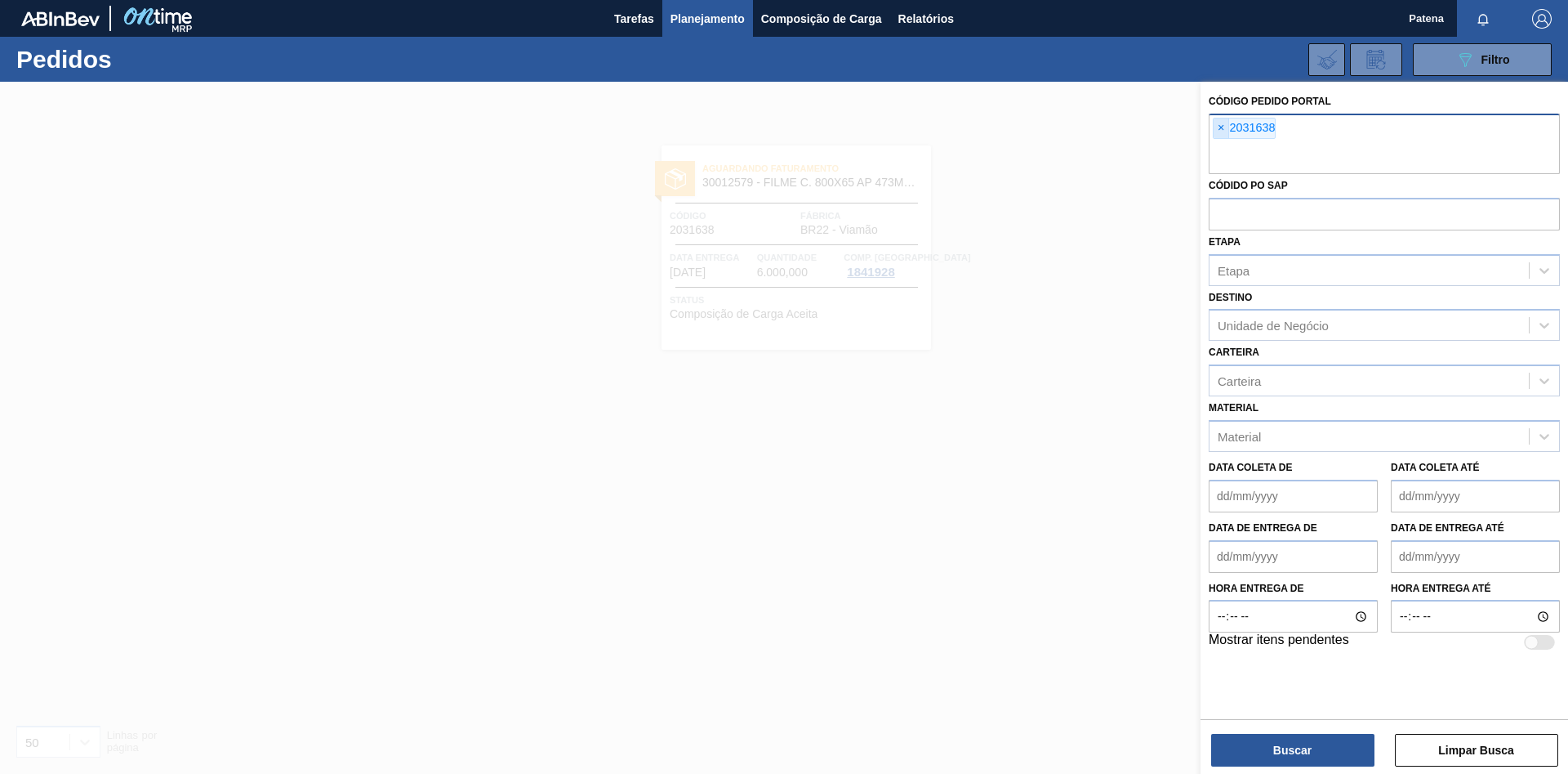
click at [1222, 134] on span "×" at bounding box center [1221, 129] width 16 height 20
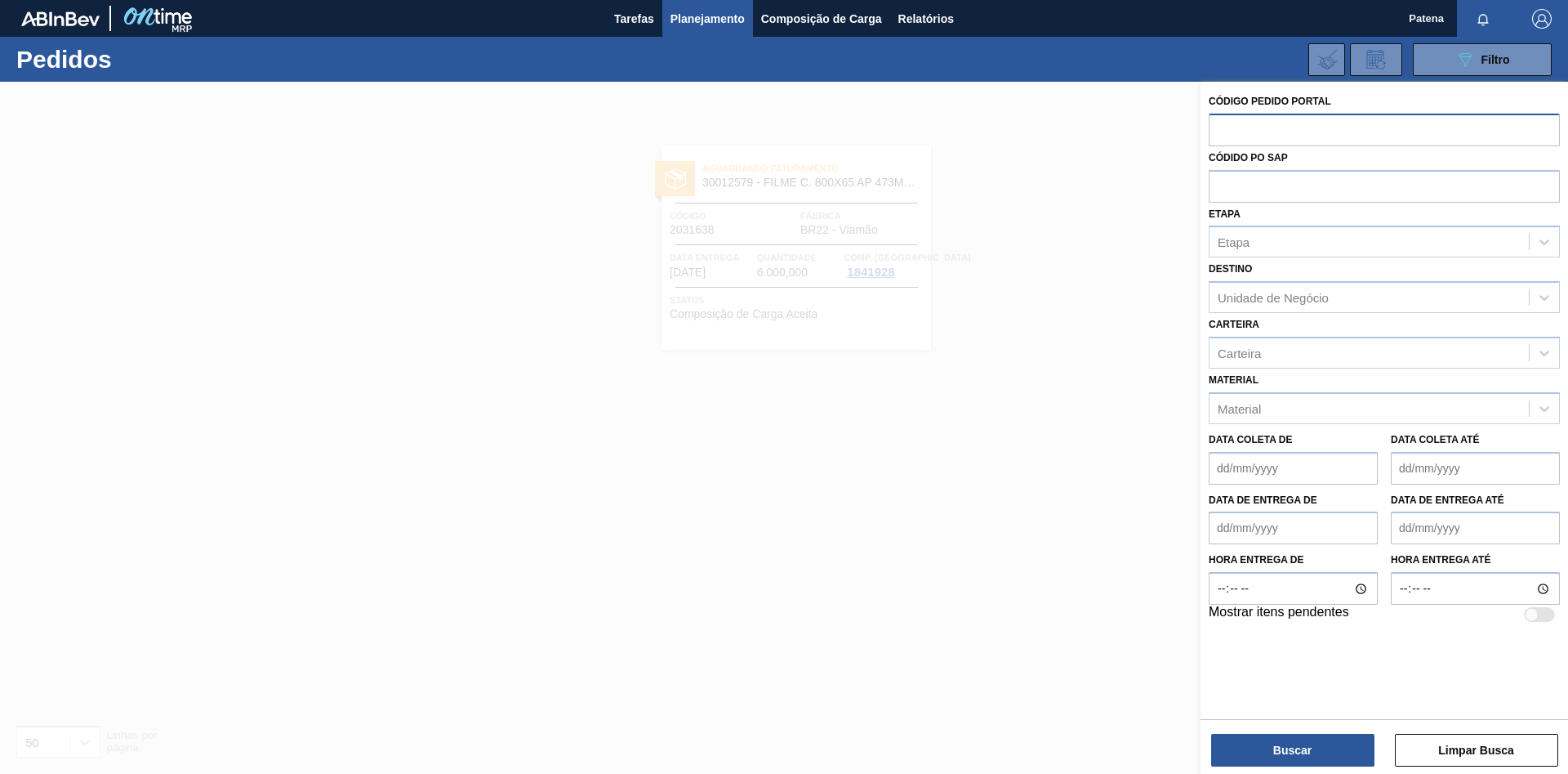
click at [1226, 134] on input "text" at bounding box center [1384, 129] width 351 height 31
type input "2031709"
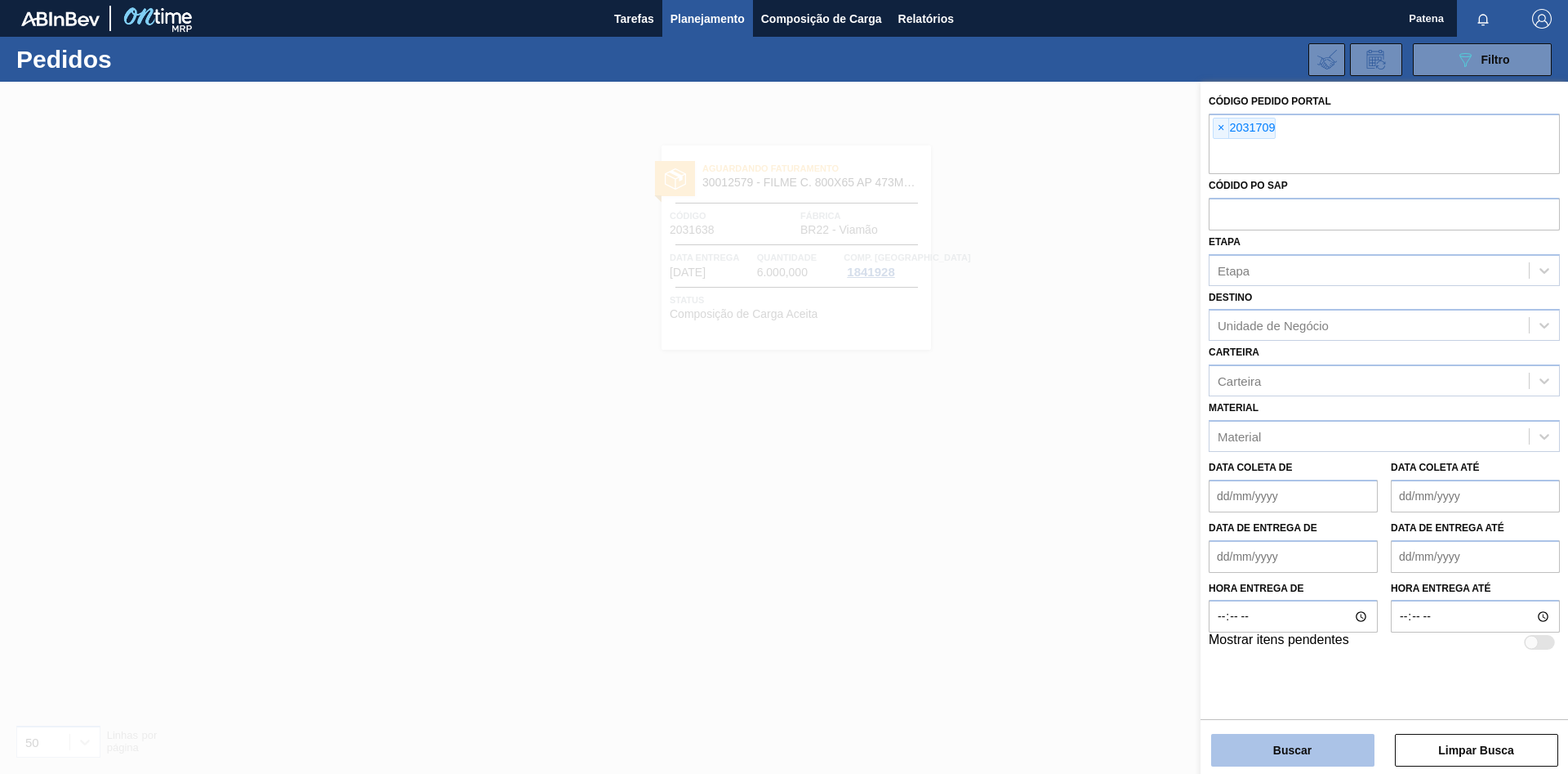
click at [1266, 748] on button "Buscar" at bounding box center [1293, 750] width 163 height 33
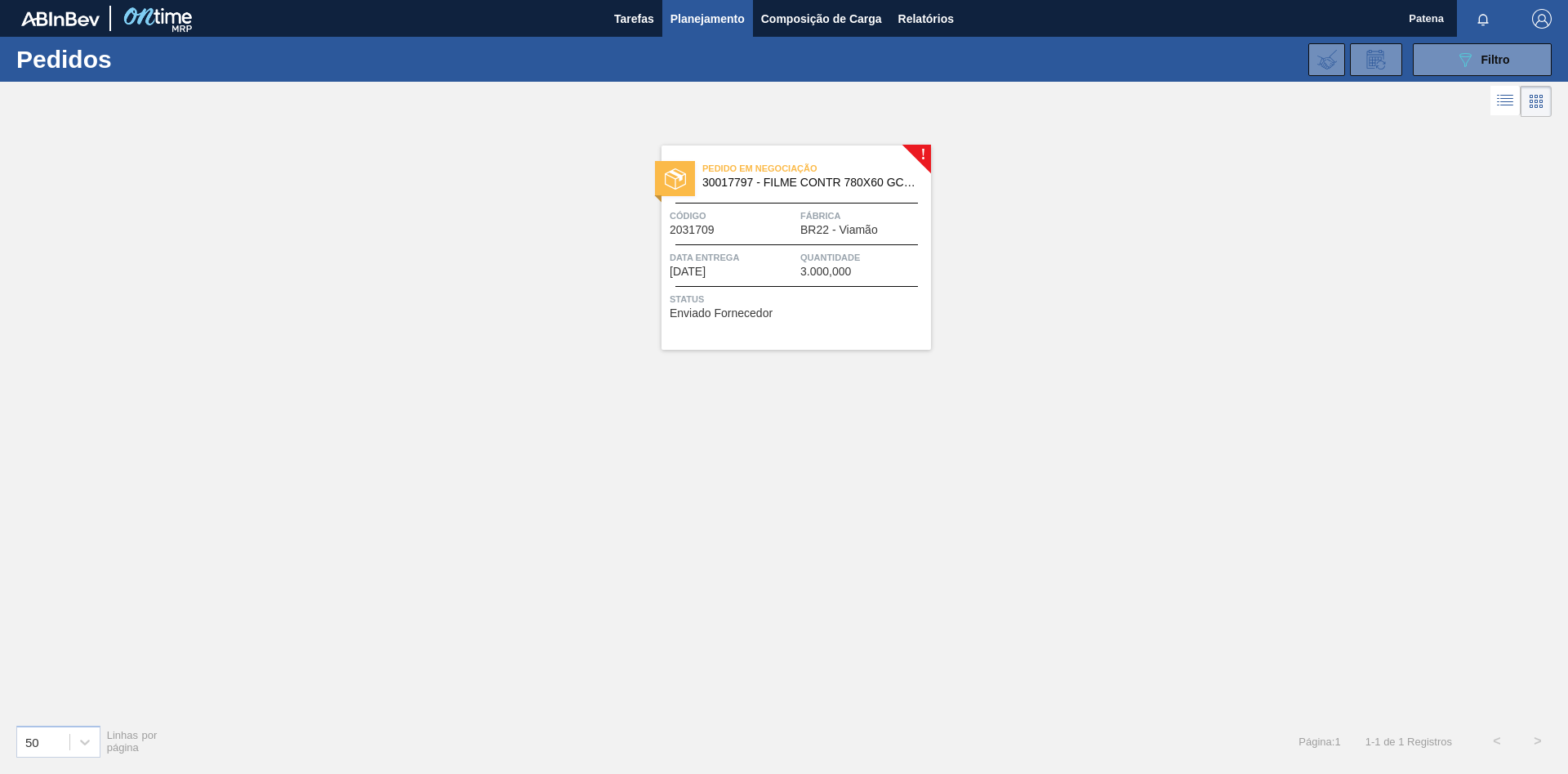
click at [762, 225] on div "Código 2031709" at bounding box center [733, 222] width 127 height 29
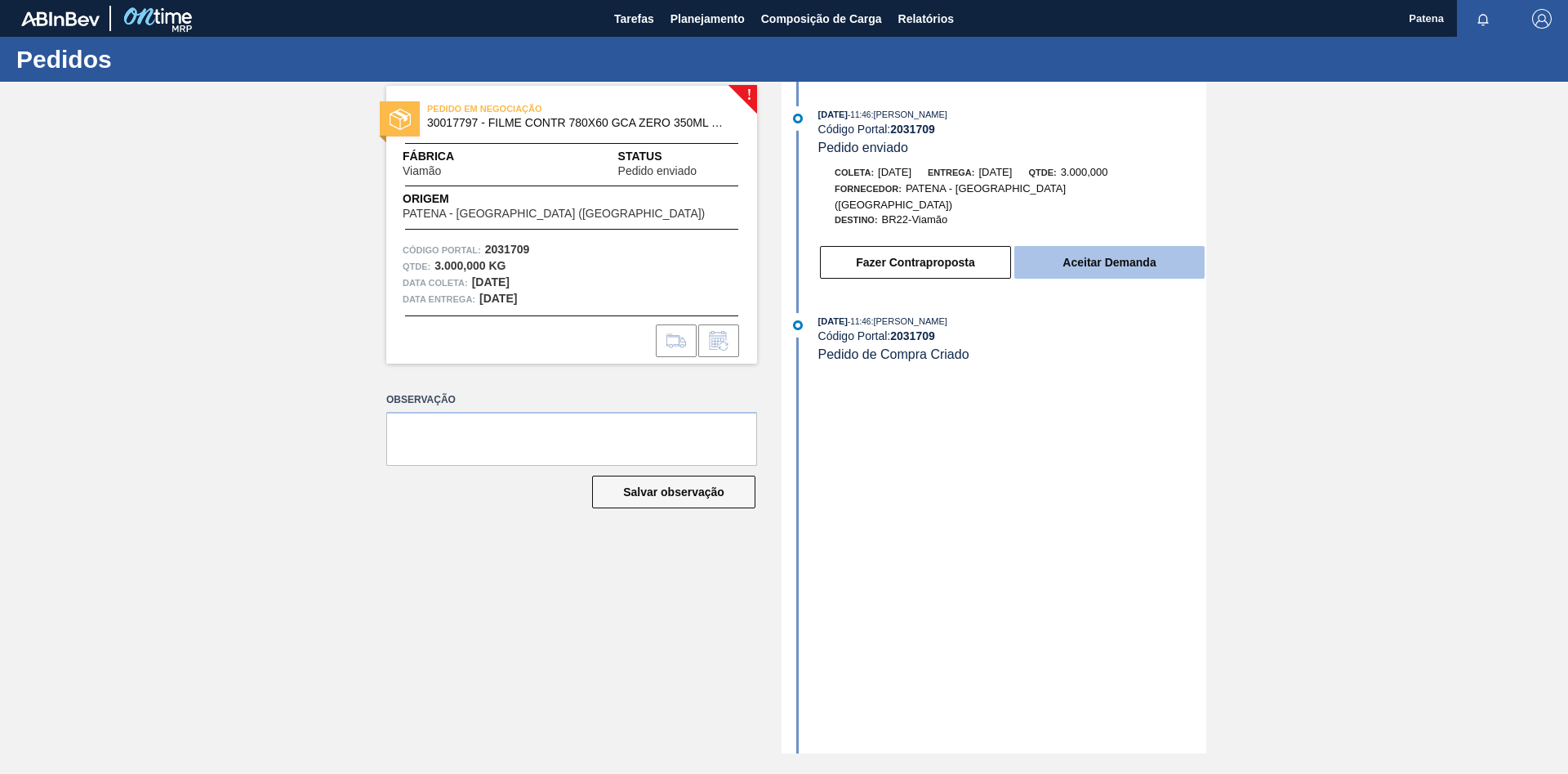
click at [1125, 251] on button "Aceitar Demanda" at bounding box center [1109, 262] width 190 height 33
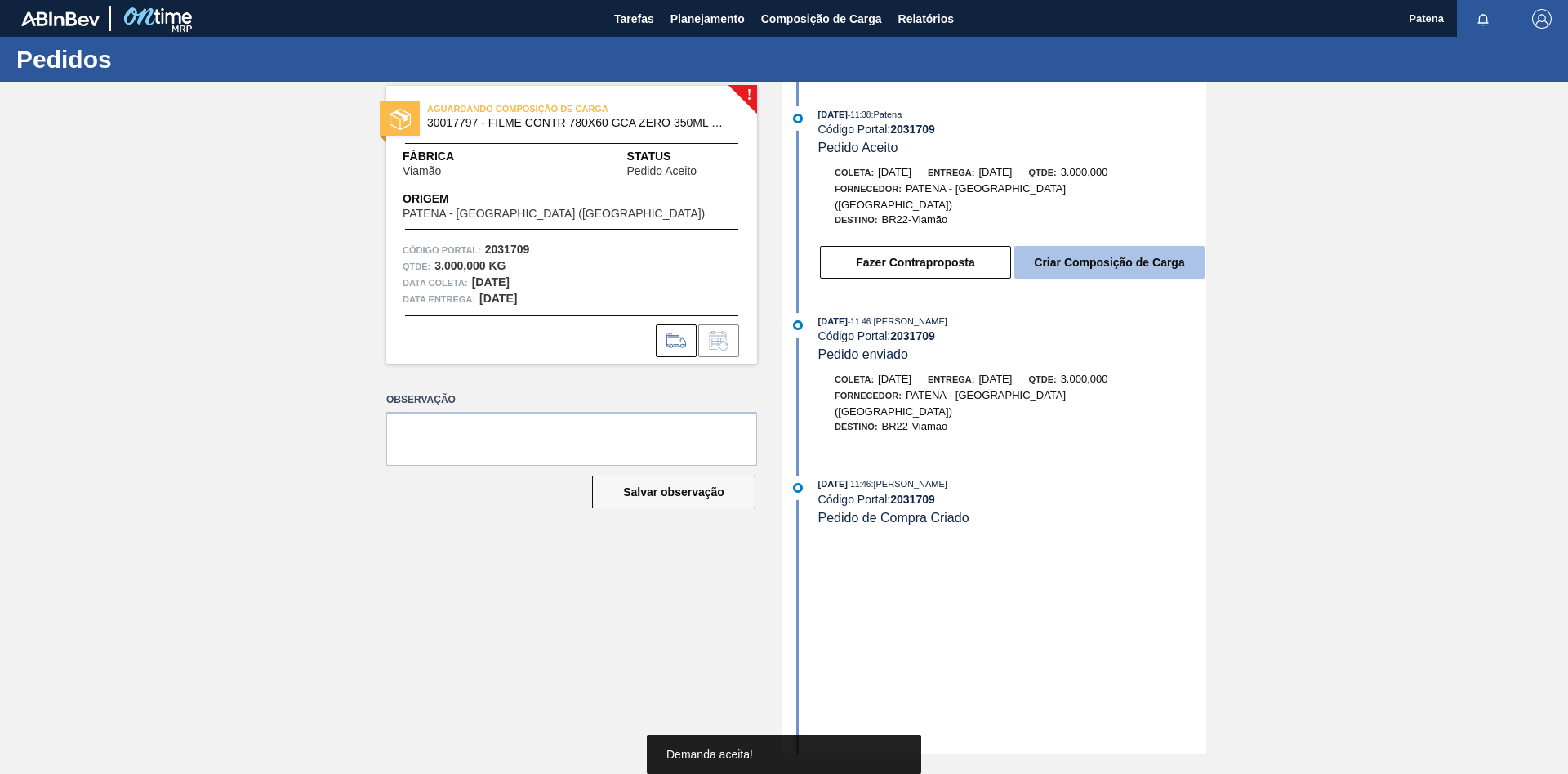
click at [1071, 254] on button "Criar Composição de Carga" at bounding box center [1109, 262] width 190 height 33
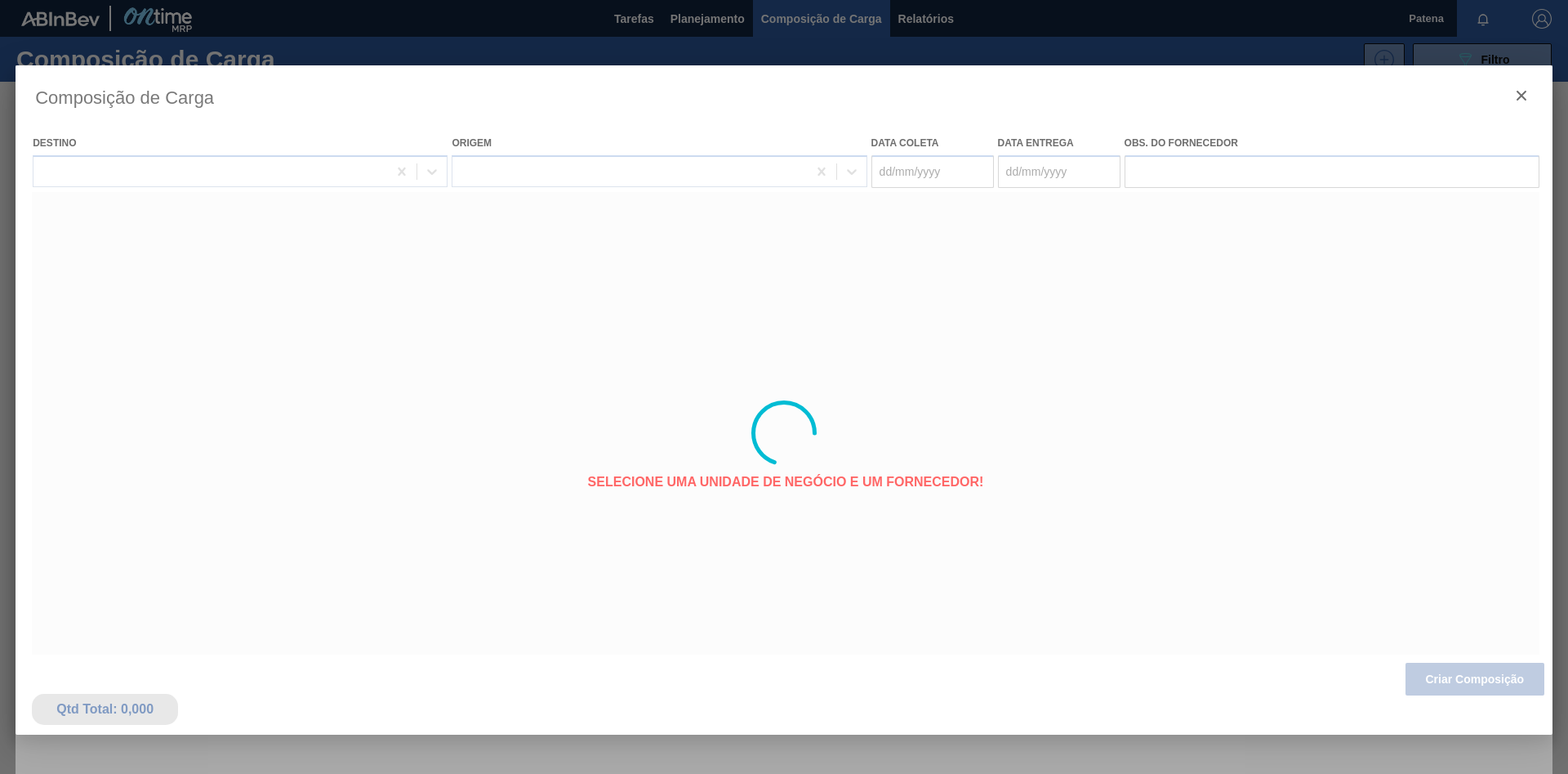
type coleta "[DATE]"
type entrega "[DATE]"
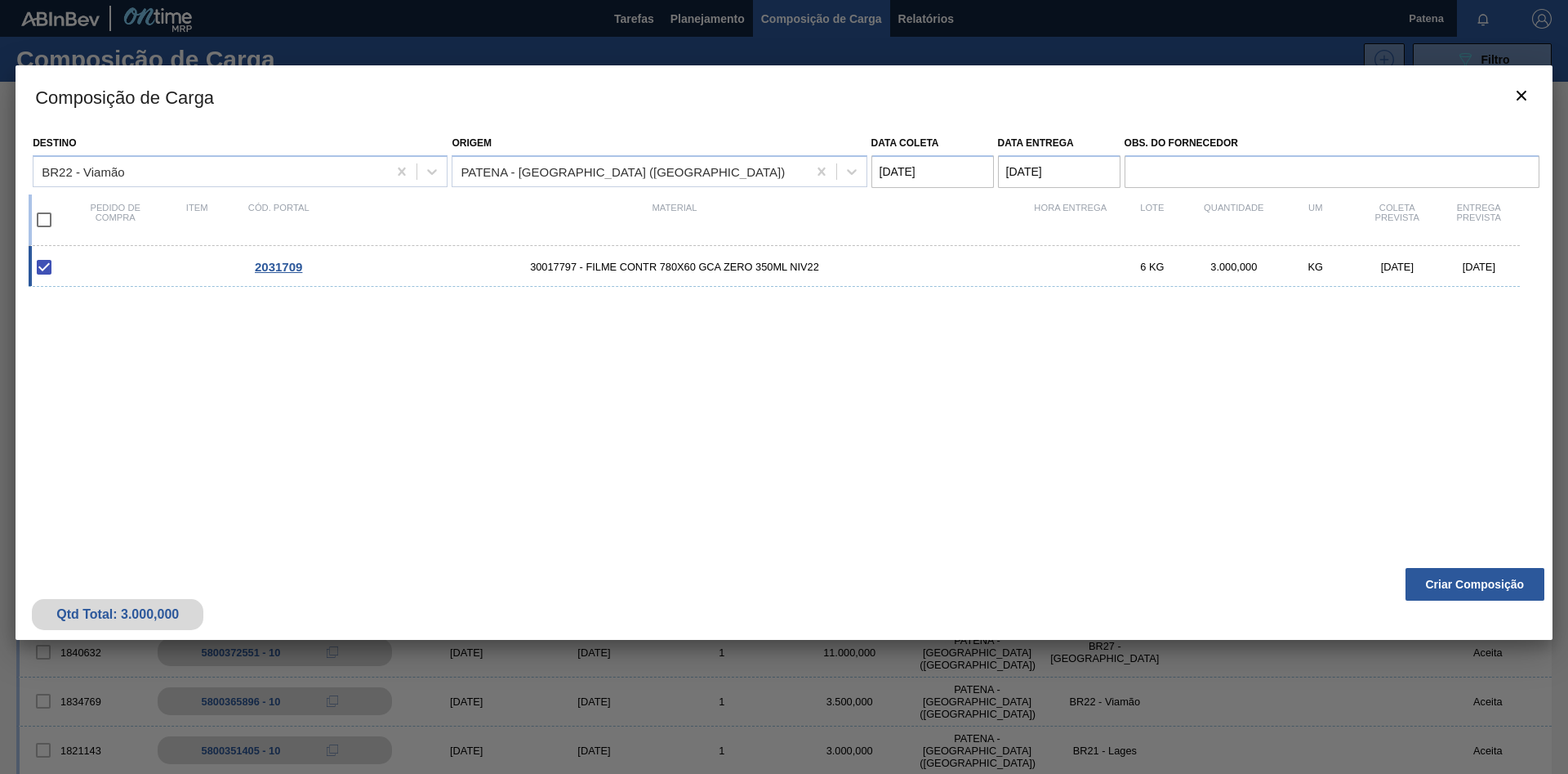
click at [1473, 612] on div "Qtd Total: 3.000,000 Criar Composição" at bounding box center [784, 599] width 1538 height 80
click at [1472, 592] on button "Criar Composição" at bounding box center [1475, 584] width 139 height 33
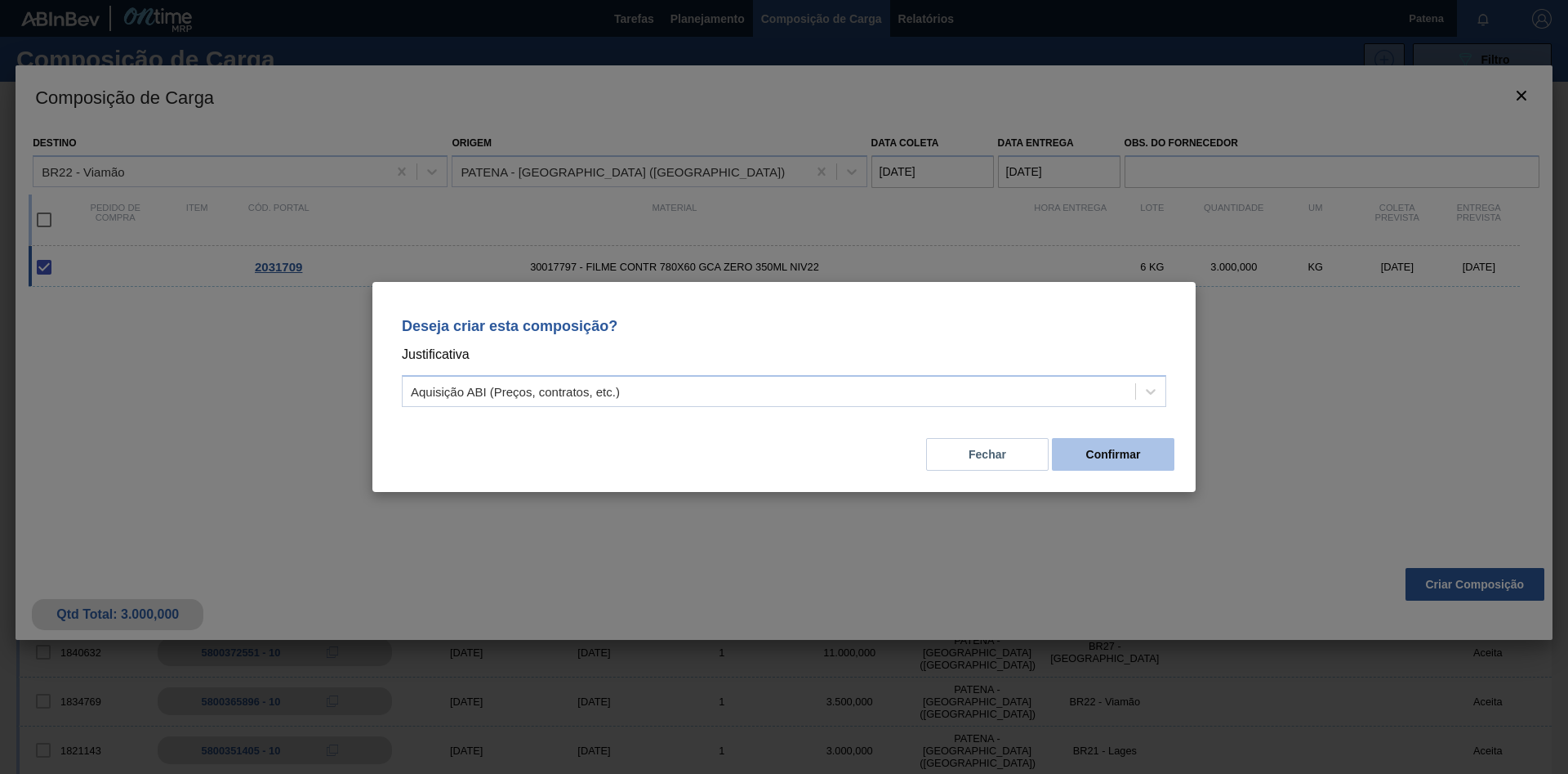
click at [1090, 450] on button "Confirmar" at bounding box center [1113, 454] width 123 height 33
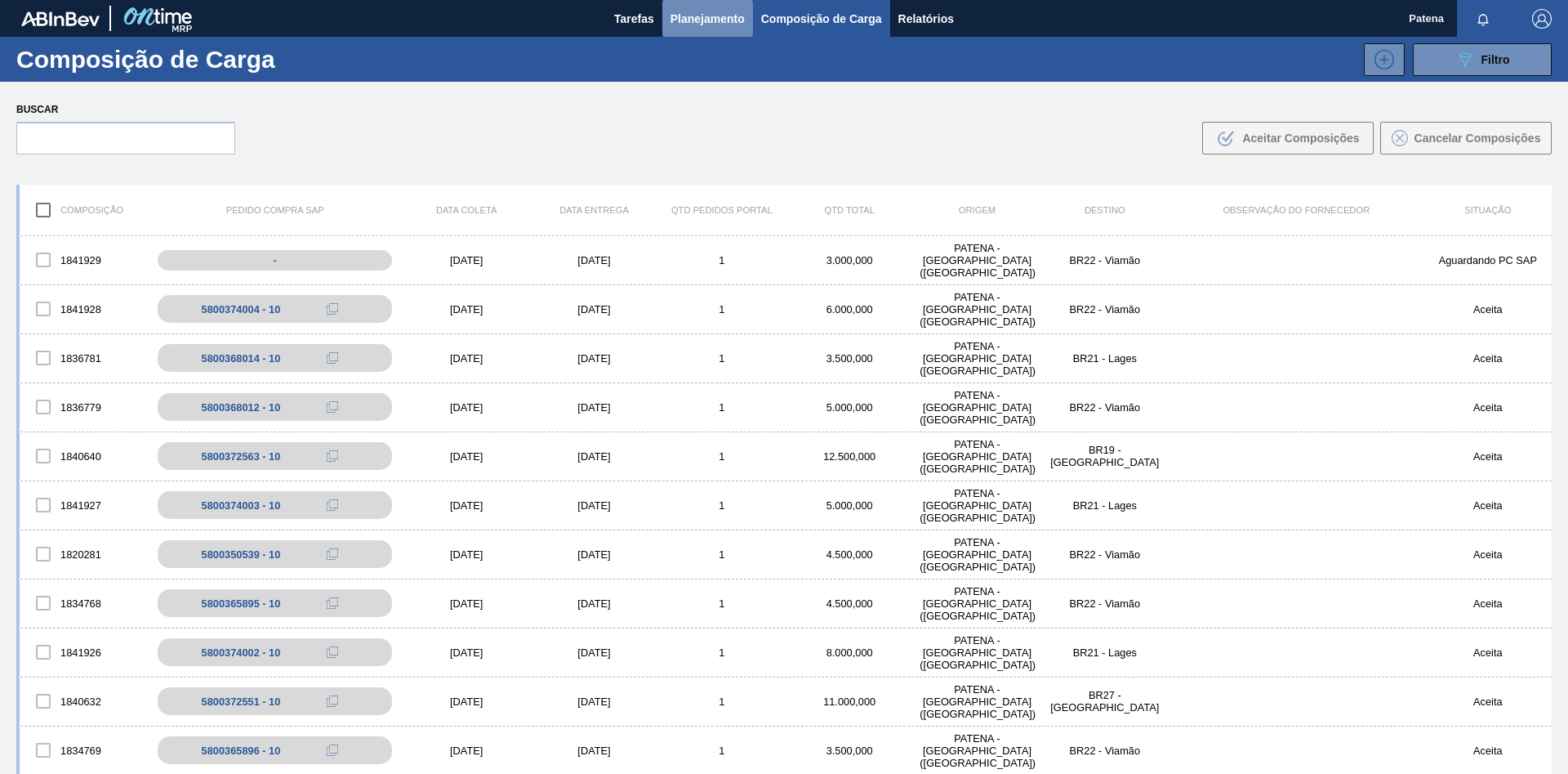
click at [722, 18] on span "Planejamento" at bounding box center [708, 19] width 74 height 20
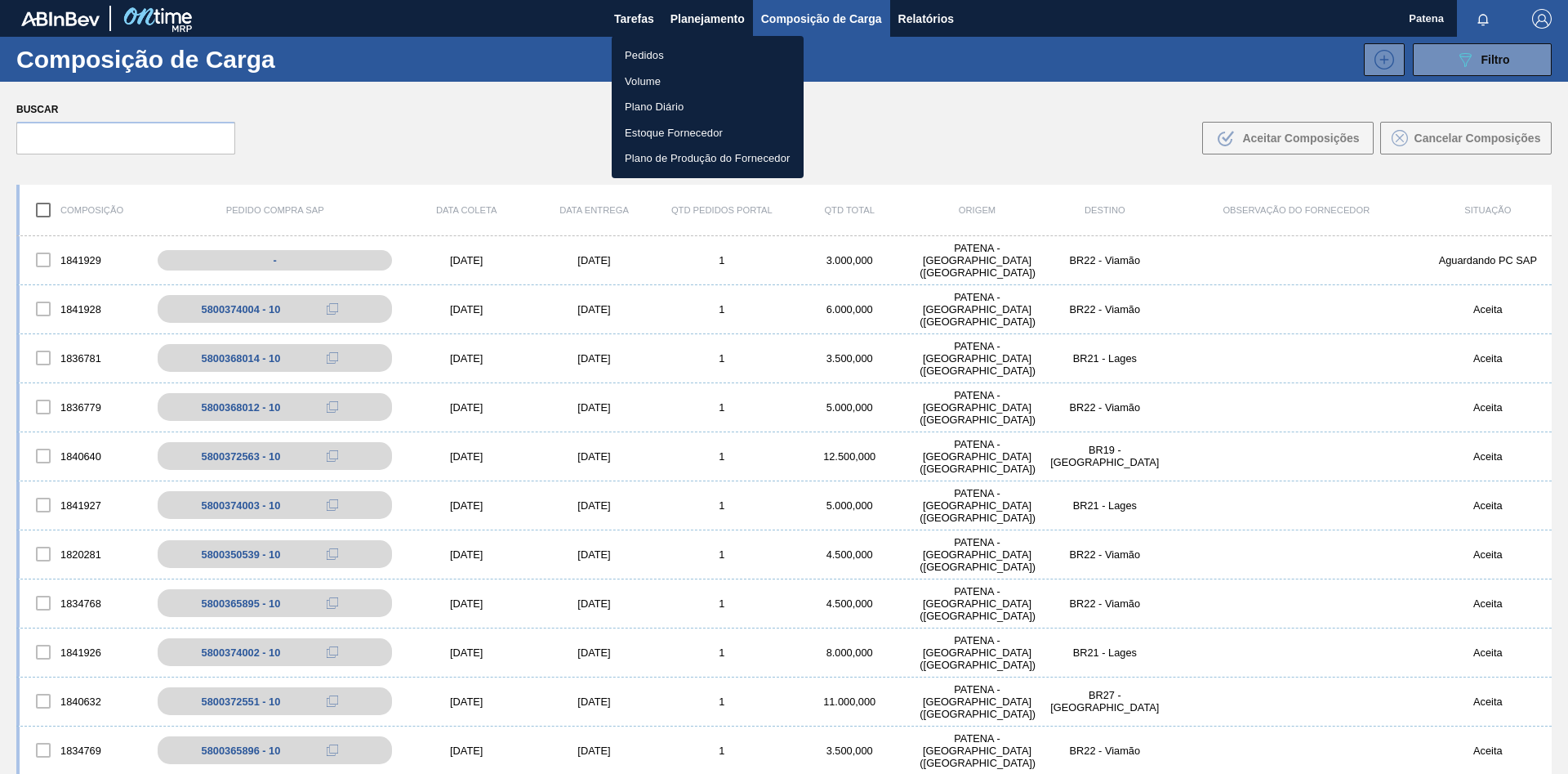
click at [703, 59] on li "Pedidos" at bounding box center [708, 56] width 192 height 26
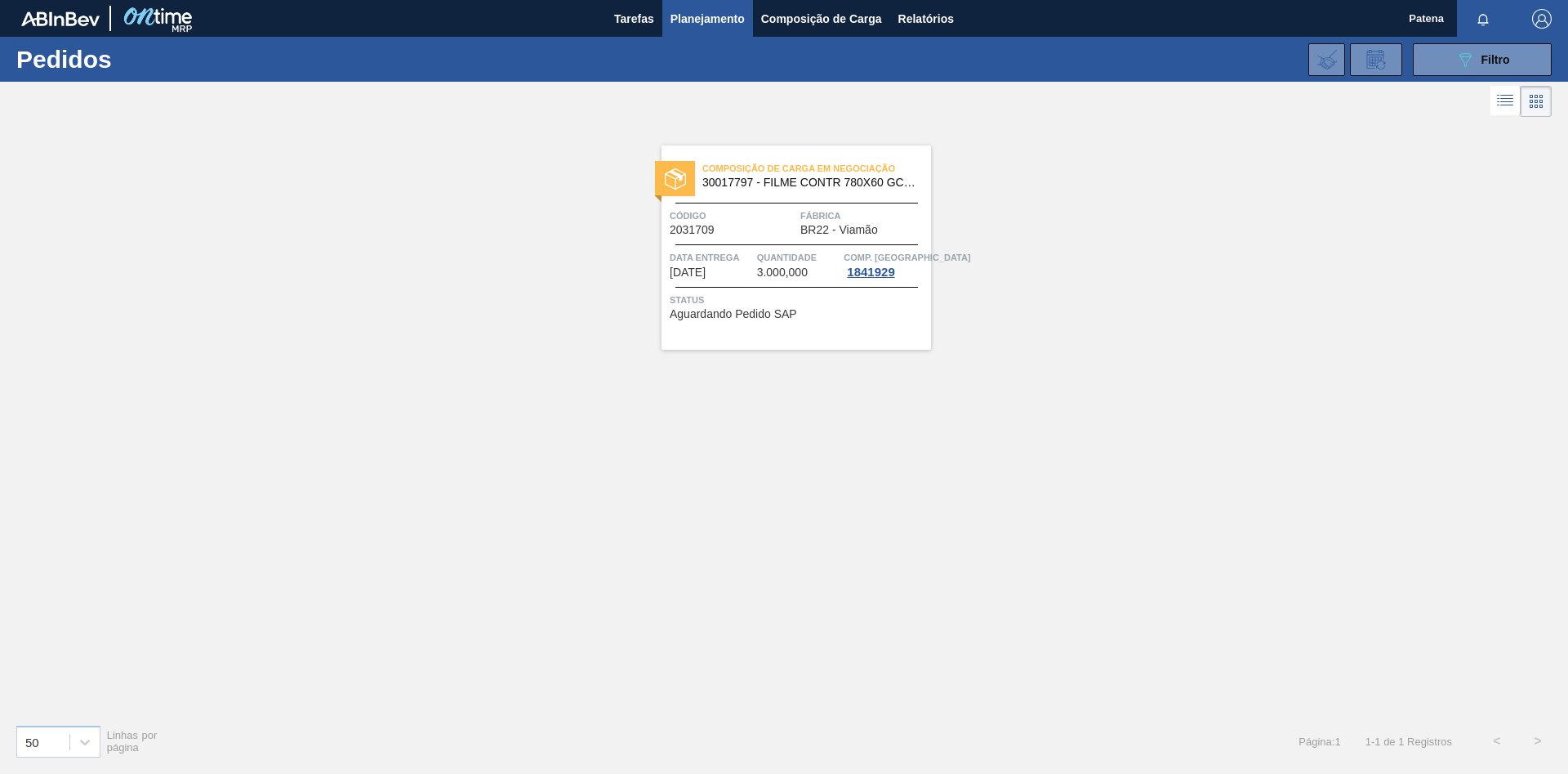
click at [779, 269] on span "3.000,000" at bounding box center [782, 272] width 50 height 12
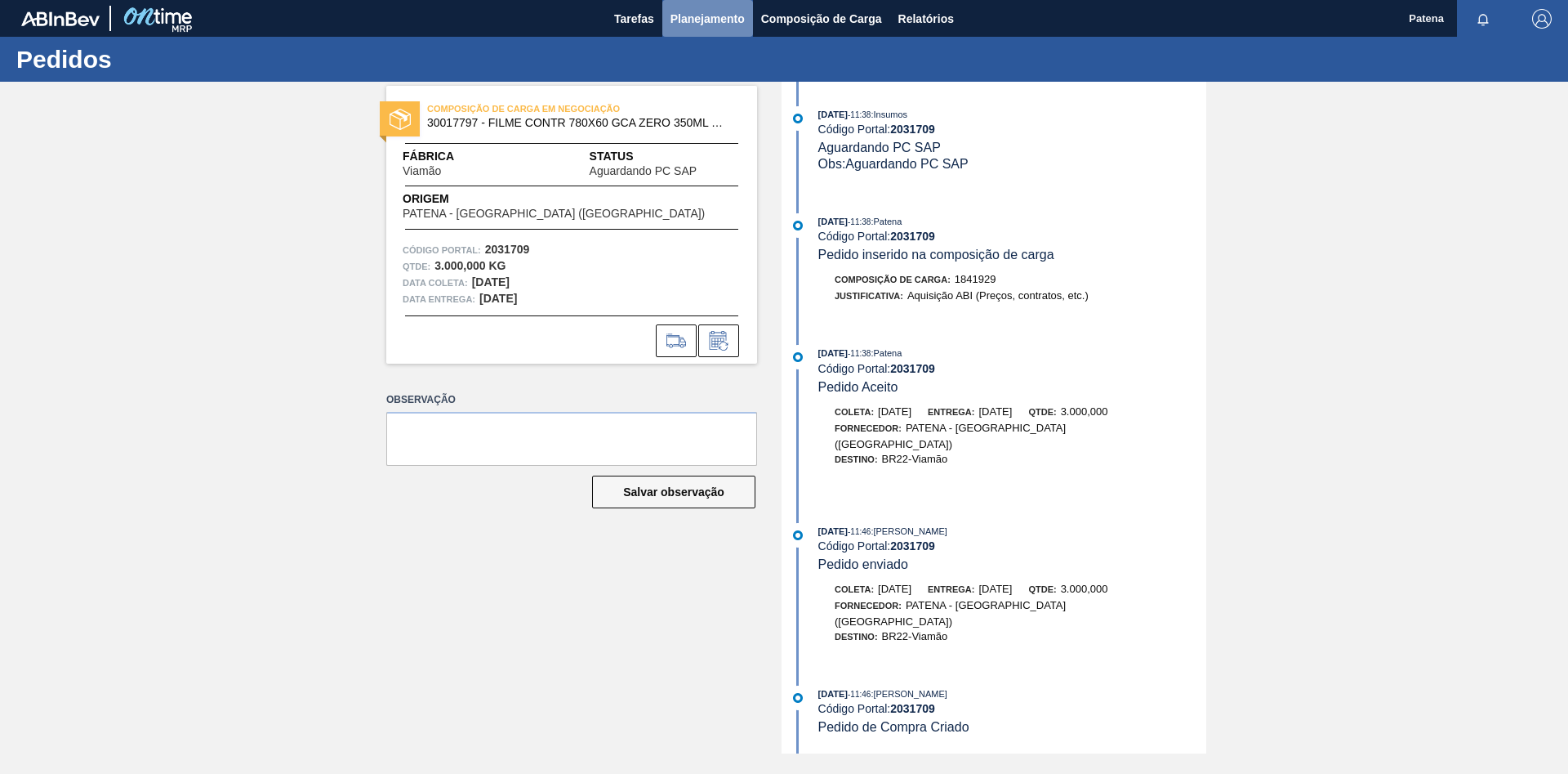
click at [708, 18] on span "Planejamento" at bounding box center [708, 19] width 74 height 20
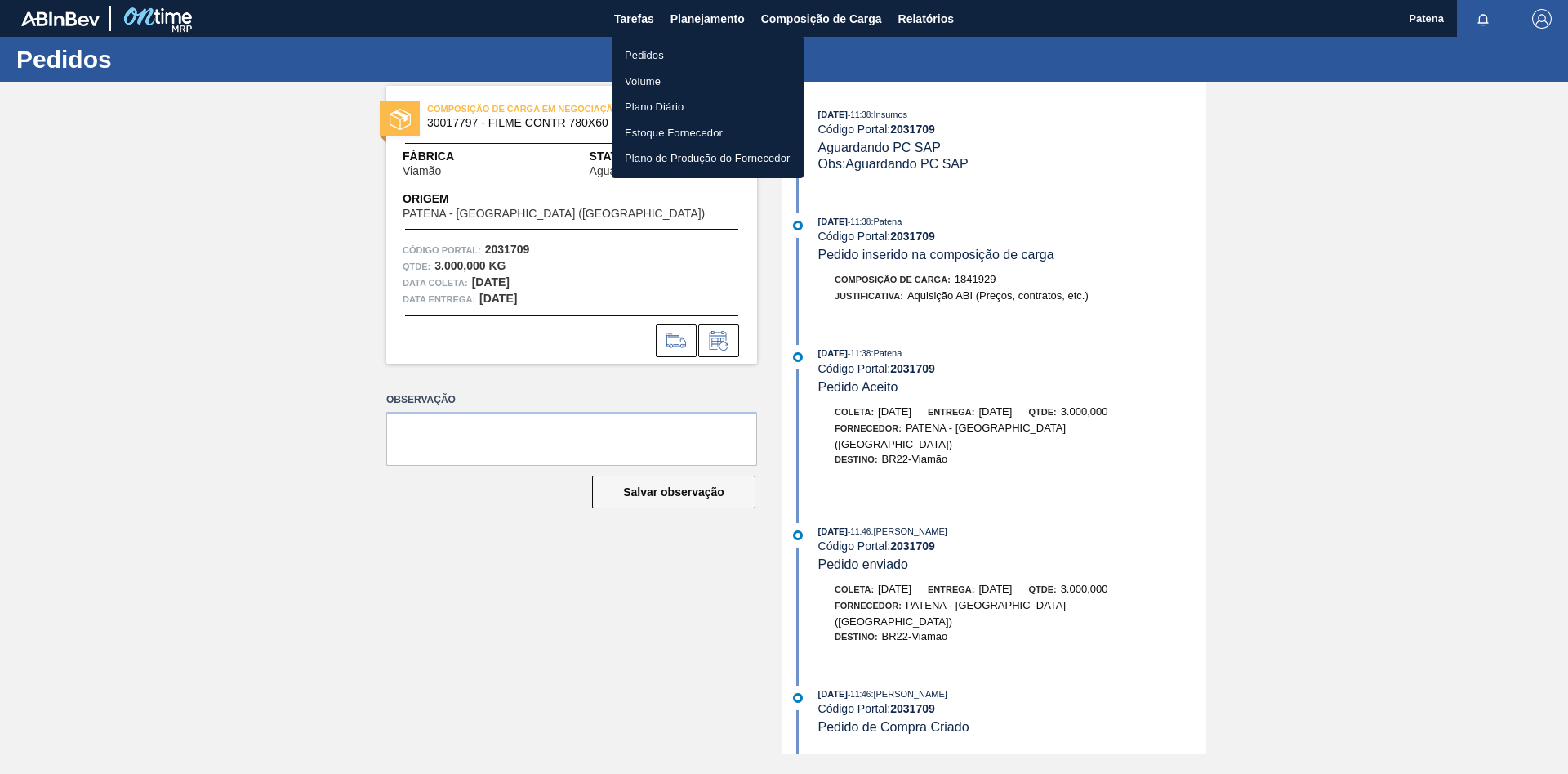
click at [671, 45] on li "Pedidos" at bounding box center [708, 56] width 192 height 26
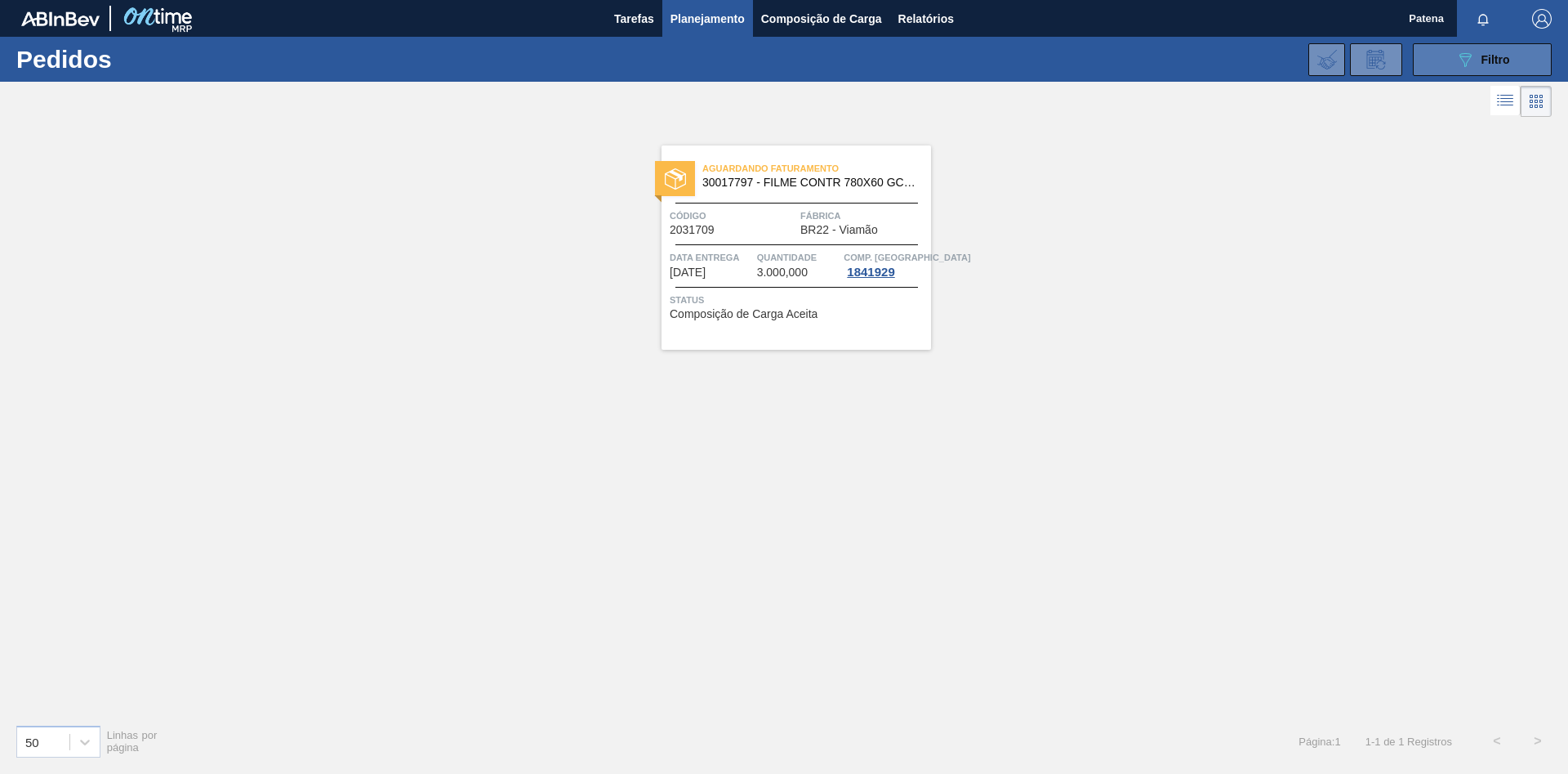
click at [1458, 61] on icon "089F7B8B-B2A5-4AFE-B5C0-19BA573D28AC" at bounding box center [1466, 59] width 20 height 20
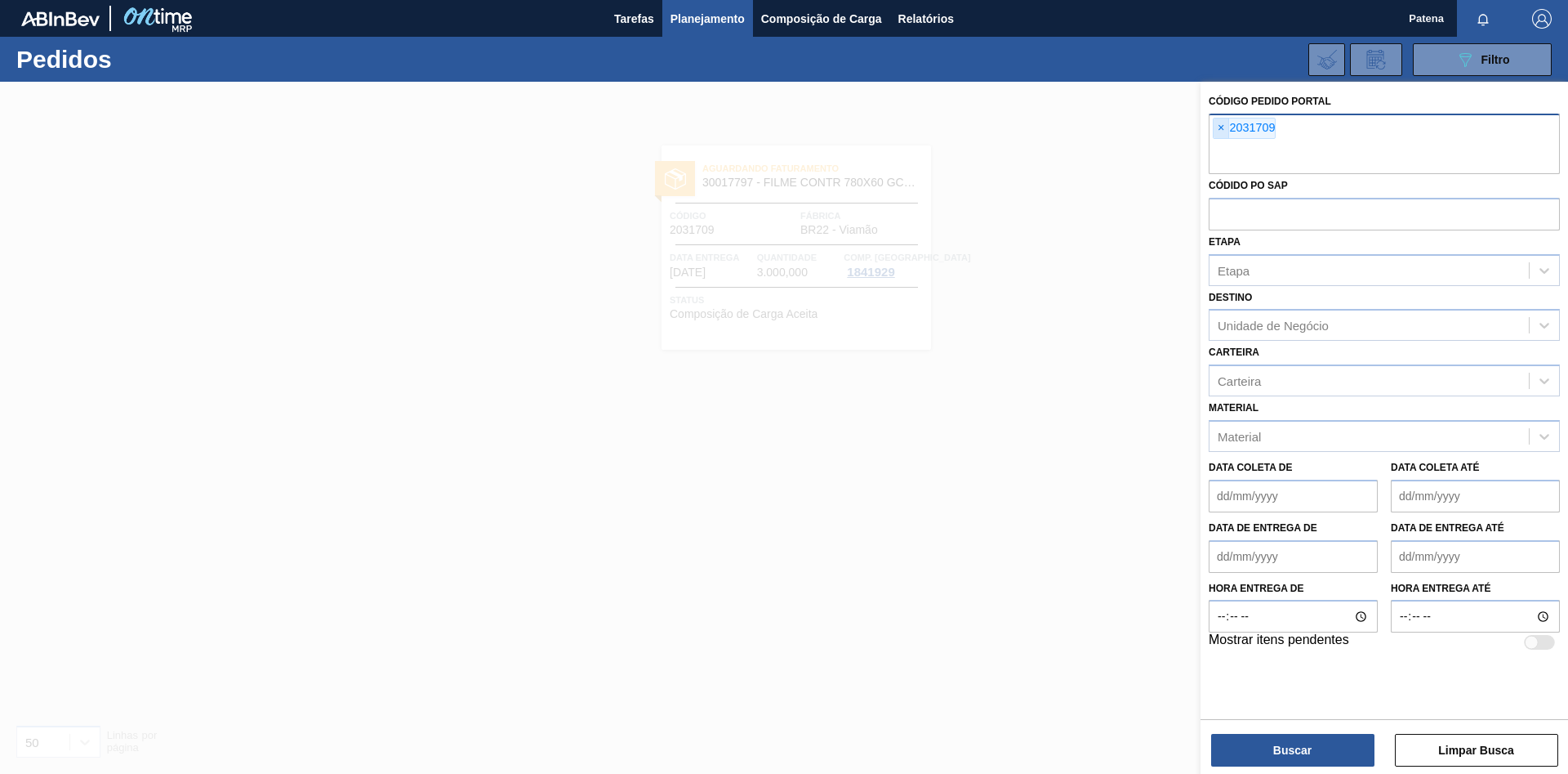
click at [1219, 129] on span "×" at bounding box center [1221, 129] width 16 height 20
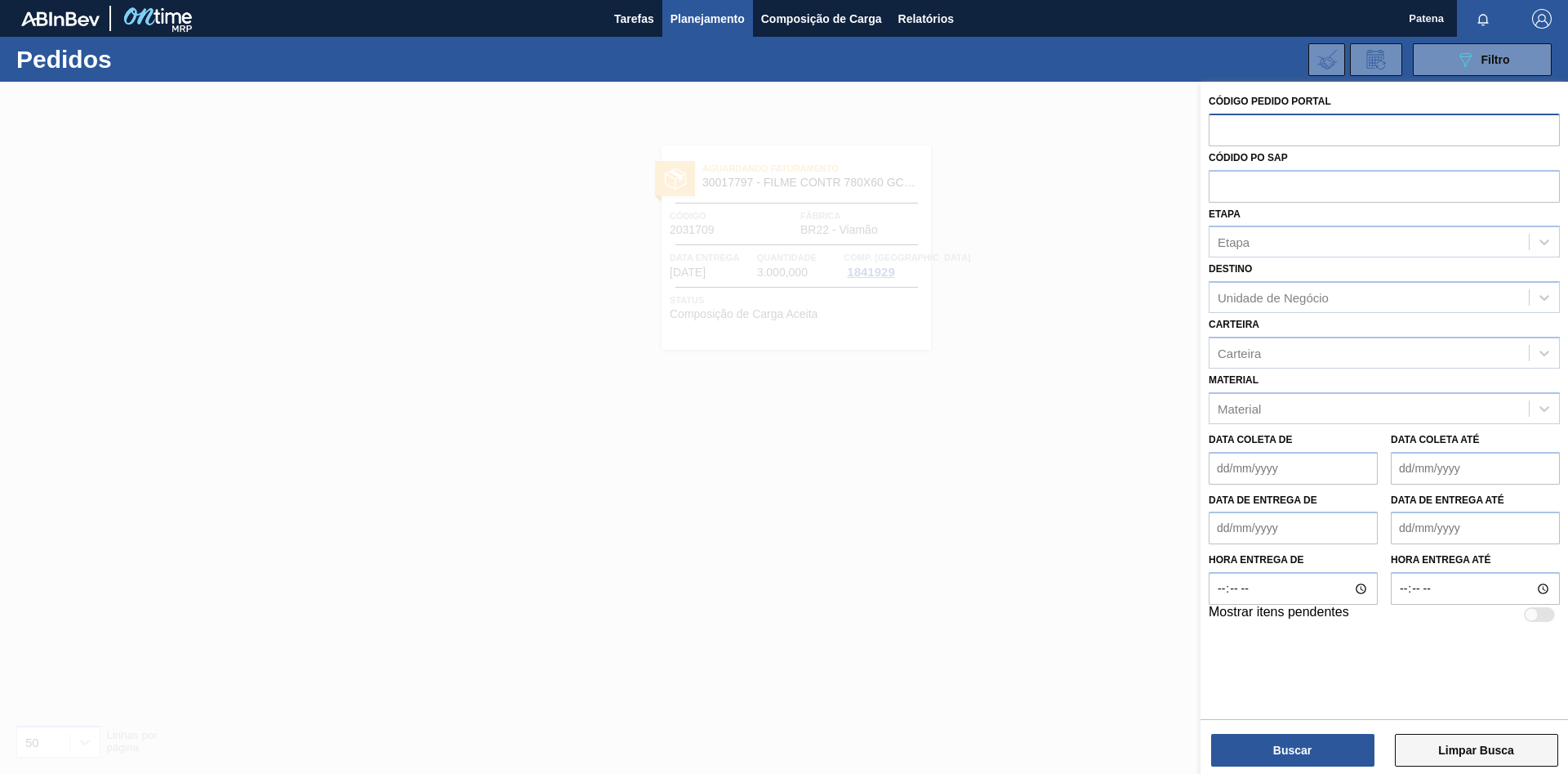
click at [1463, 747] on button "Limpar Busca" at bounding box center [1477, 750] width 163 height 33
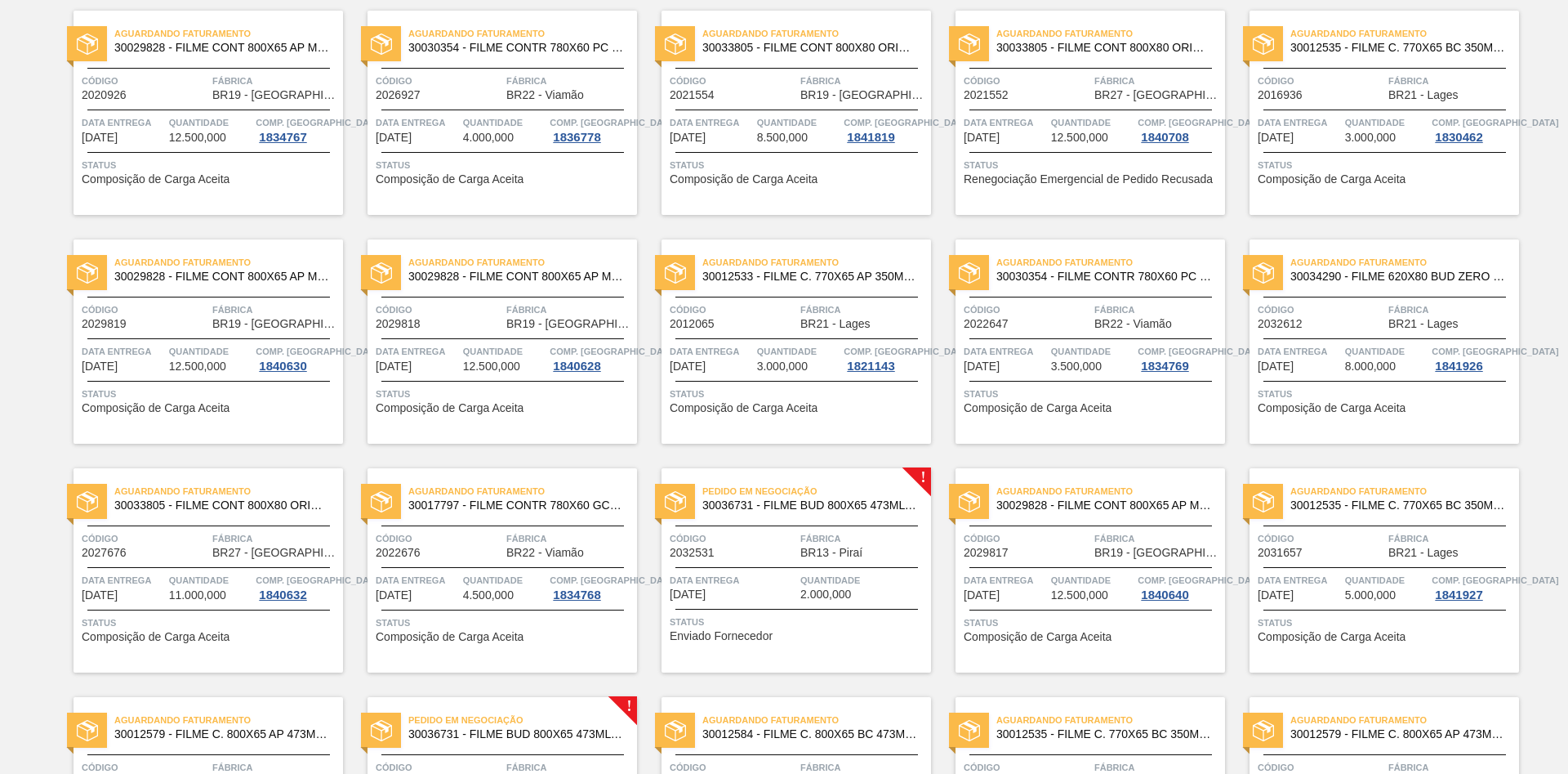
scroll to position [1238, 0]
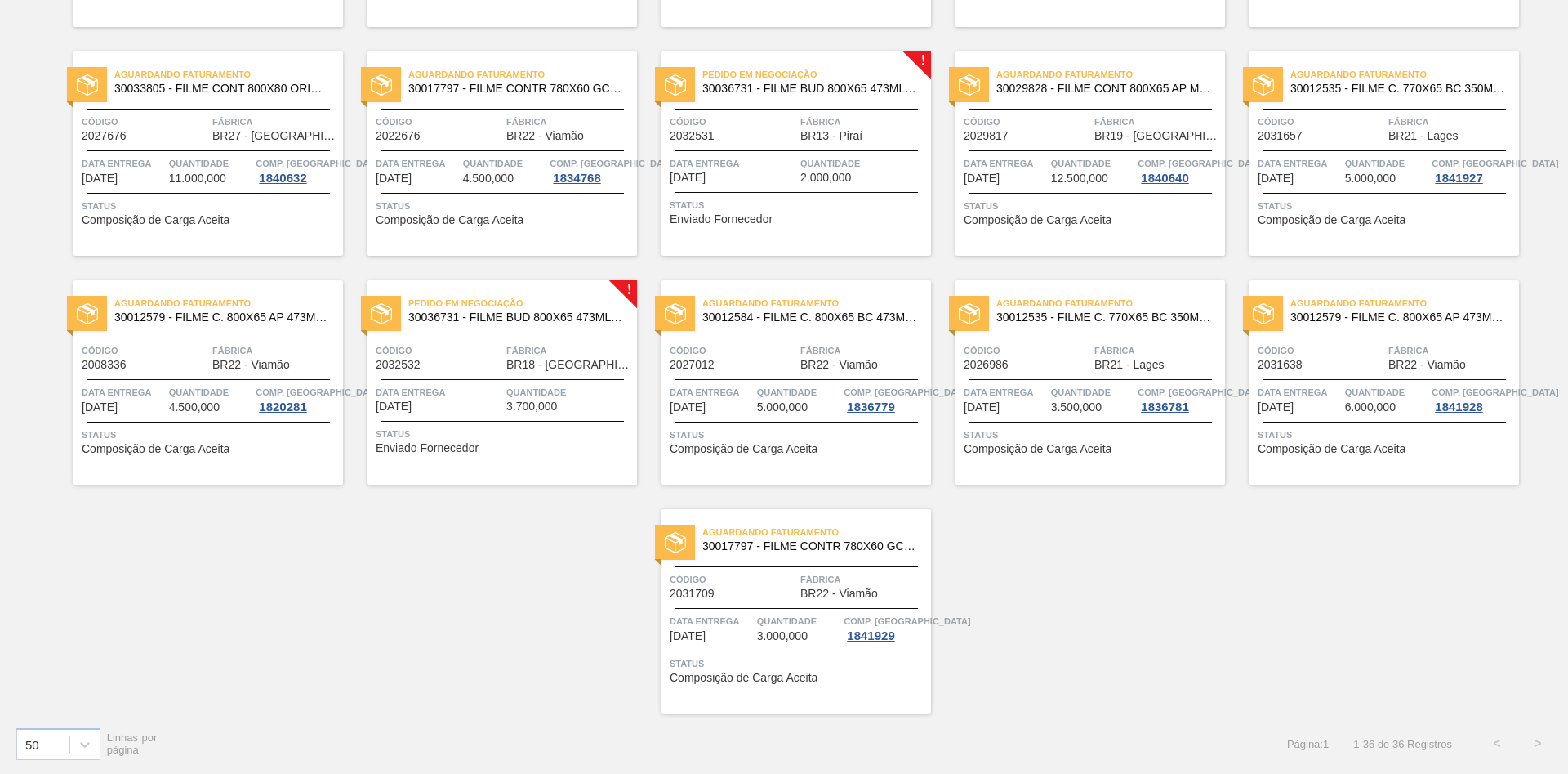
click at [465, 359] on span "Código" at bounding box center [439, 350] width 127 height 16
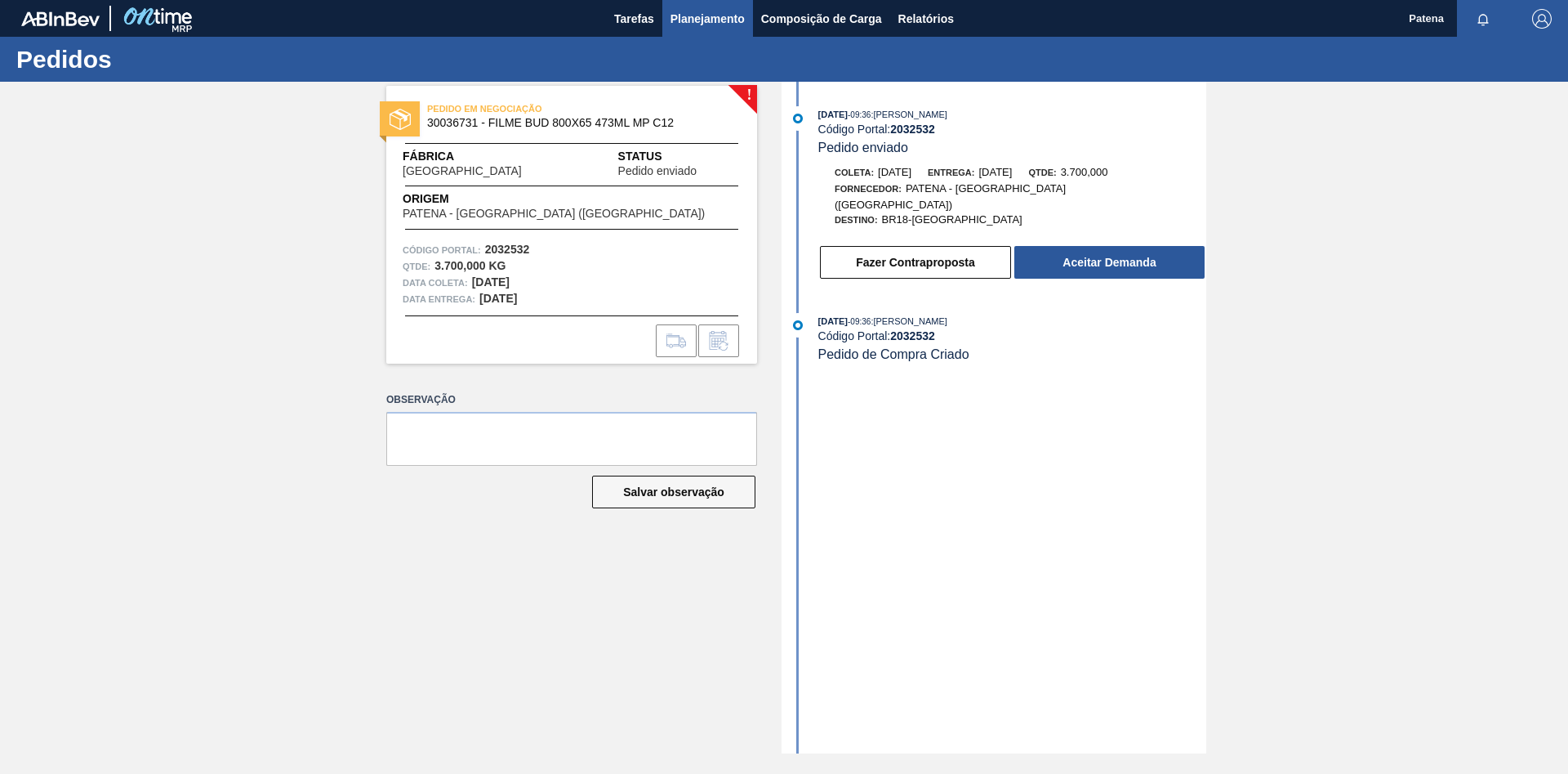
click at [709, 16] on span "Planejamento" at bounding box center [708, 19] width 74 height 20
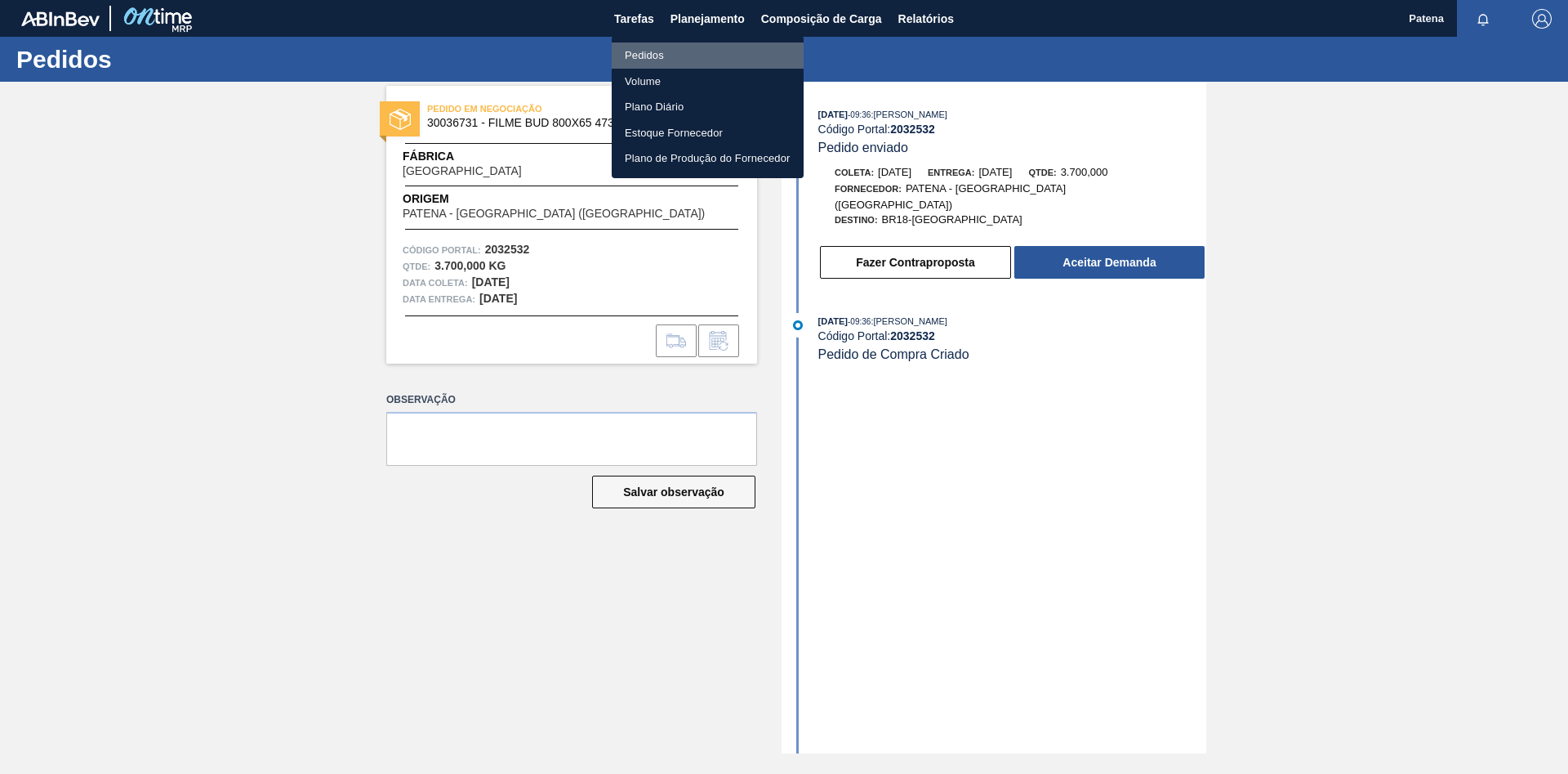
click at [667, 49] on li "Pedidos" at bounding box center [708, 56] width 192 height 26
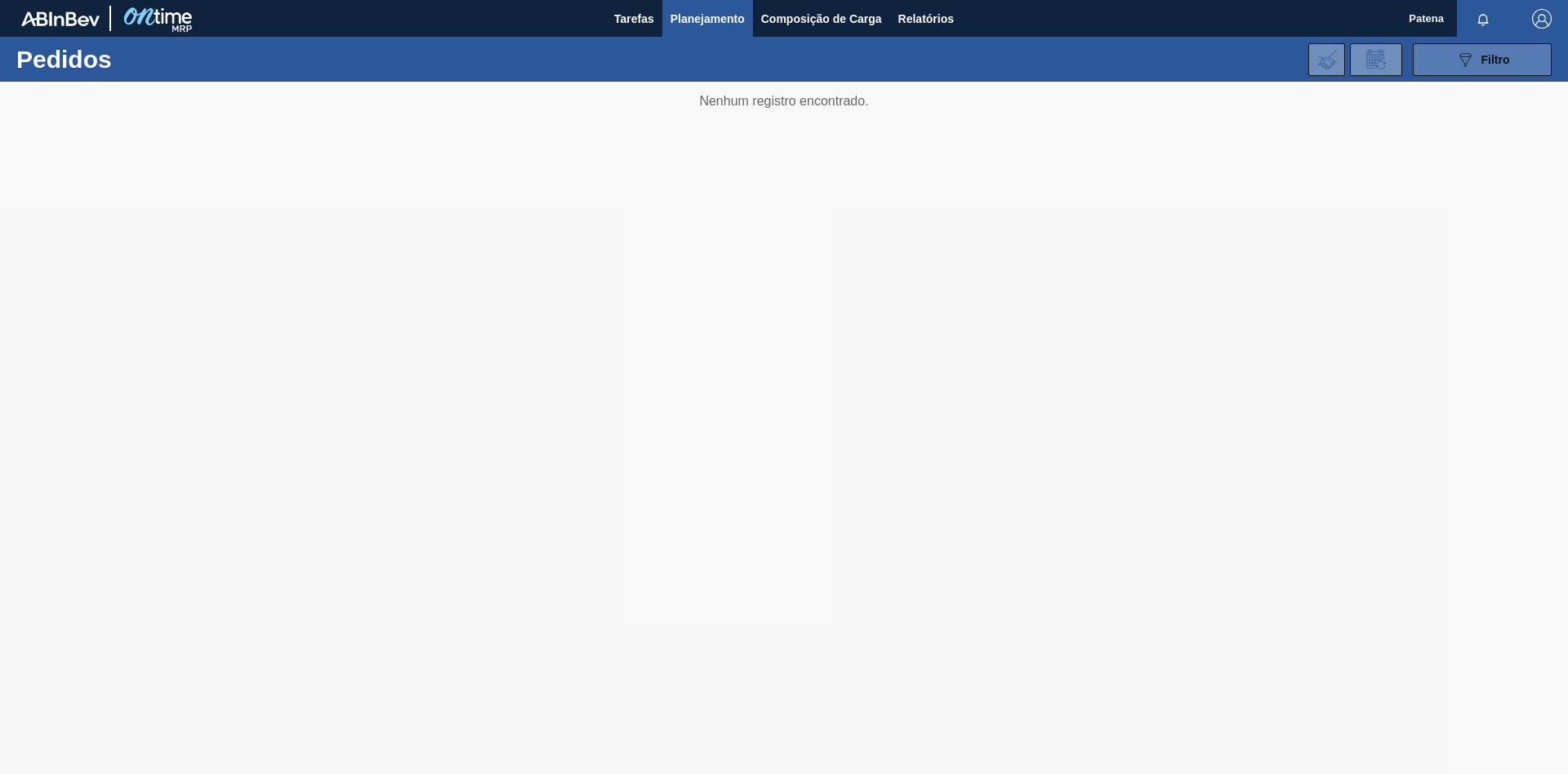
click at [1451, 59] on button "089F7B8B-B2A5-4AFE-B5C0-19BA573D28AC Filtro" at bounding box center [1482, 60] width 139 height 33
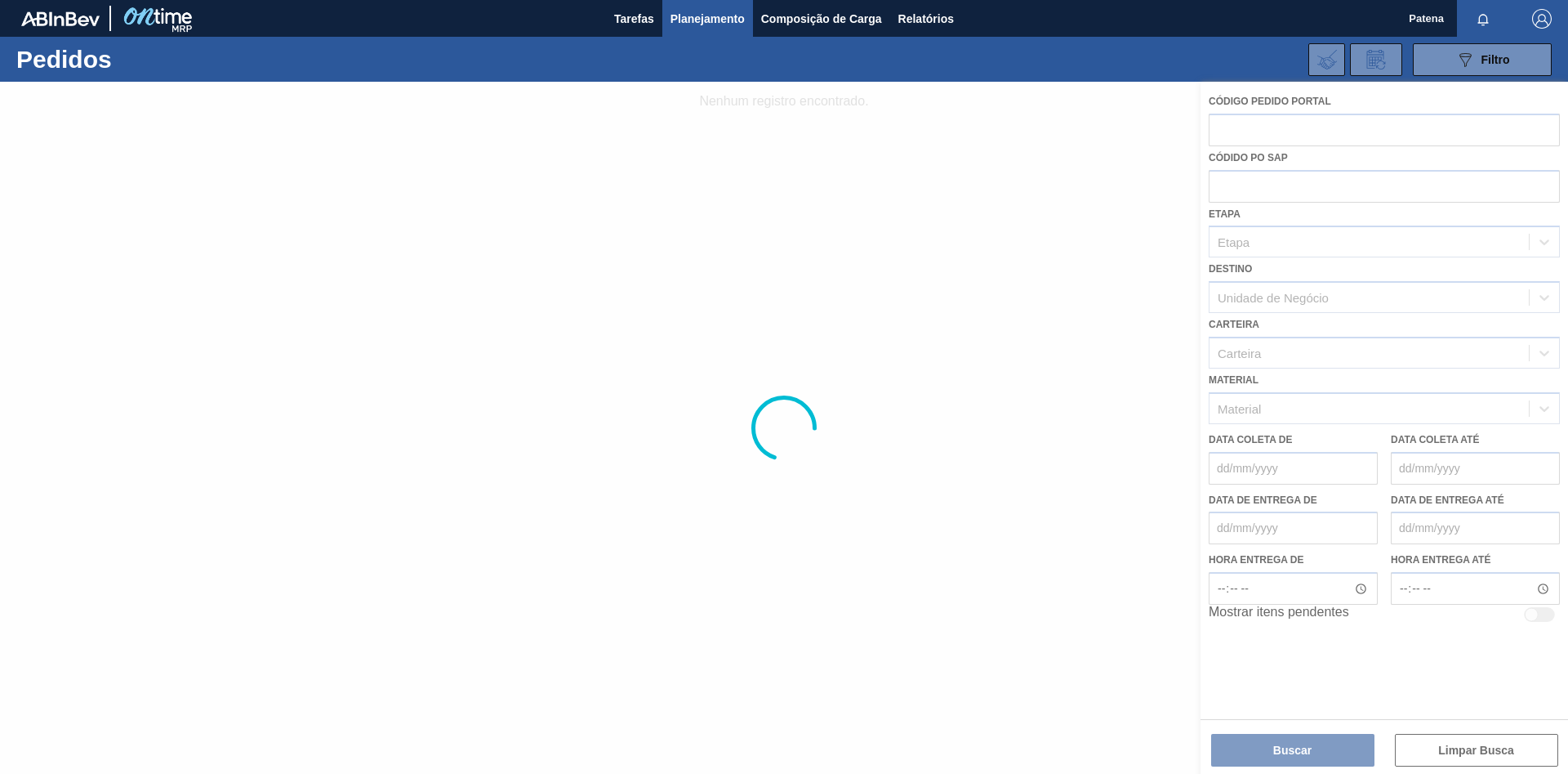
click at [1250, 135] on div at bounding box center [784, 428] width 1568 height 692
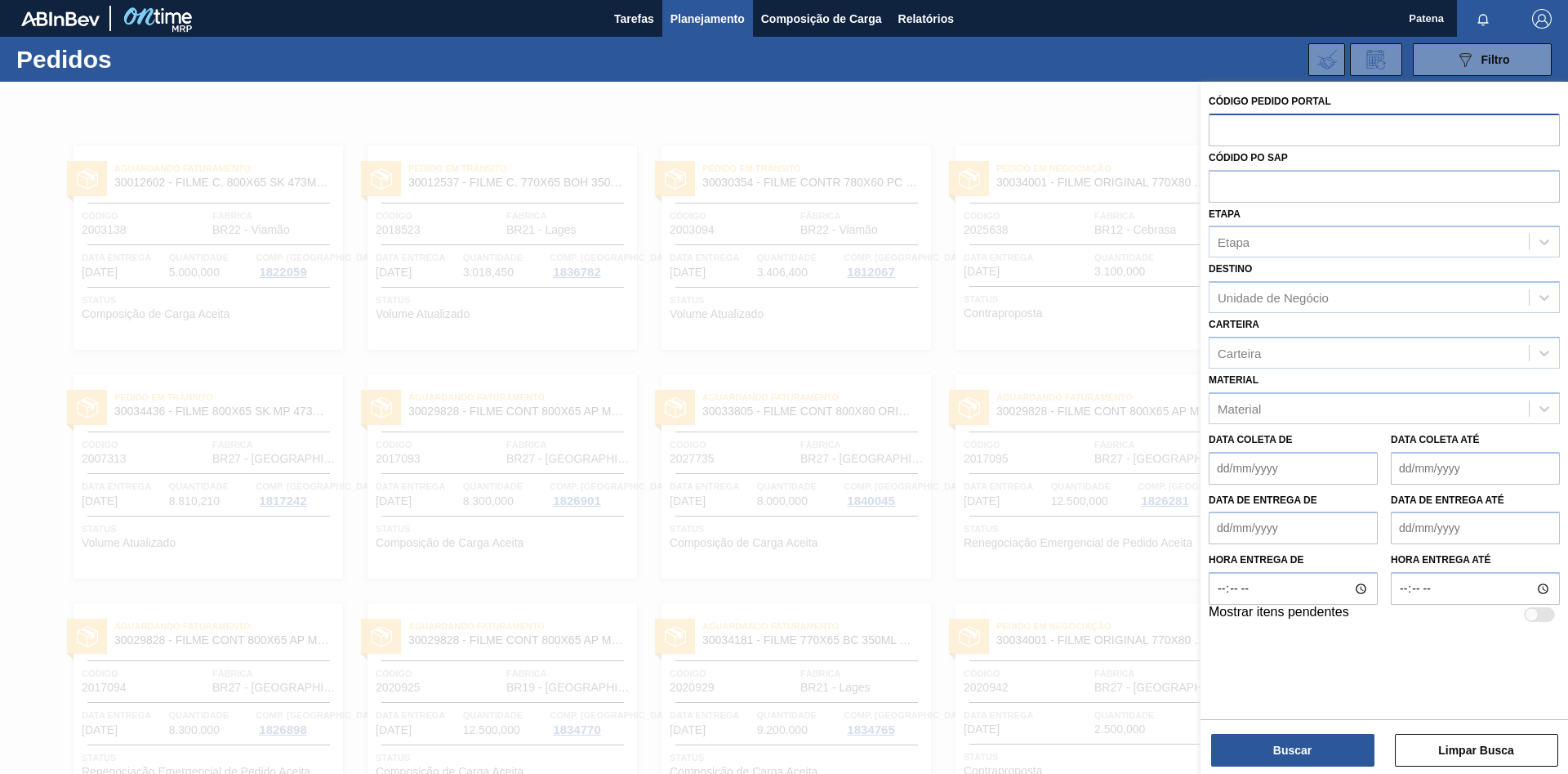
click at [1239, 137] on input "text" at bounding box center [1384, 129] width 351 height 31
paste input "2021552"
type input "2021552"
click at [1315, 758] on button "Buscar" at bounding box center [1293, 750] width 163 height 33
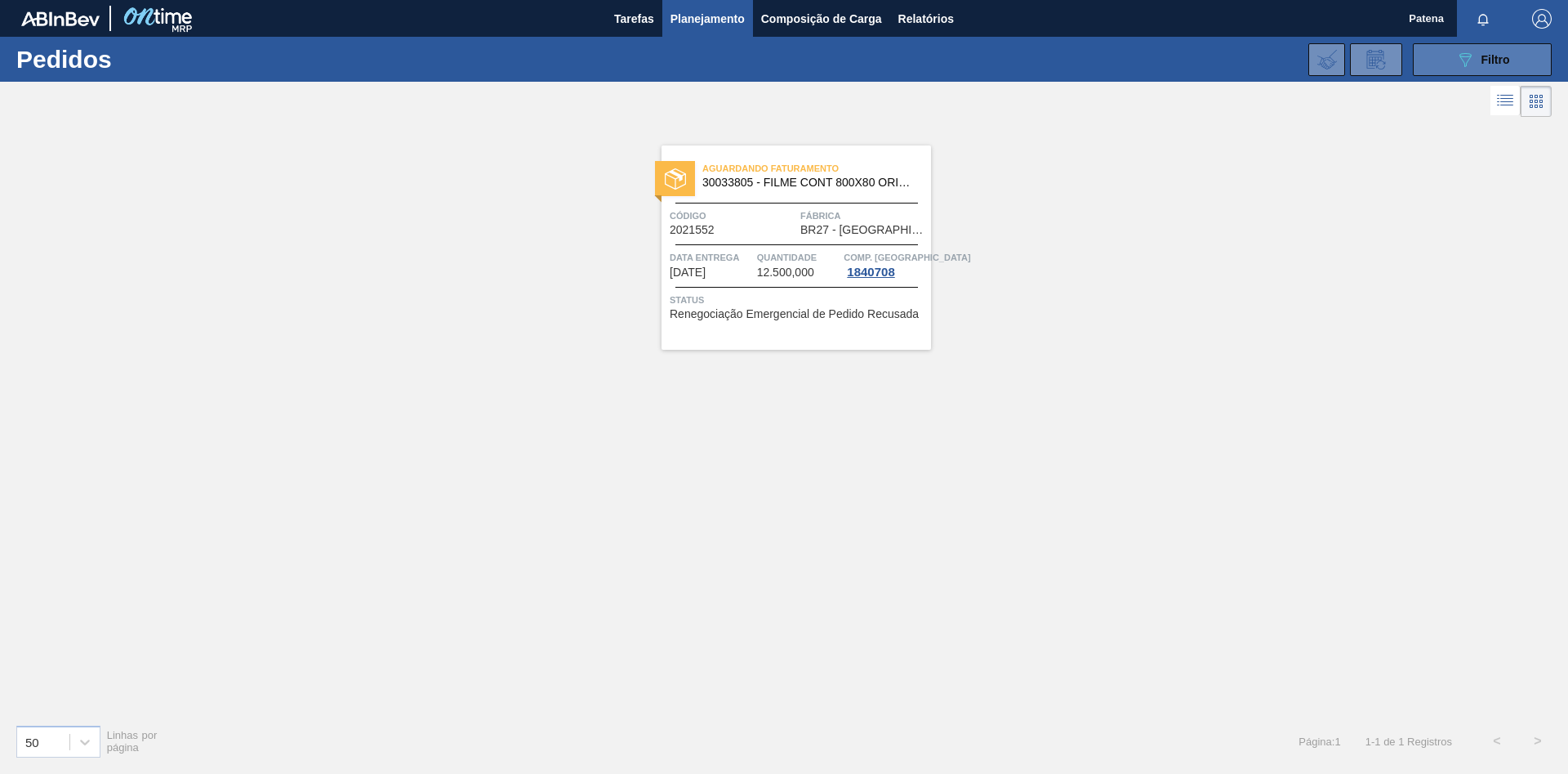
click at [1469, 56] on icon at bounding box center [1466, 59] width 12 height 14
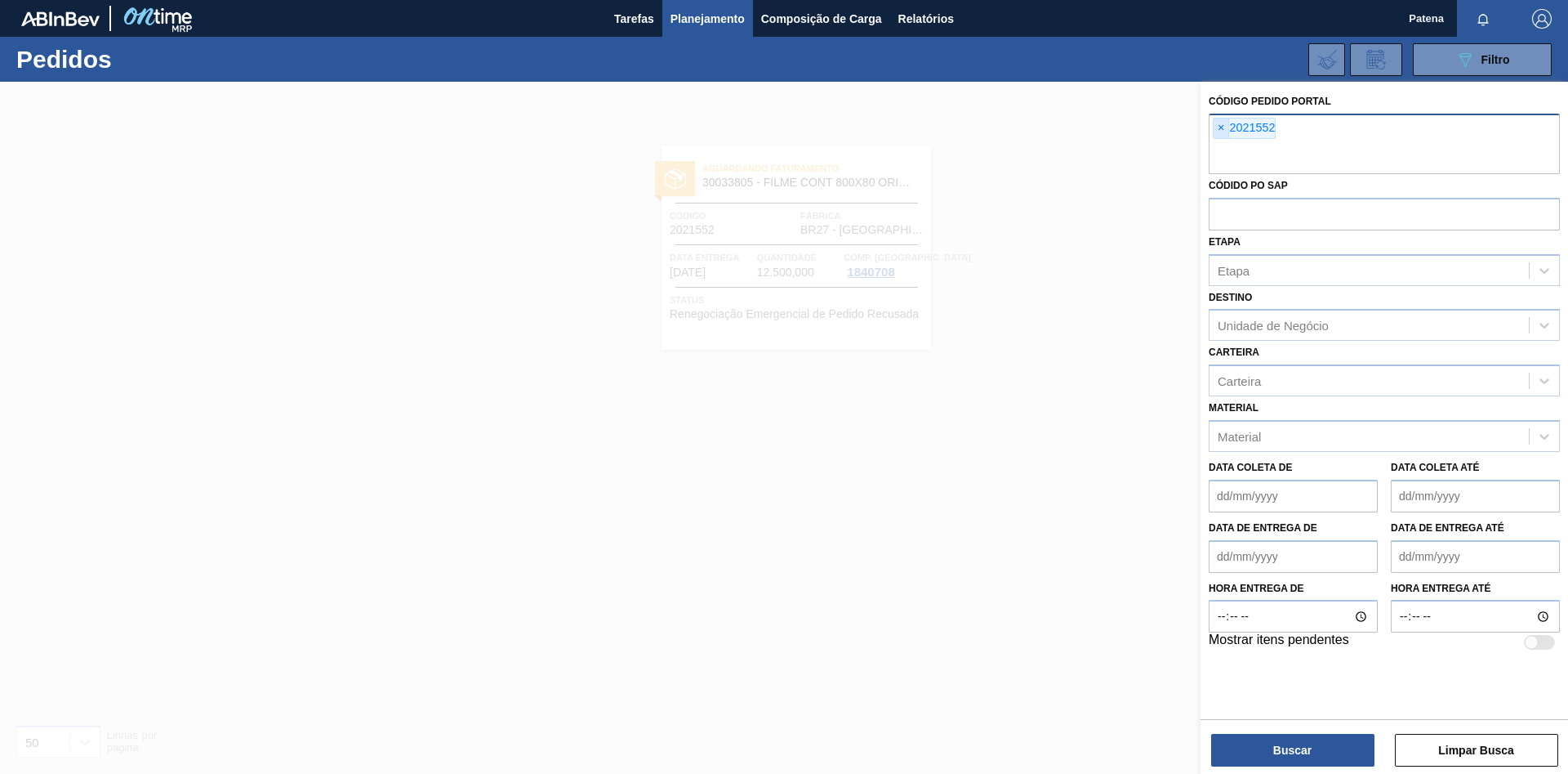
click at [1219, 125] on span "×" at bounding box center [1221, 129] width 16 height 20
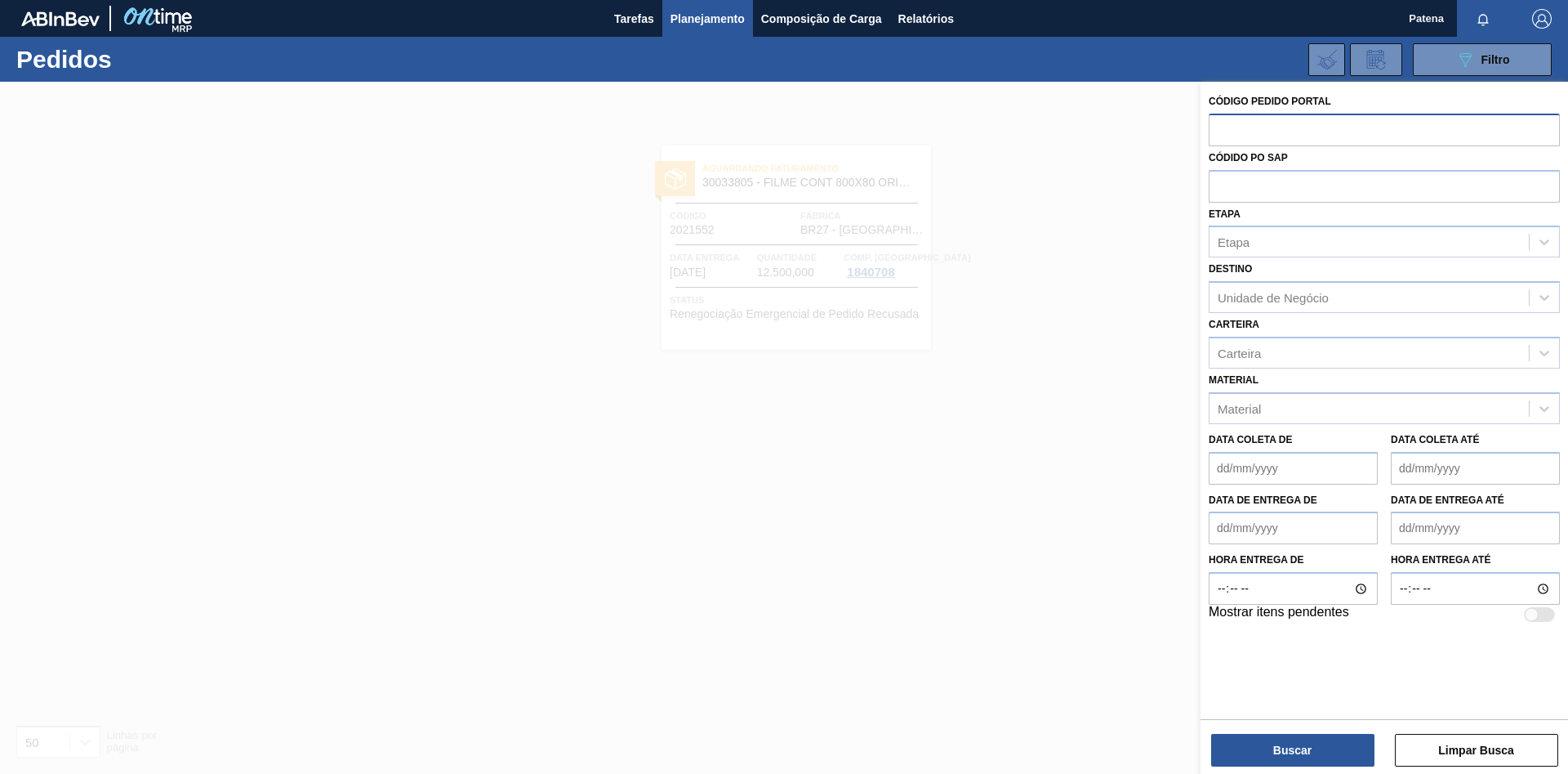
click at [1234, 130] on input "text" at bounding box center [1384, 129] width 351 height 31
type input "2031638"
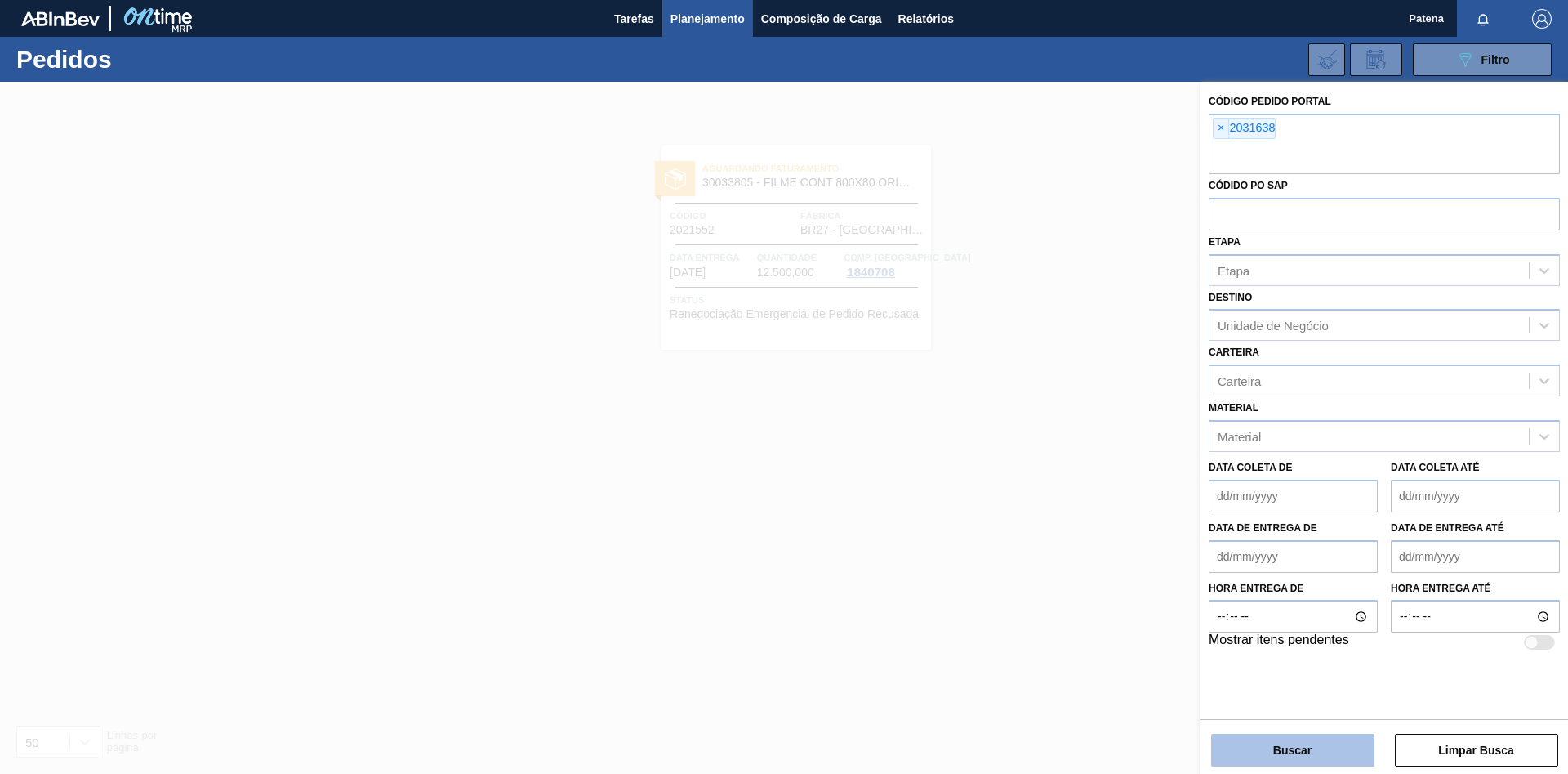
click at [1305, 748] on button "Buscar" at bounding box center [1293, 750] width 163 height 33
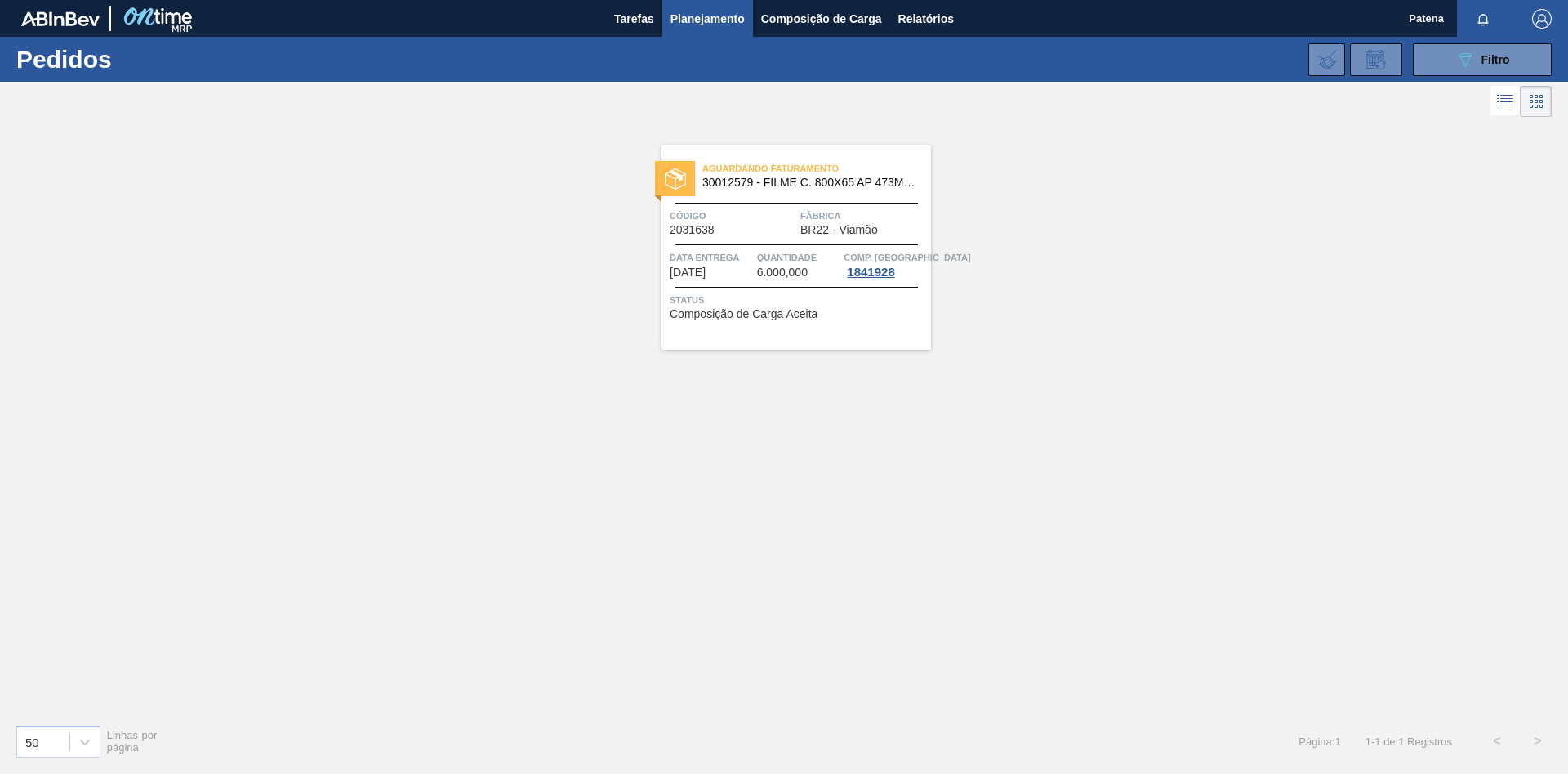
click at [791, 248] on div "Aguardando Faturamento 30012579 - FILME C. 800X65 AP 473ML C12 429 Código 20316…" at bounding box center [796, 247] width 269 height 204
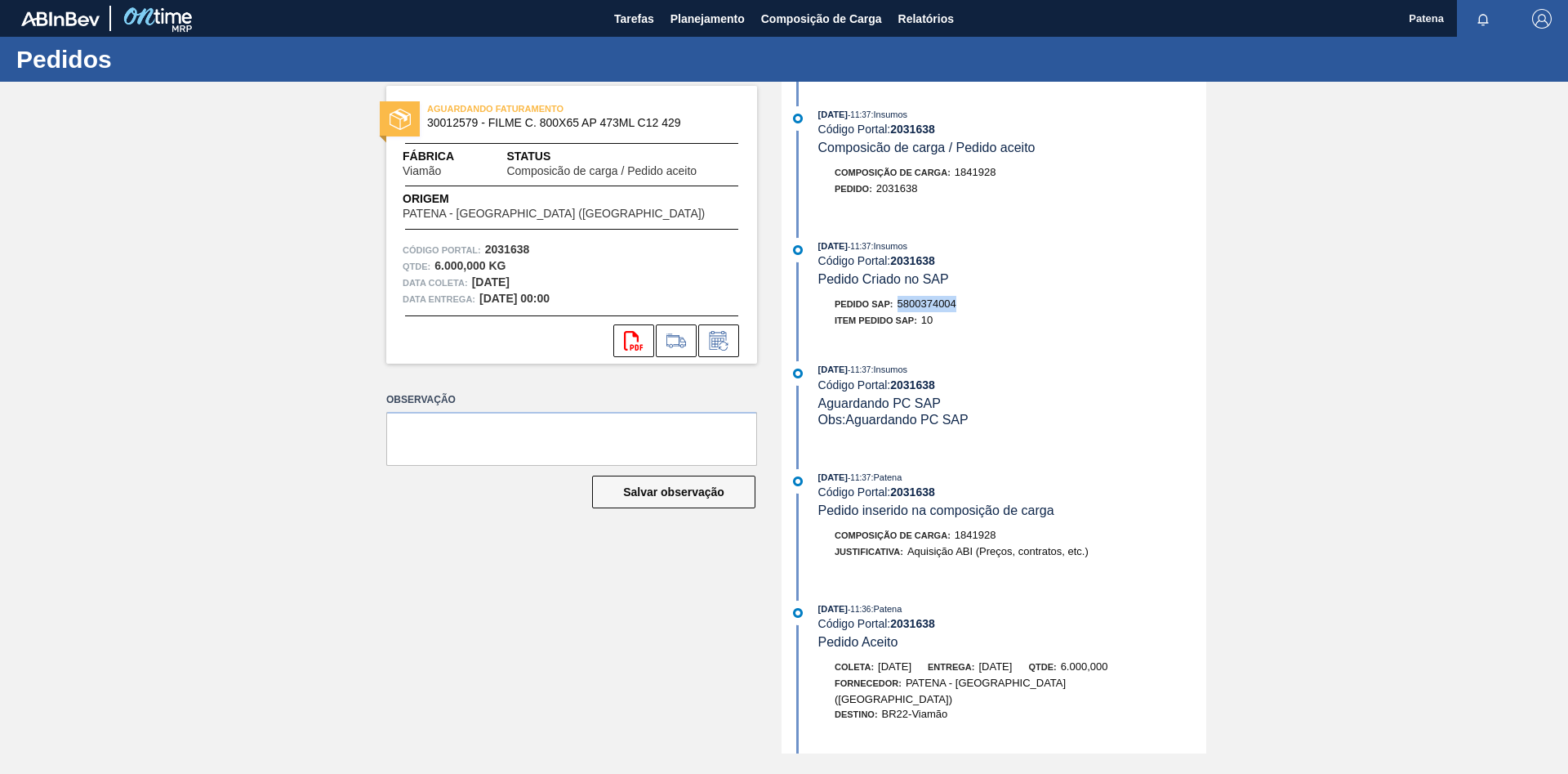
drag, startPoint x: 962, startPoint y: 307, endPoint x: 899, endPoint y: 311, distance: 63.1
click at [899, 311] on div "Pedido SAP: 5800374004" at bounding box center [1012, 304] width 388 height 16
copy span "5800374004"
click at [695, 17] on span "Planejamento" at bounding box center [708, 19] width 74 height 20
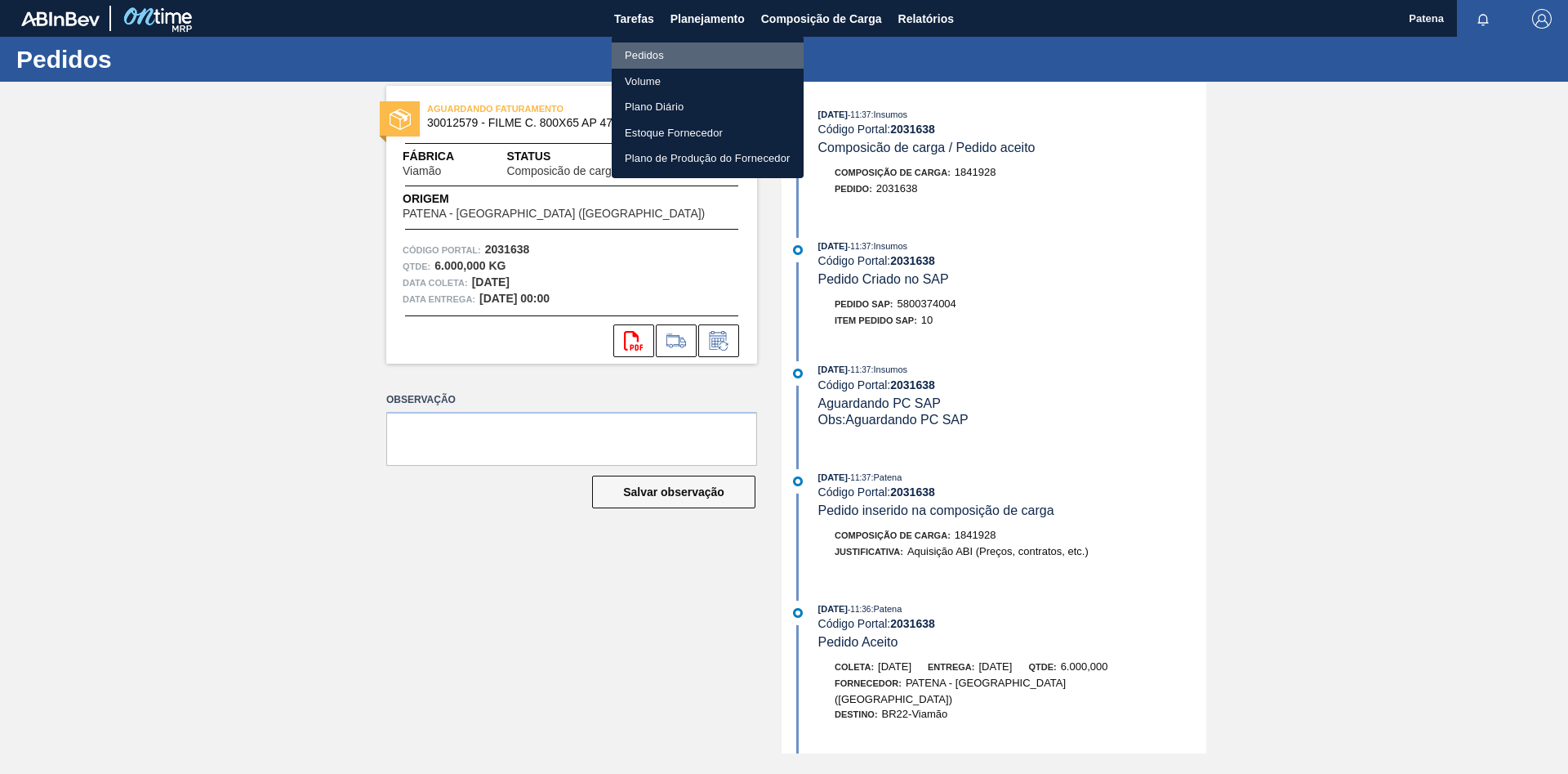
click at [705, 49] on li "Pedidos" at bounding box center [708, 56] width 192 height 26
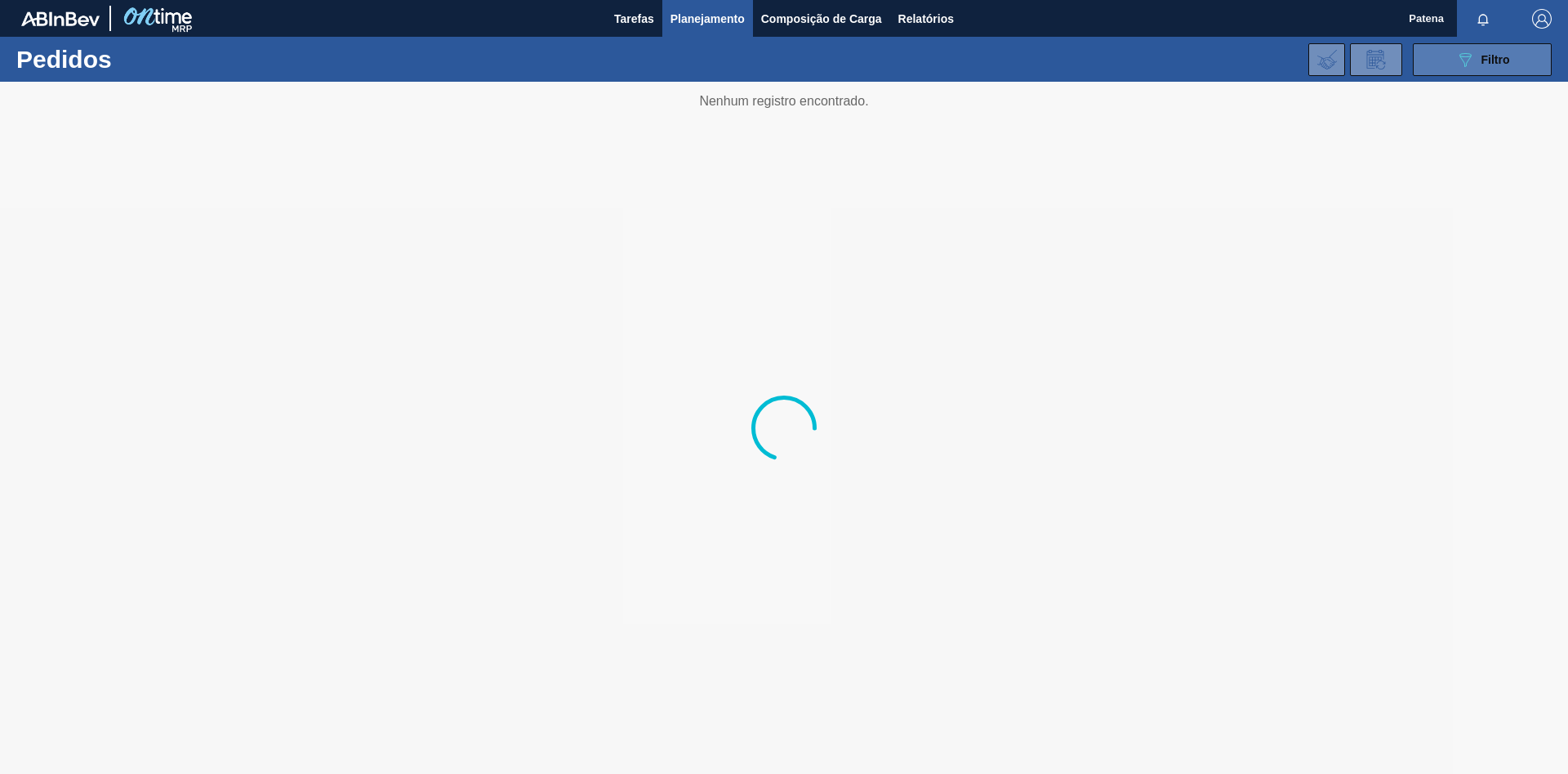
click at [1461, 59] on icon "089F7B8B-B2A5-4AFE-B5C0-19BA573D28AC" at bounding box center [1466, 59] width 20 height 20
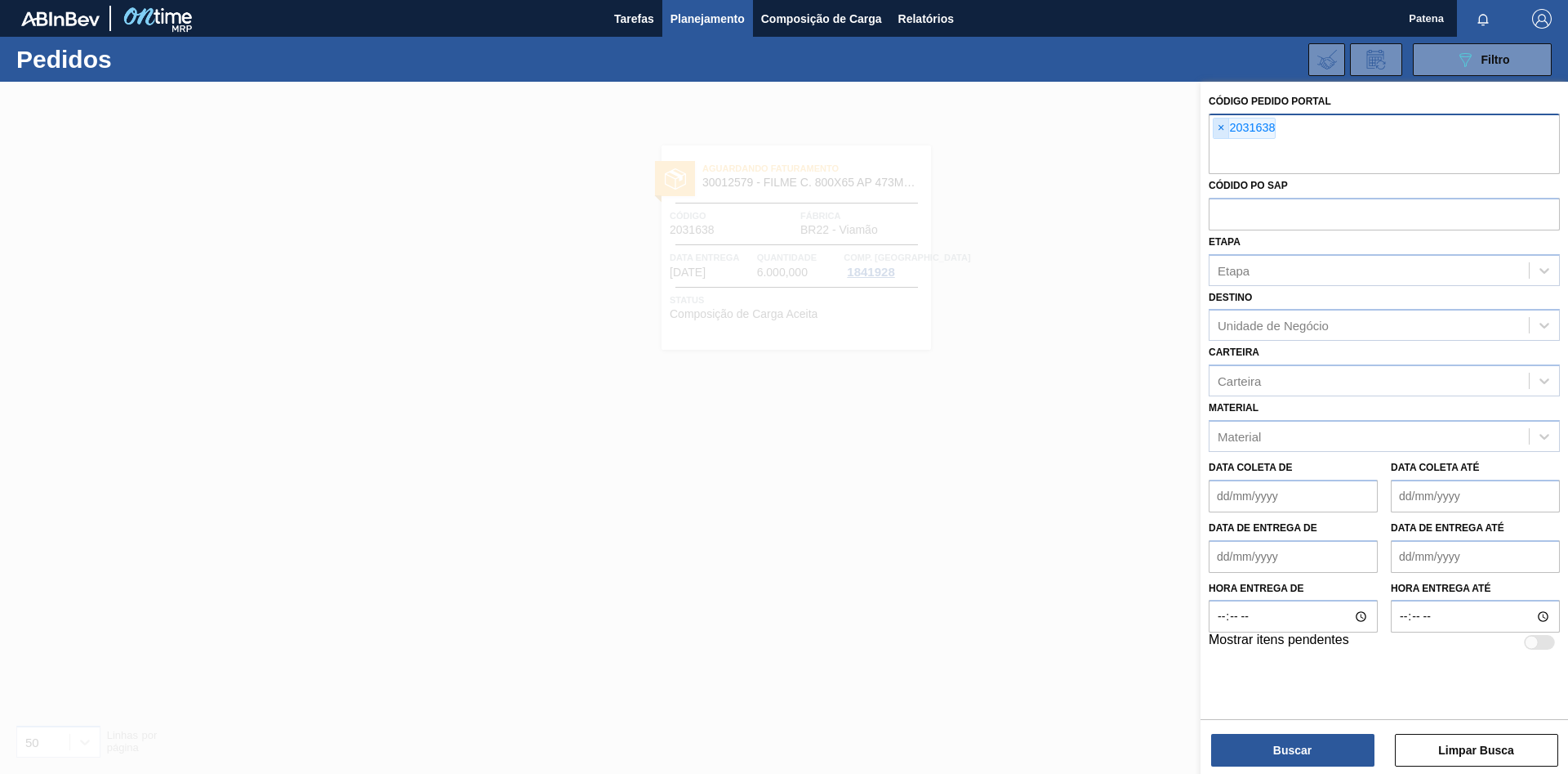
click at [1220, 129] on span "×" at bounding box center [1221, 129] width 16 height 20
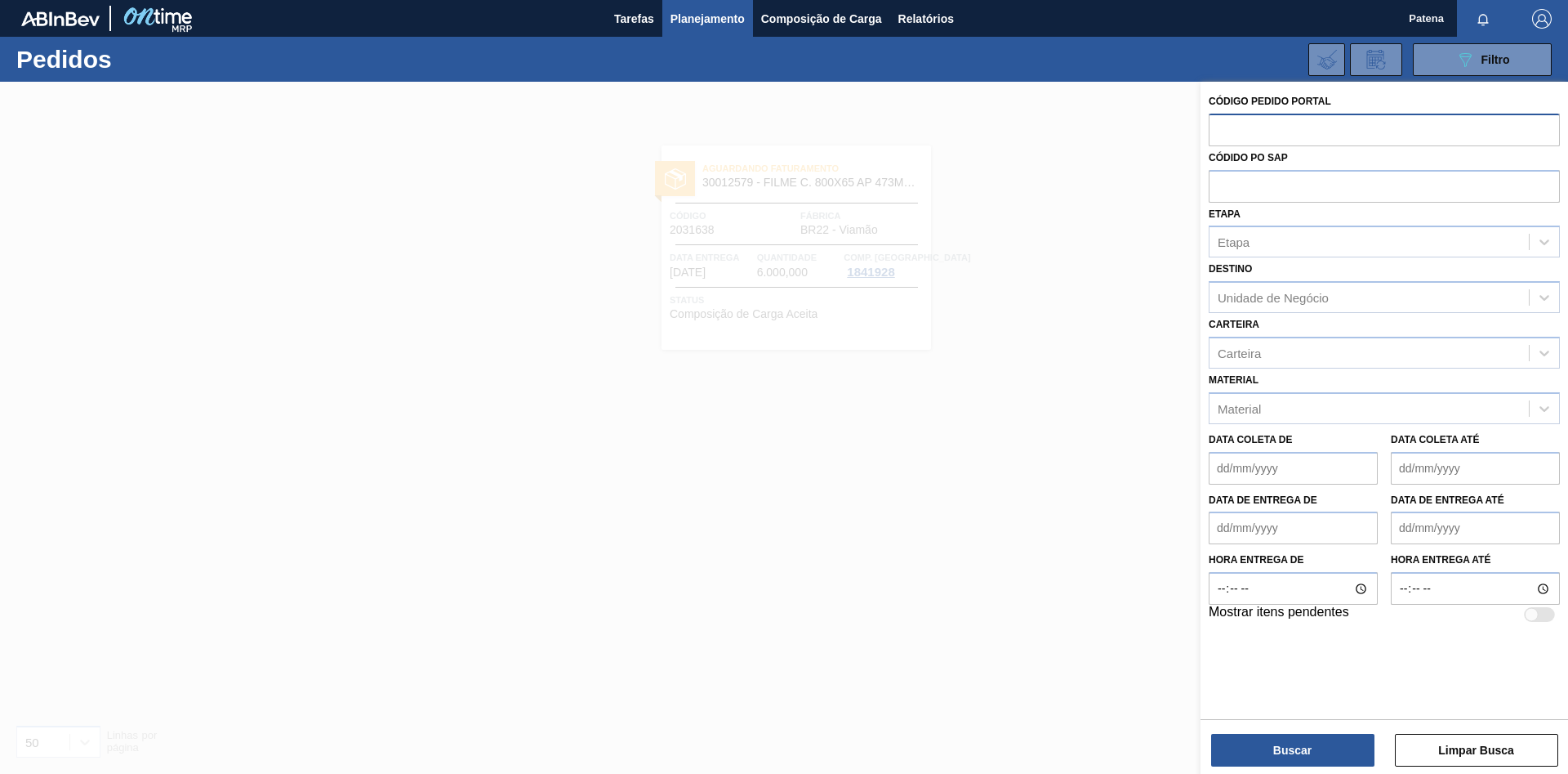
click at [1221, 132] on input "text" at bounding box center [1384, 129] width 351 height 31
type input "2031709"
click at [1302, 755] on button "Buscar" at bounding box center [1293, 750] width 163 height 33
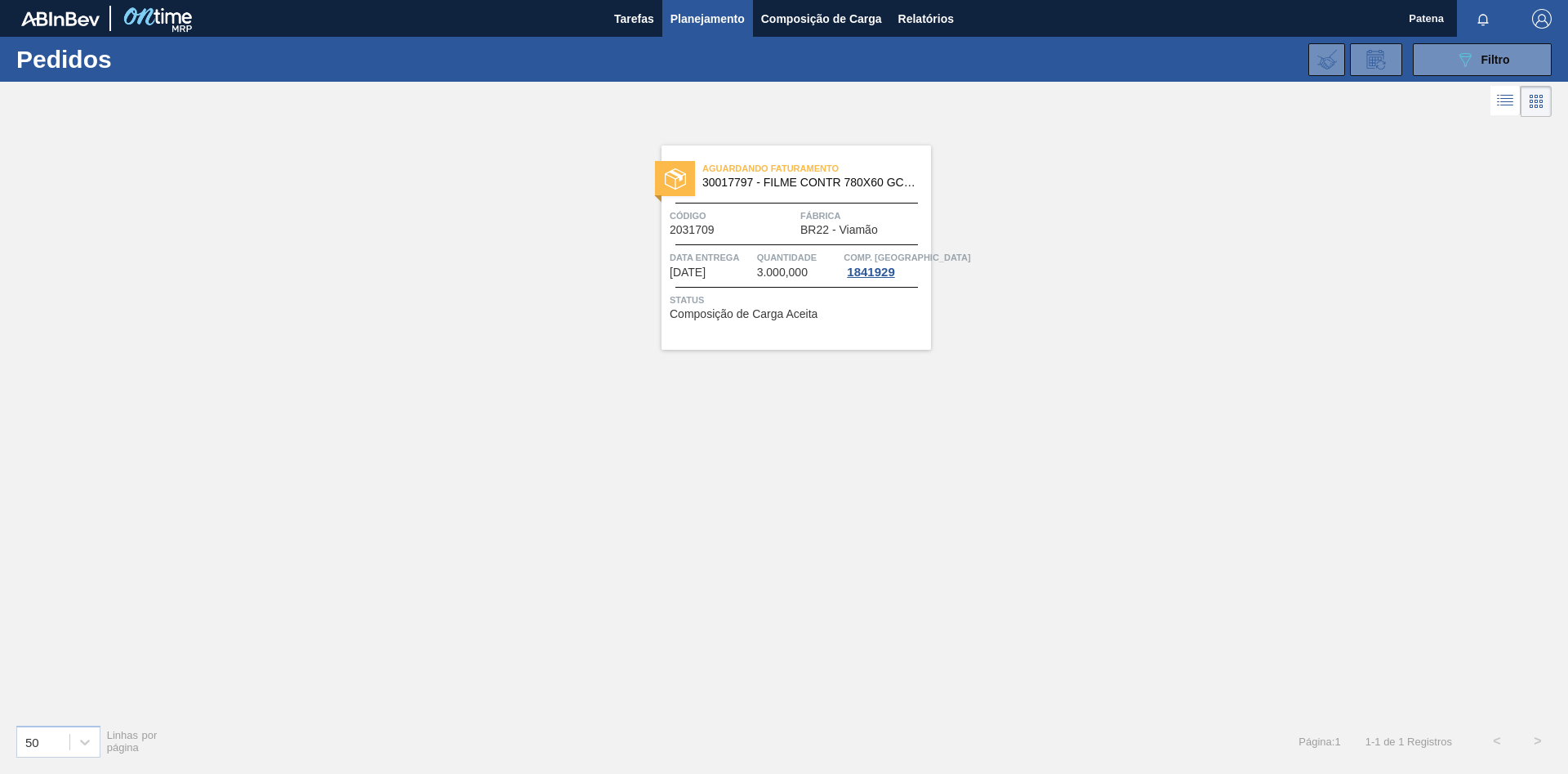
click at [786, 279] on div "Aguardando Faturamento 30017797 - FILME CONTR 780X60 GCA ZERO 350ML NIV22 Códig…" at bounding box center [796, 247] width 269 height 204
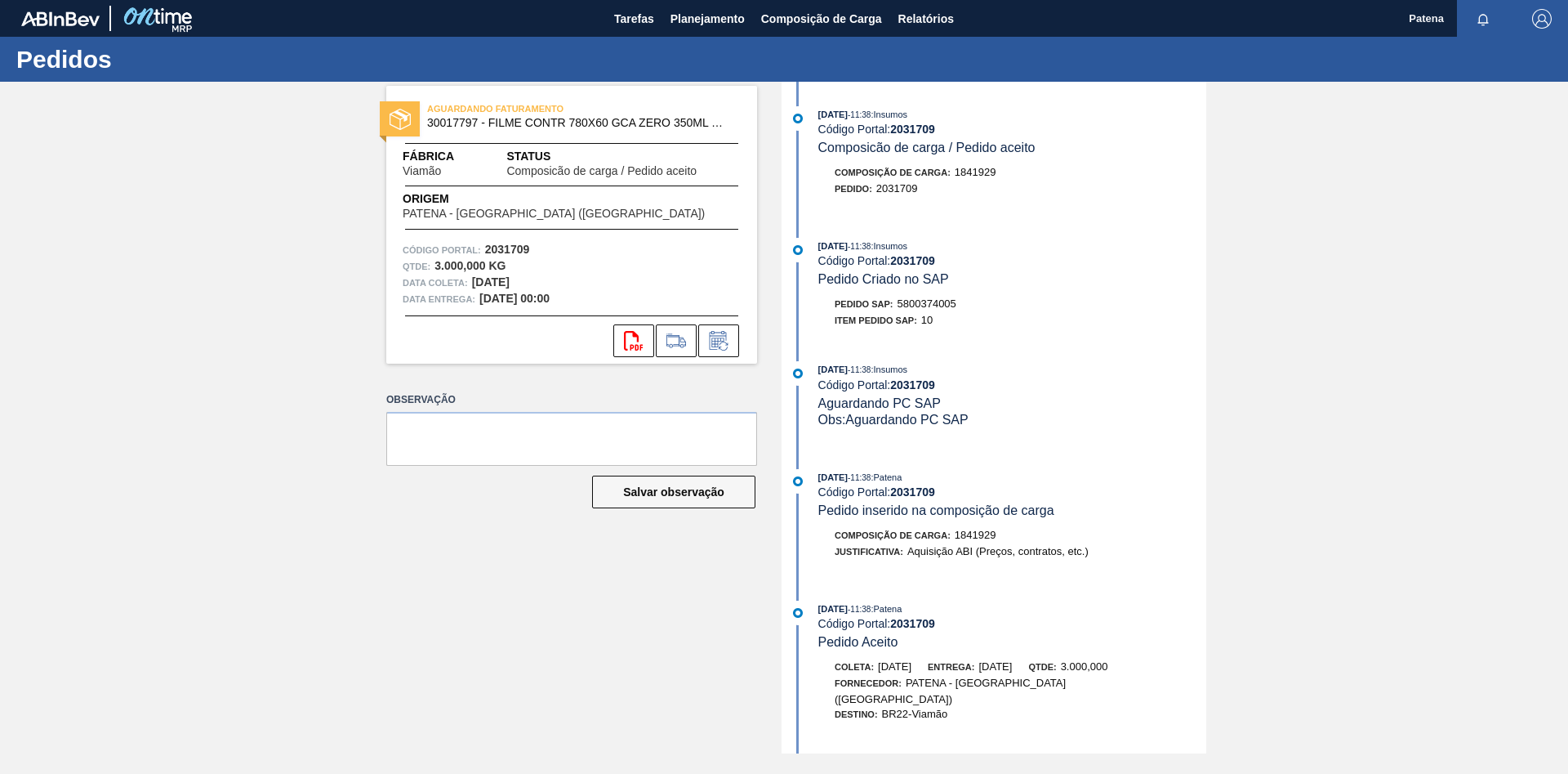
drag, startPoint x: 957, startPoint y: 306, endPoint x: 898, endPoint y: 307, distance: 59.0
click at [898, 307] on div "Pedido SAP: 5800374005" at bounding box center [1012, 304] width 388 height 16
copy div "5800374005"
click at [703, 20] on span "Planejamento" at bounding box center [708, 19] width 74 height 20
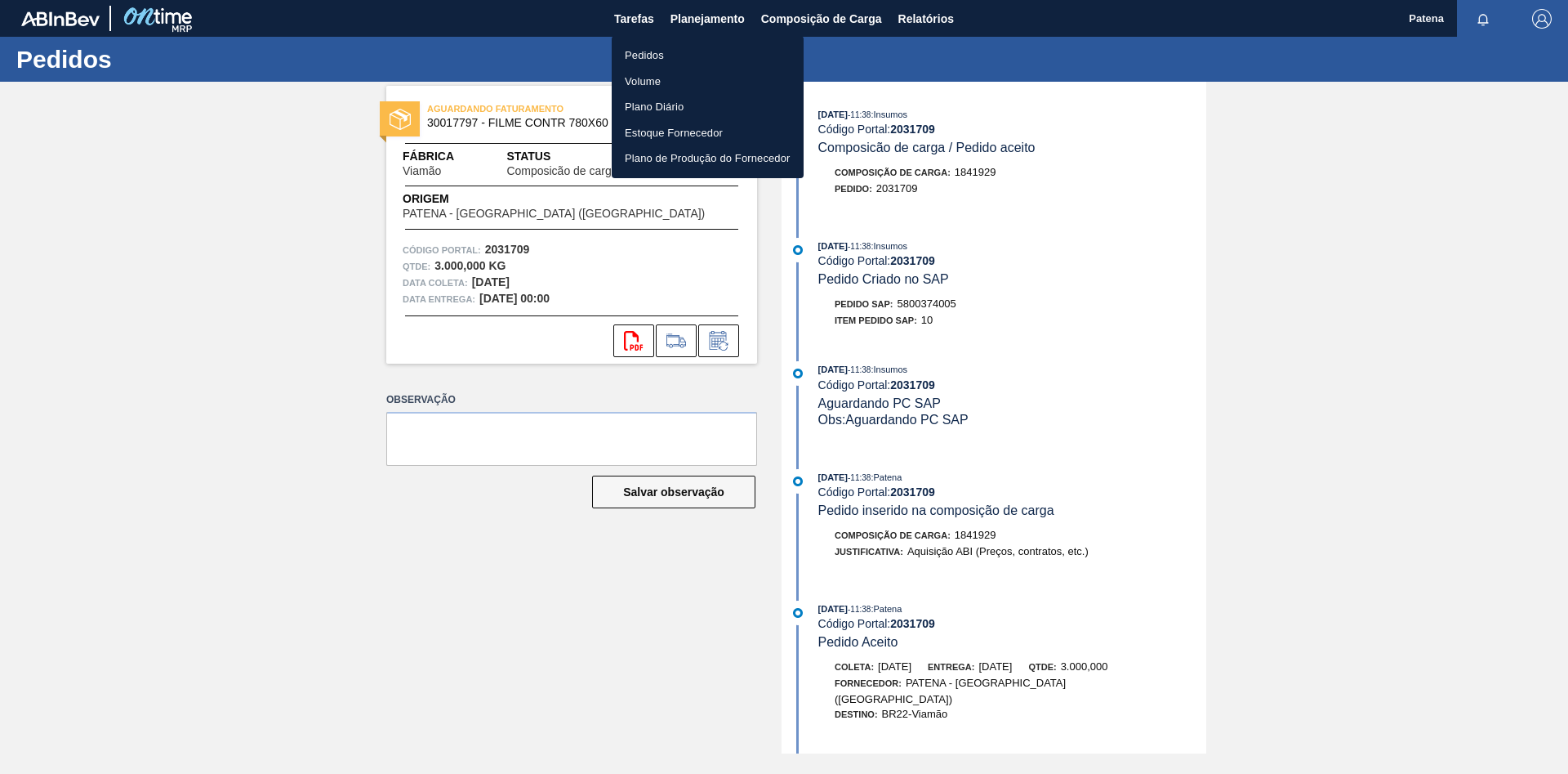
click at [665, 59] on li "Pedidos" at bounding box center [708, 56] width 192 height 26
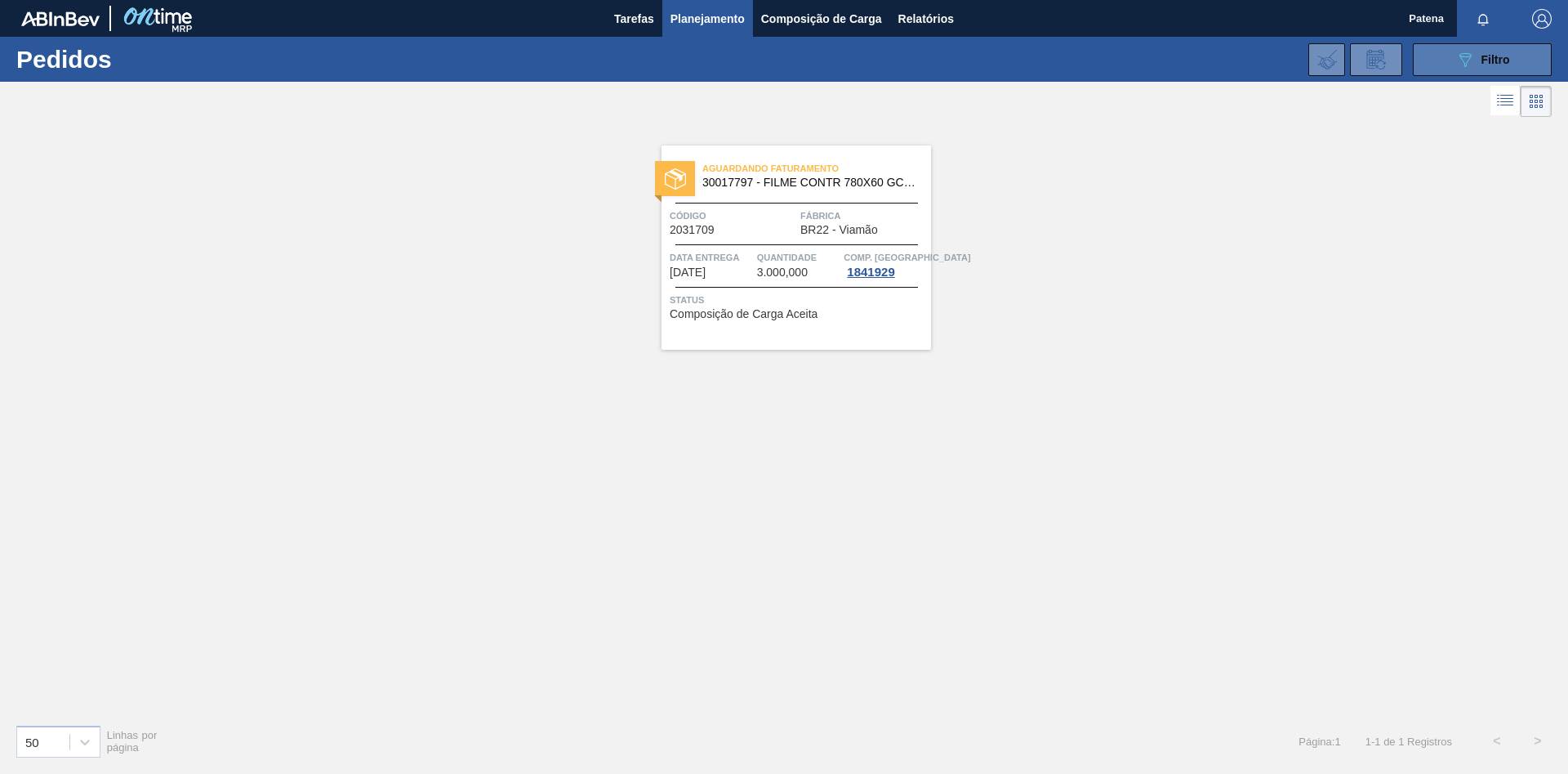
click at [1449, 68] on button "089F7B8B-B2A5-4AFE-B5C0-19BA573D28AC Filtro" at bounding box center [1482, 60] width 139 height 33
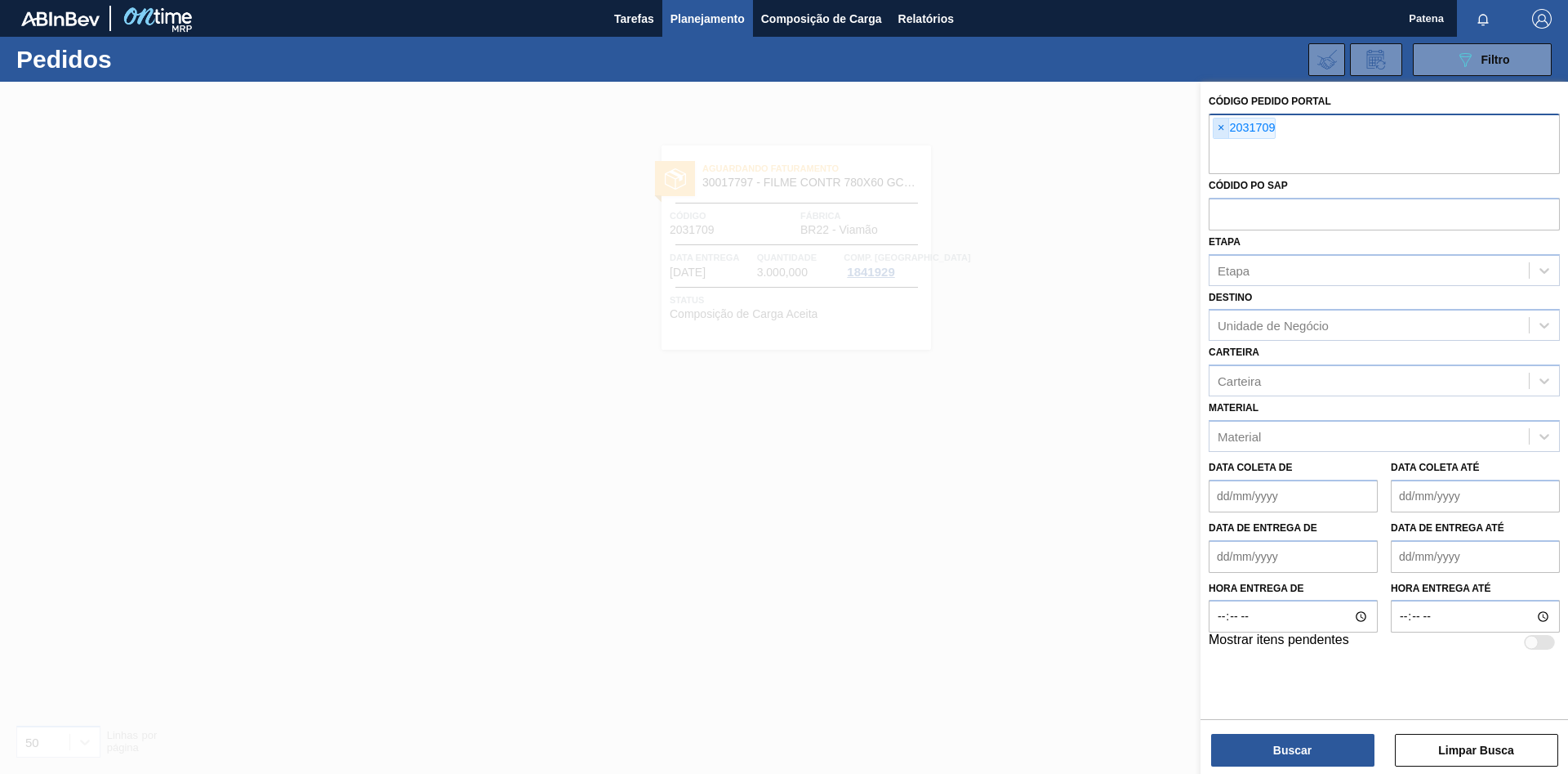
click at [1217, 125] on span "×" at bounding box center [1221, 129] width 16 height 20
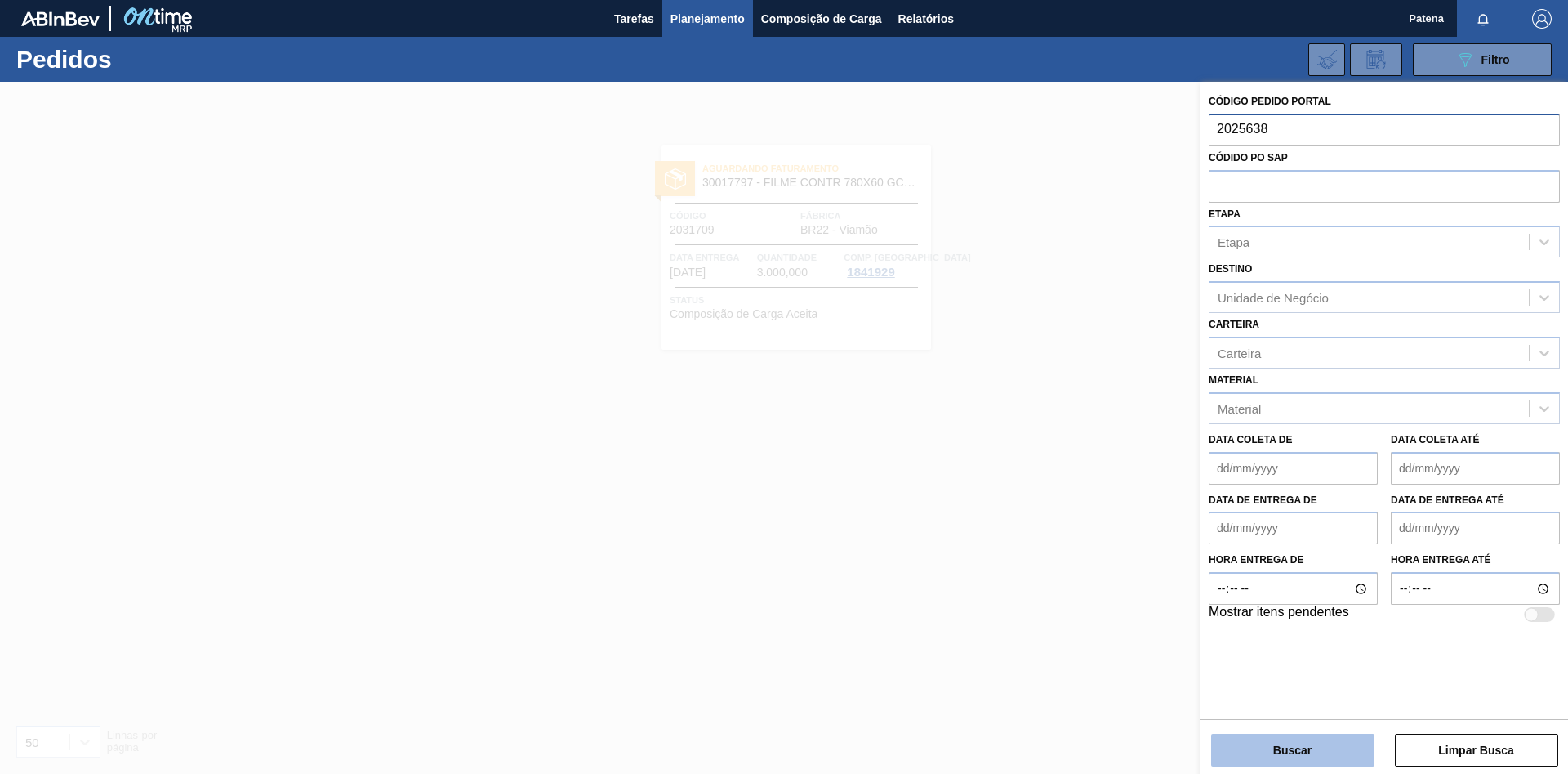
type input "2025638"
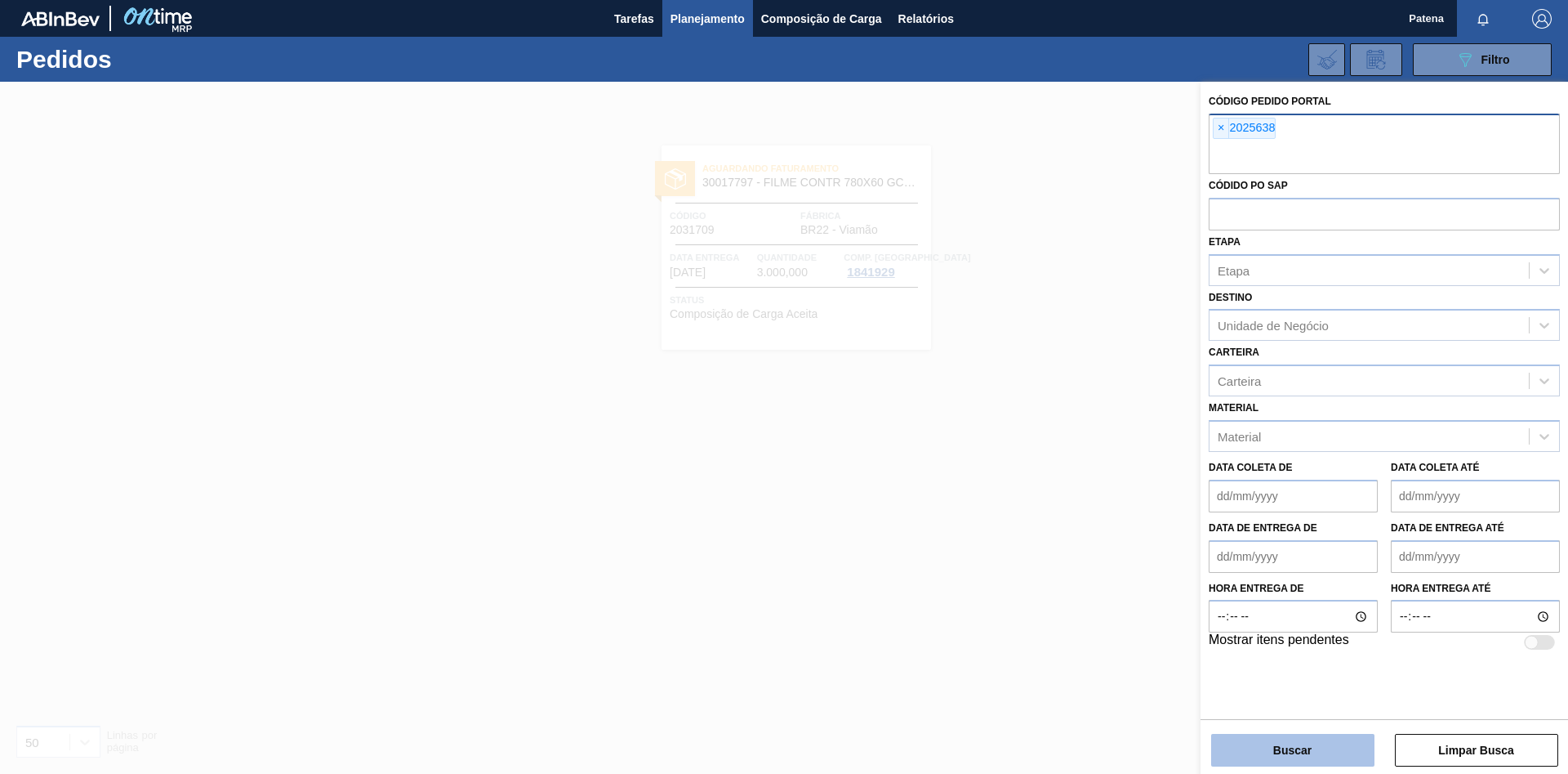
click at [1291, 740] on button "Buscar" at bounding box center [1293, 750] width 163 height 33
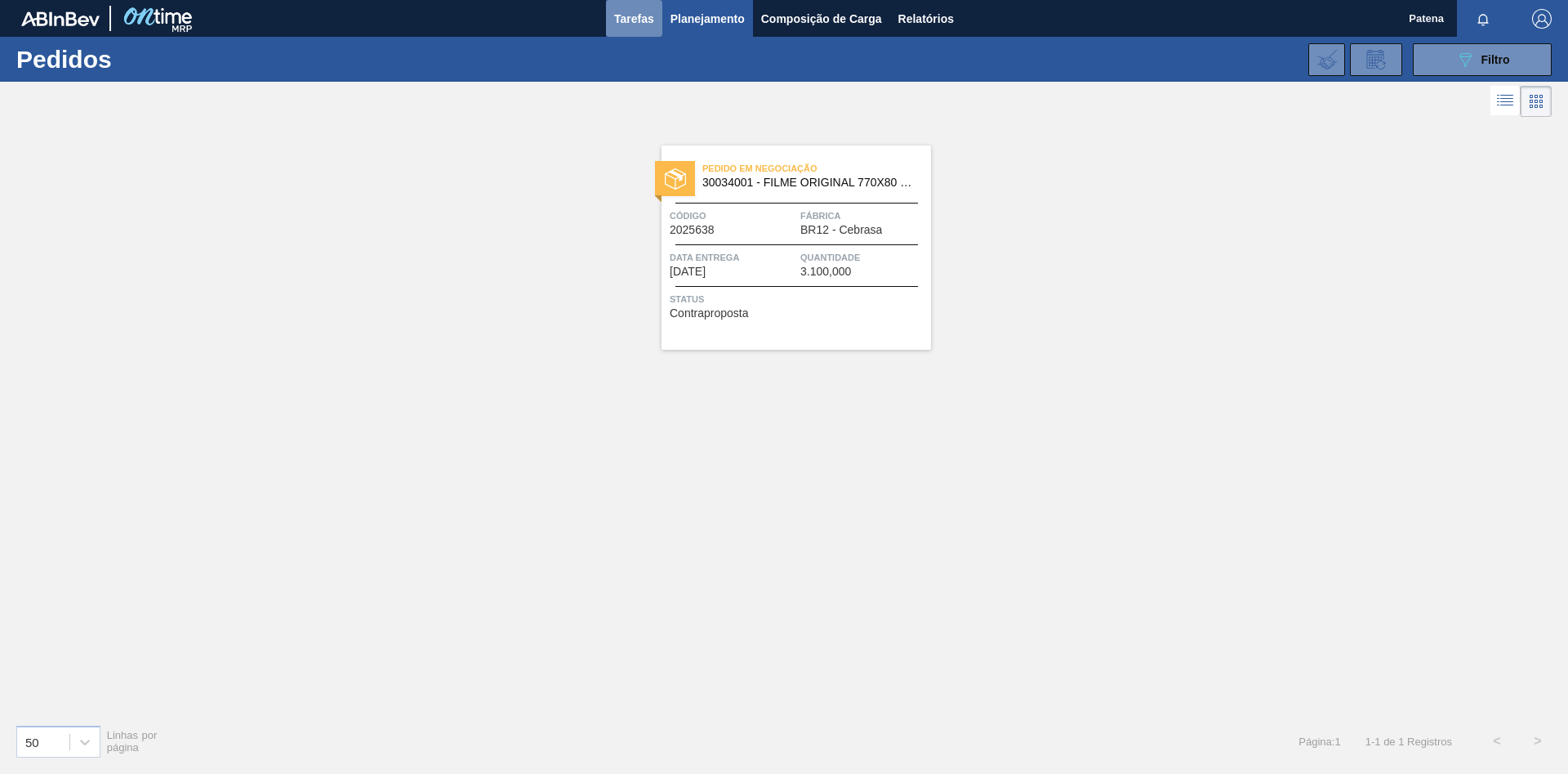
click at [641, 18] on span "Tarefas" at bounding box center [634, 19] width 40 height 20
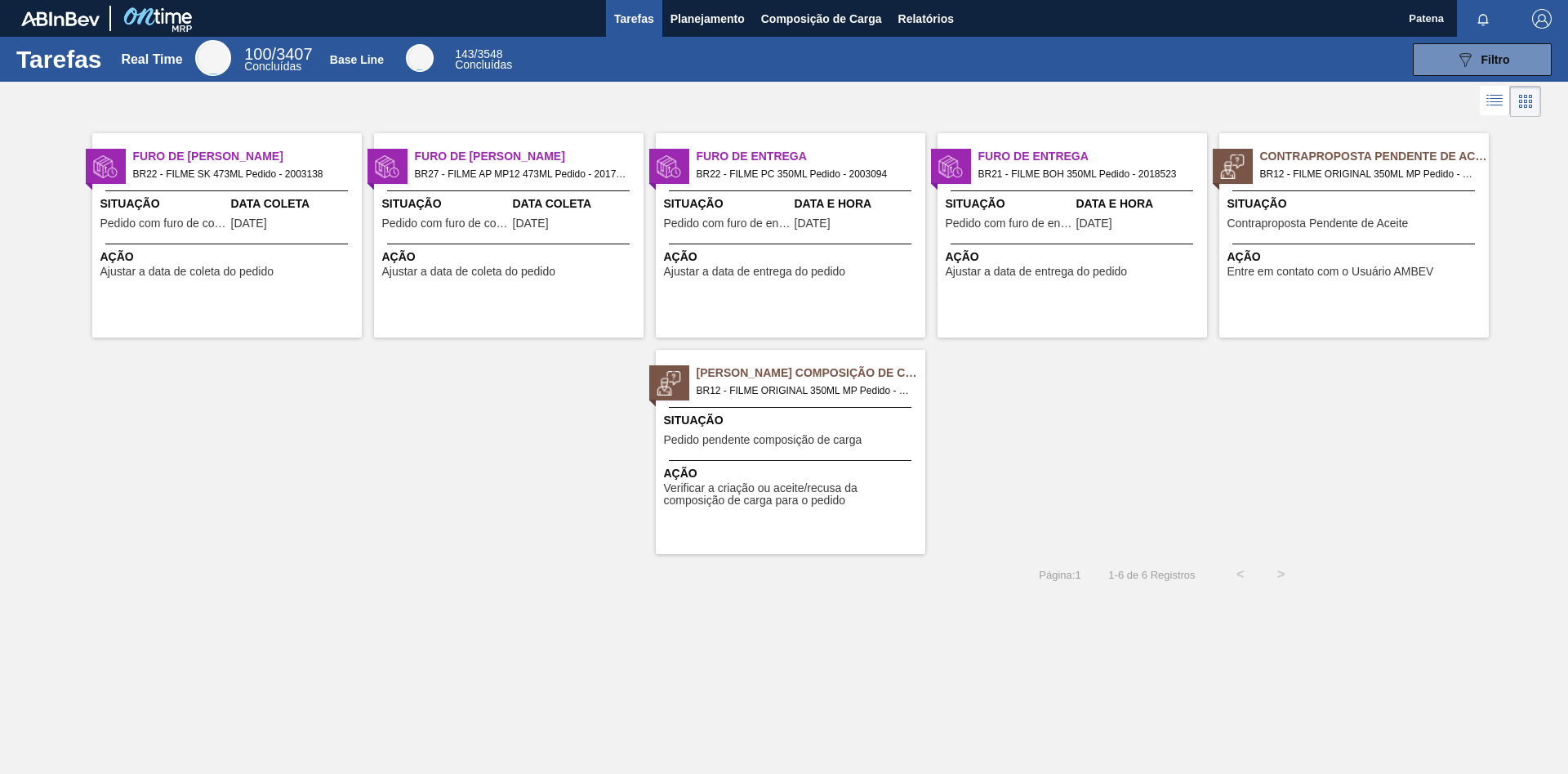
click at [1344, 264] on span "Ação" at bounding box center [1356, 256] width 257 height 17
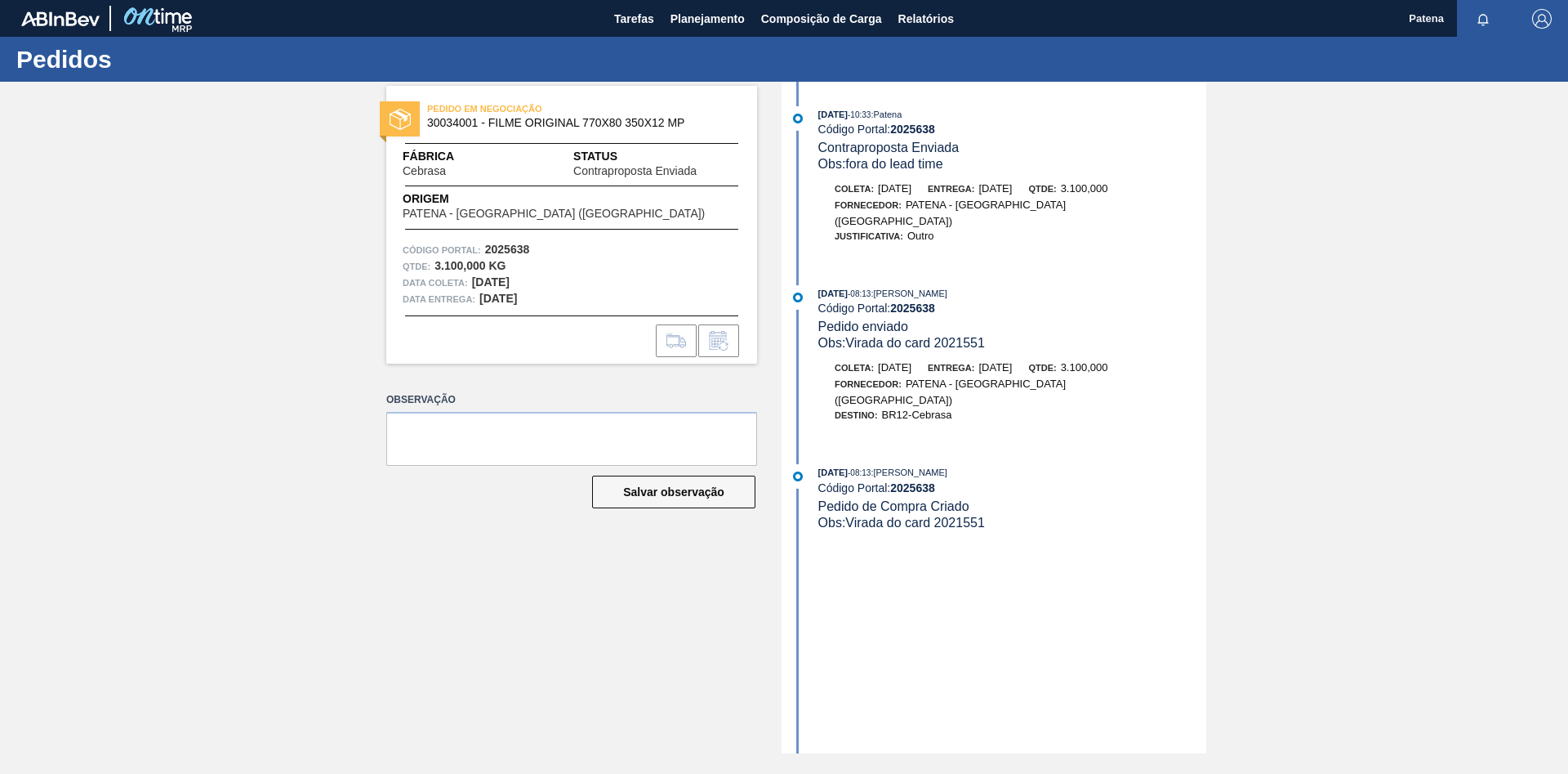
click at [1313, 260] on div "PEDIDO EM NEGOCIAÇÃO 30034001 - FILME ORIGINAL 770X80 350X12 MP Fábrica Cebrasa…" at bounding box center [784, 417] width 1568 height 672
